Goal: Task Accomplishment & Management: Use online tool/utility

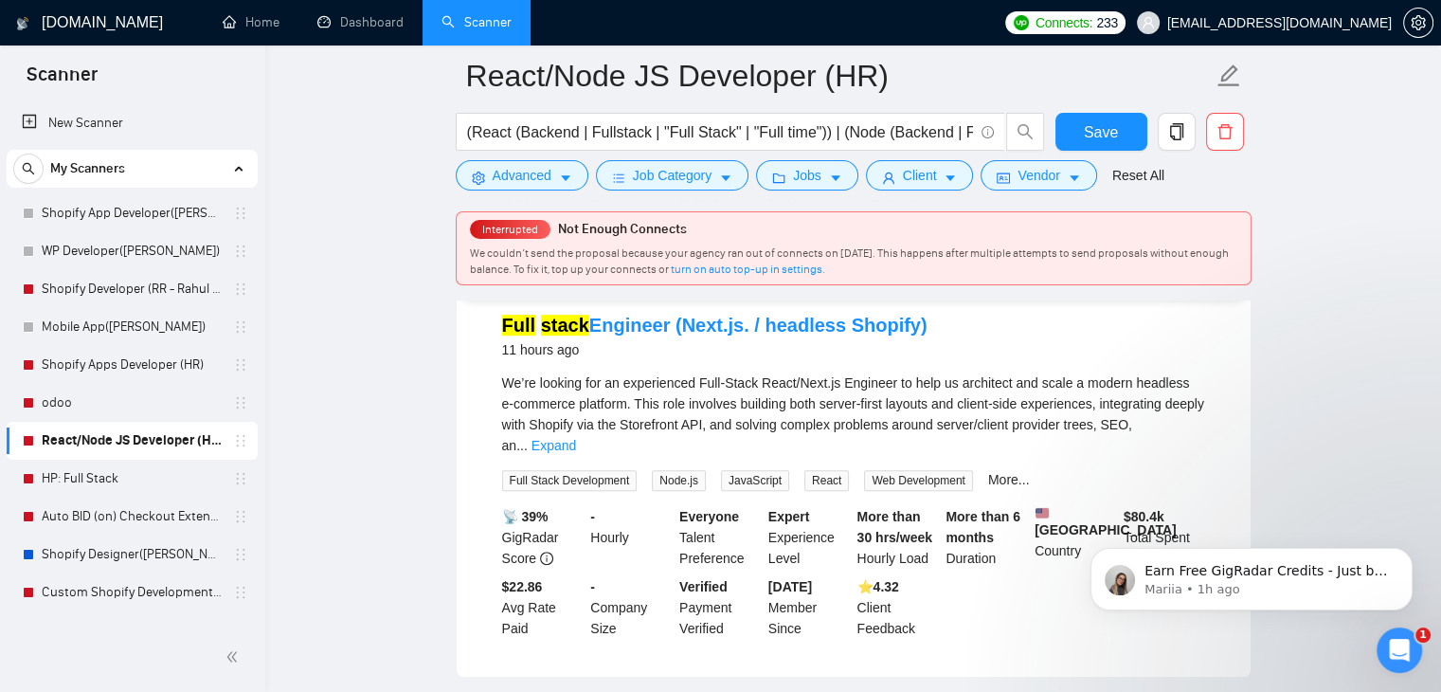
scroll to position [1042, 0]
click at [454, 14] on link "Scanner" at bounding box center [477, 22] width 70 height 16
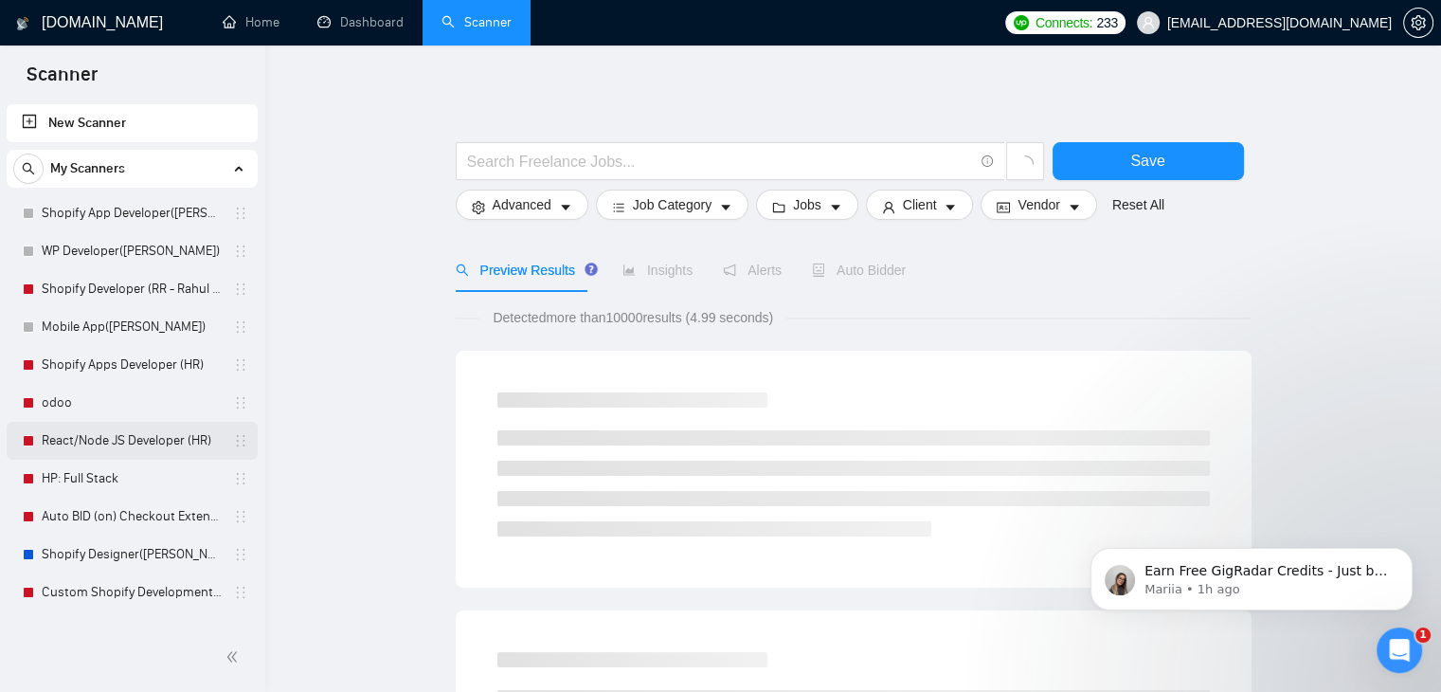
click at [141, 430] on link "React/Node JS Developer (HR)" at bounding box center [132, 441] width 180 height 38
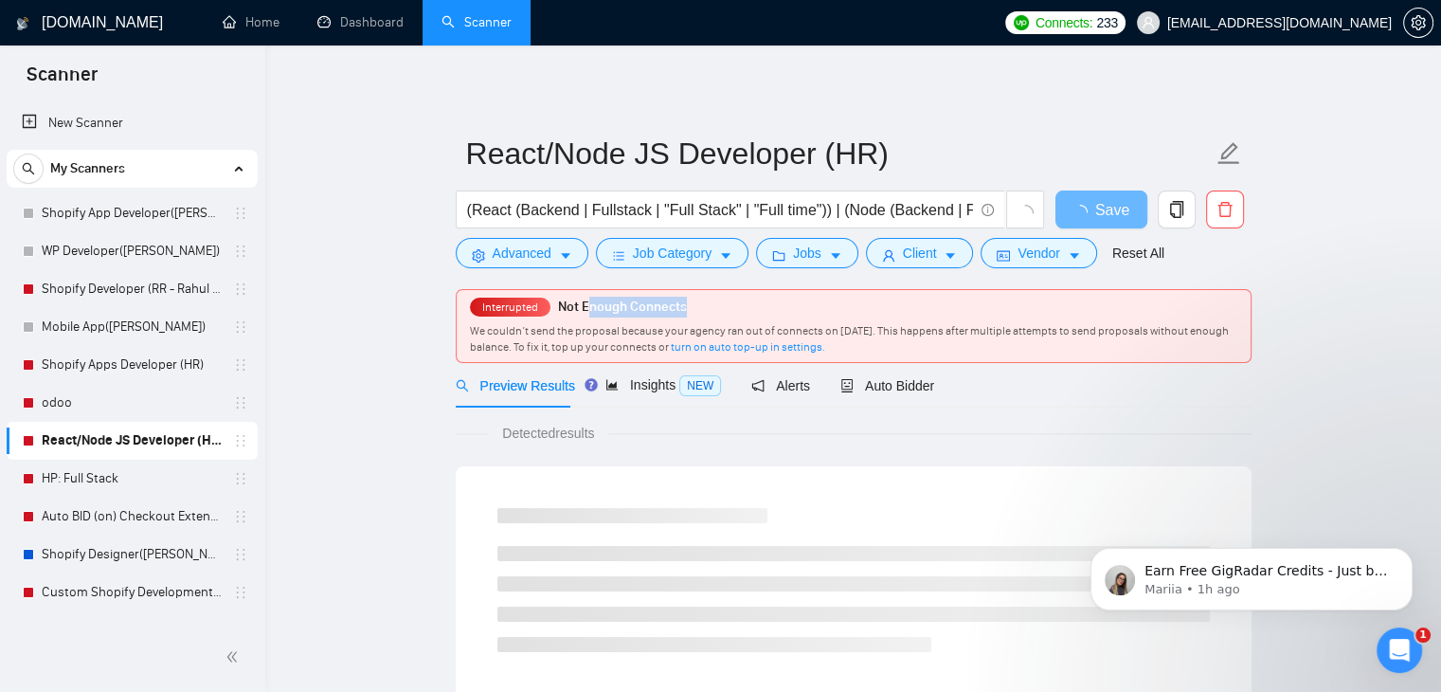
drag, startPoint x: 588, startPoint y: 302, endPoint x: 620, endPoint y: 321, distance: 36.6
click at [684, 300] on span "Not Enough Connects" at bounding box center [622, 306] width 129 height 16
click at [599, 319] on div "Interrupted Not Enough Connects We couldn’t send the proposal because your agen…" at bounding box center [854, 326] width 794 height 72
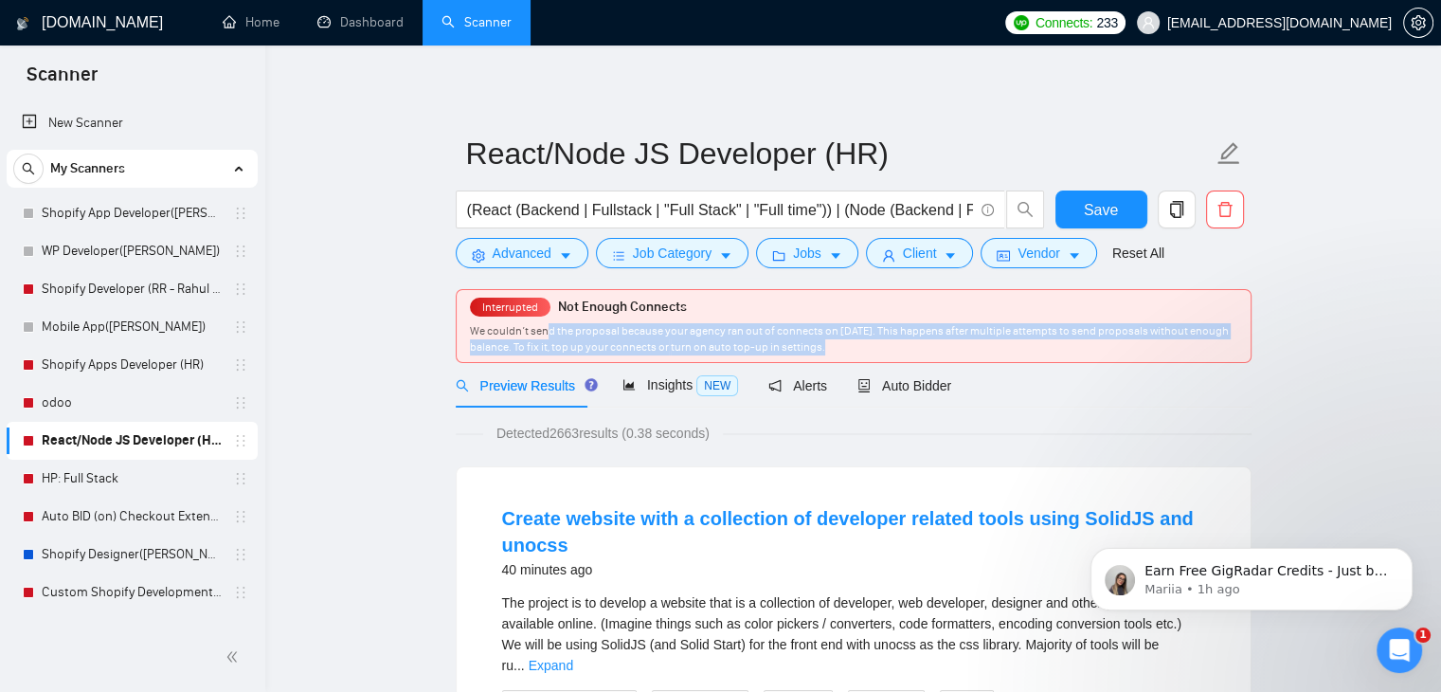
drag, startPoint x: 737, startPoint y: 339, endPoint x: 945, endPoint y: 364, distance: 209.0
click at [910, 355] on div "Interrupted Not Enough Connects We couldn’t send the proposal because your agen…" at bounding box center [854, 326] width 794 height 72
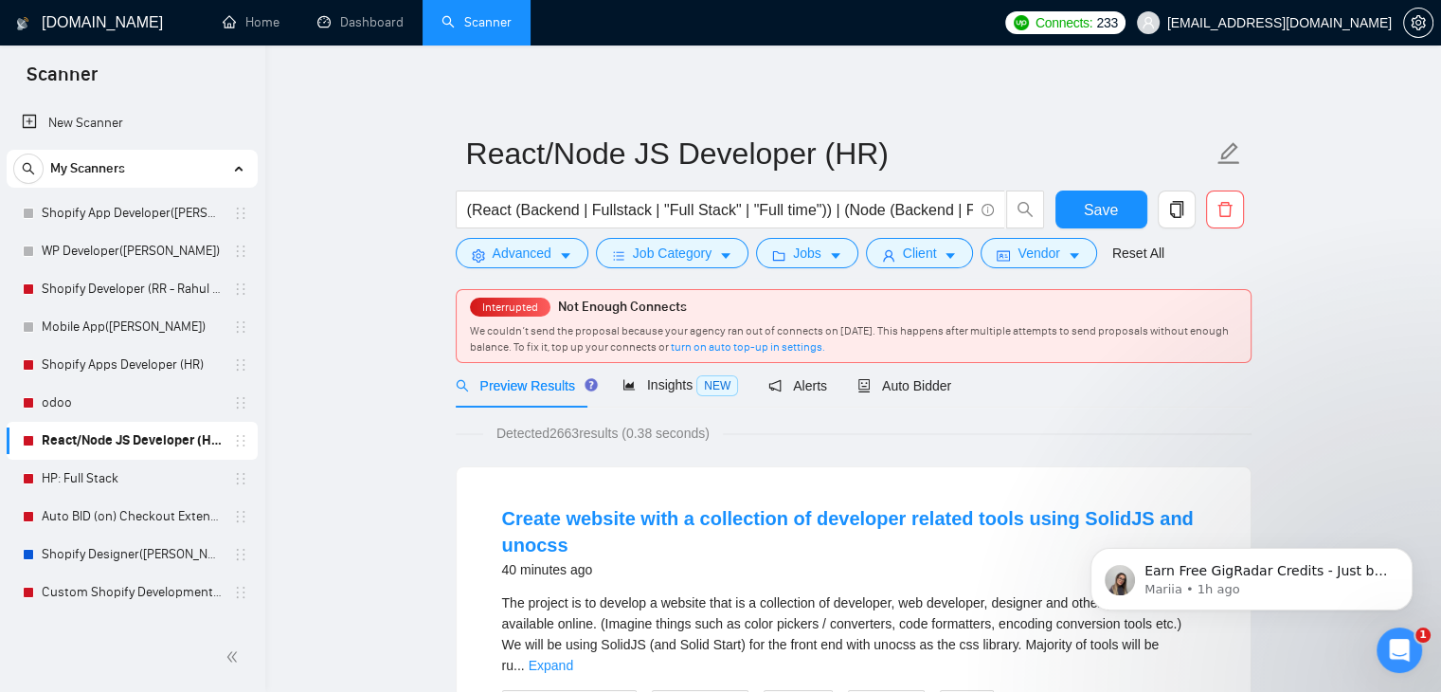
click at [1006, 374] on div "Preview Results Insights NEW Alerts Auto Bidder" at bounding box center [854, 385] width 796 height 45
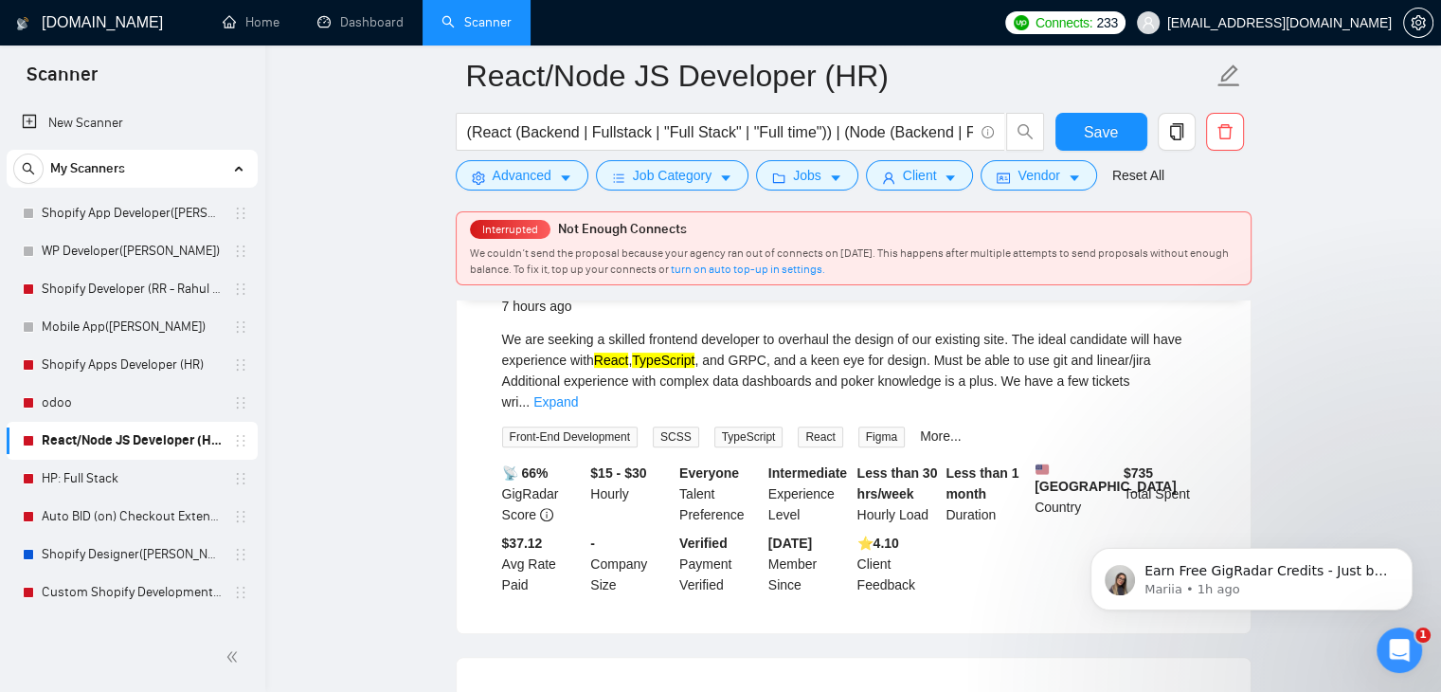
scroll to position [758, 0]
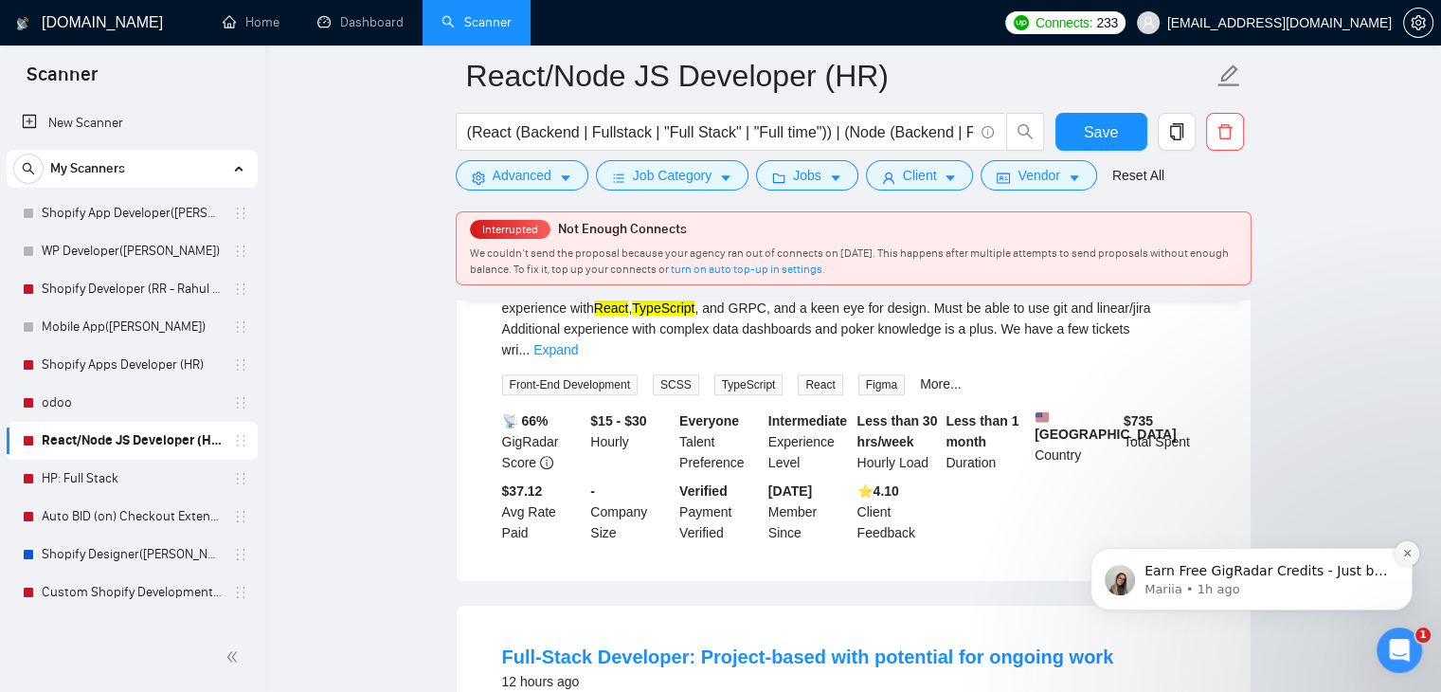
click at [1407, 551] on icon "Dismiss notification" at bounding box center [1407, 553] width 10 height 10
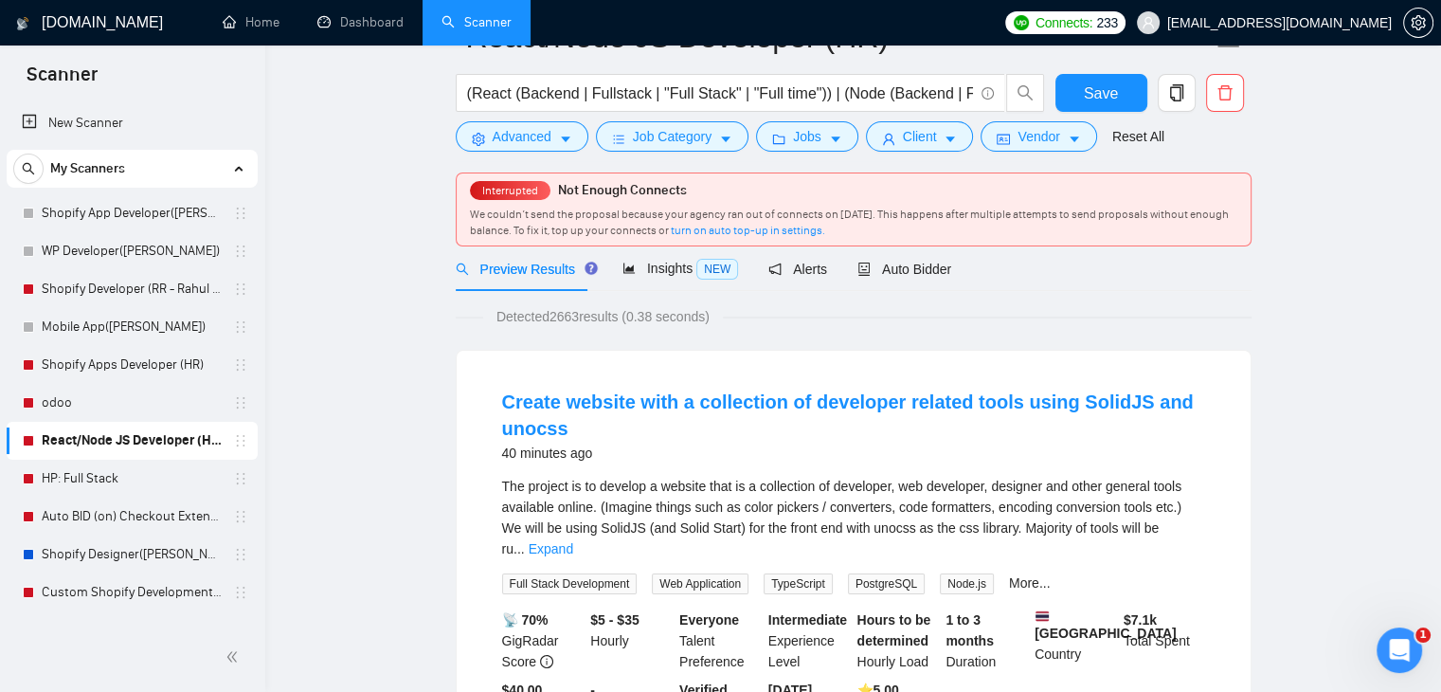
scroll to position [0, 0]
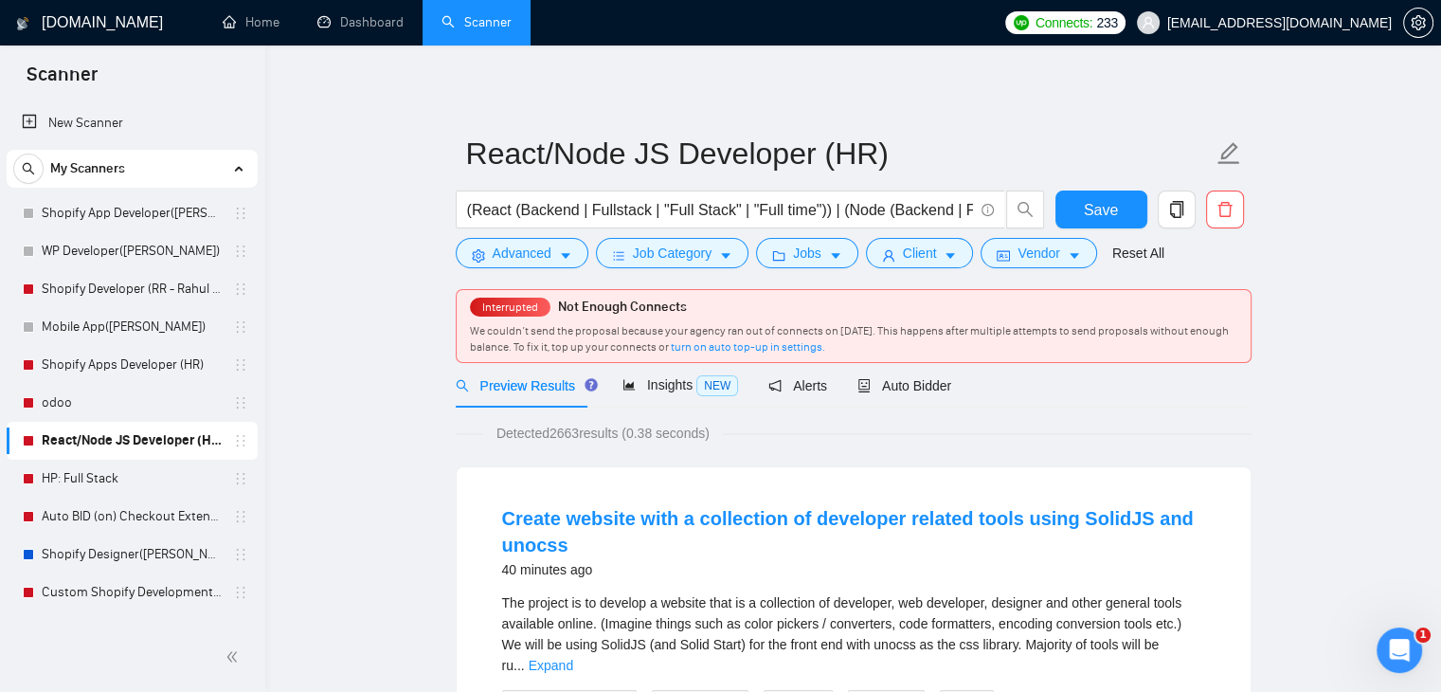
click at [115, 126] on link "New Scanner" at bounding box center [132, 123] width 221 height 38
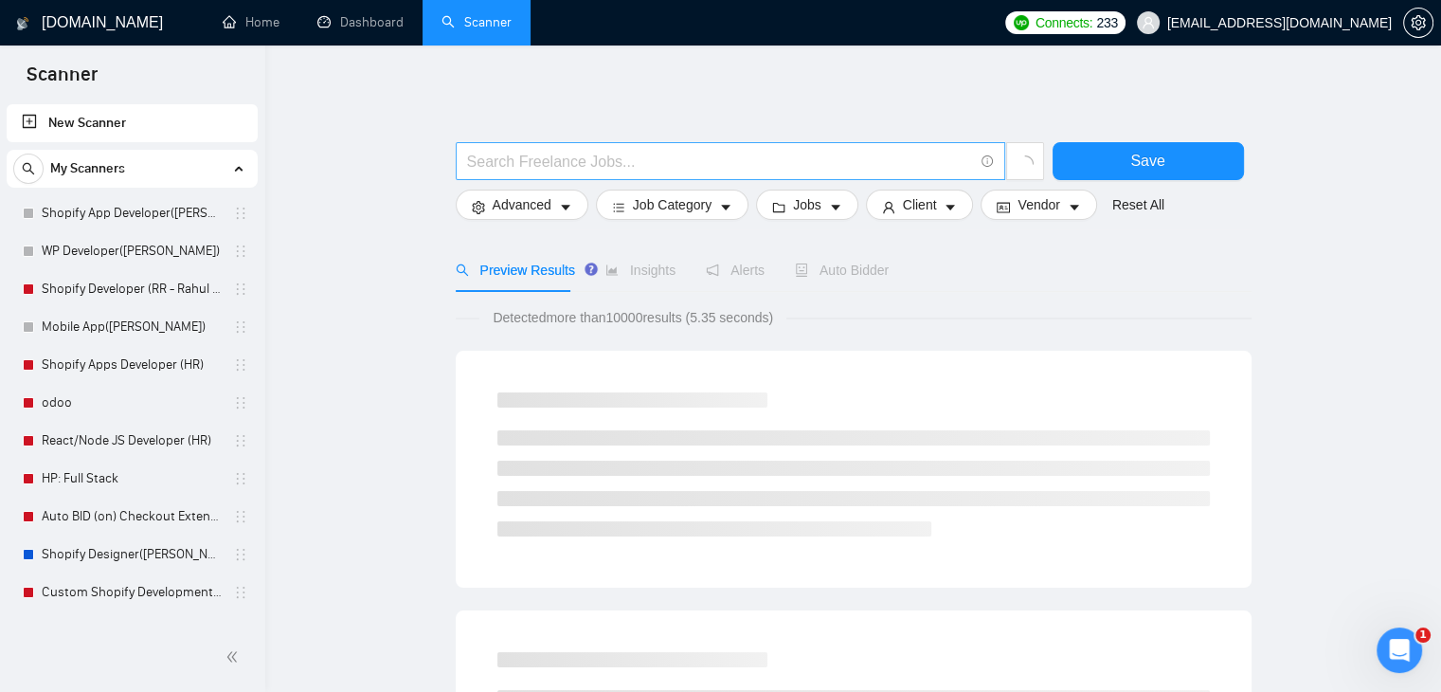
click at [713, 164] on input "text" at bounding box center [720, 162] width 506 height 24
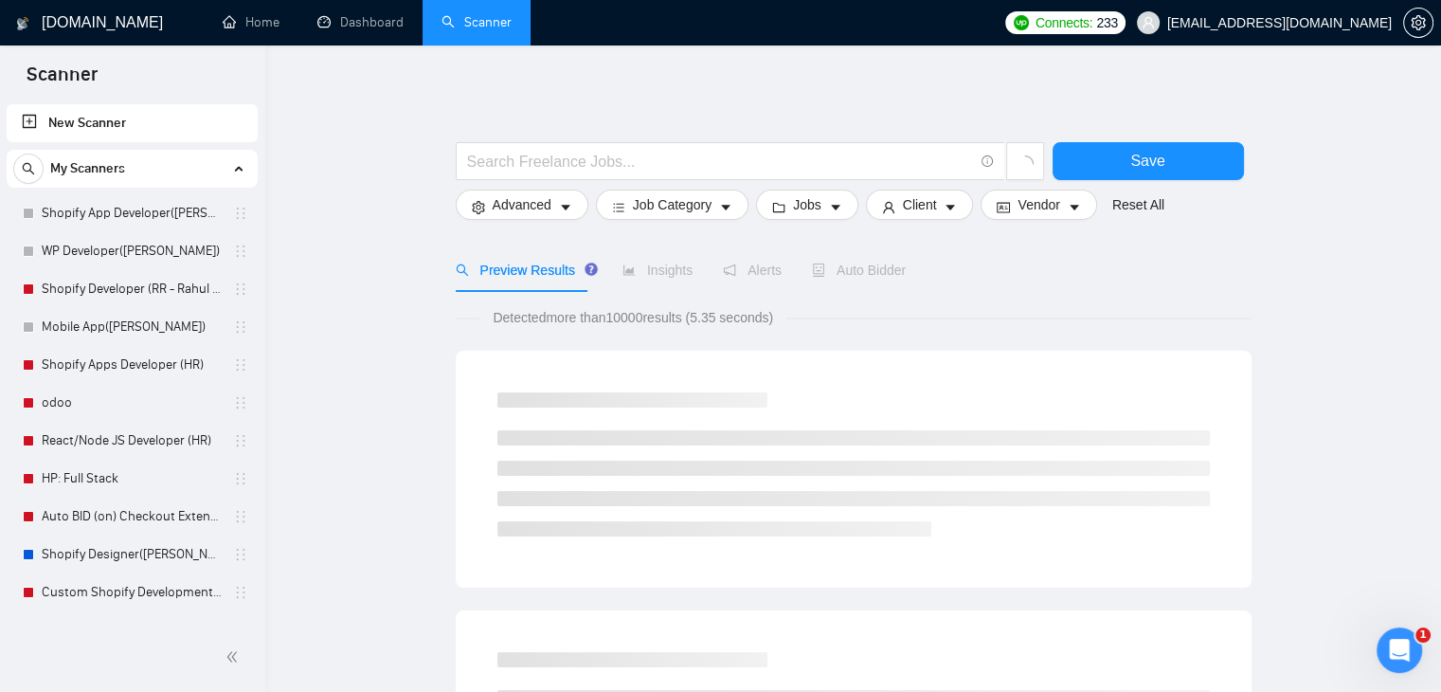
click at [677, 160] on input "text" at bounding box center [720, 162] width 506 height 24
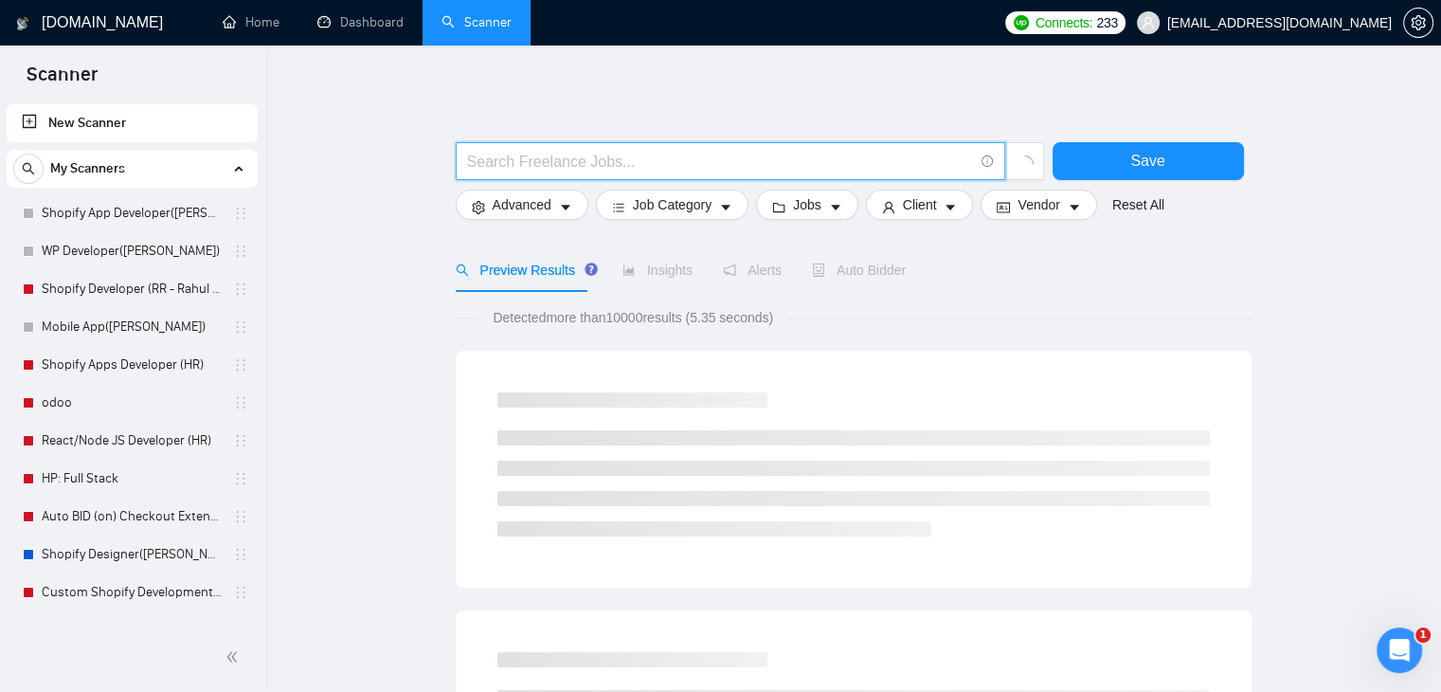
drag, startPoint x: 925, startPoint y: 85, endPoint x: 938, endPoint y: 88, distance: 13.6
click at [988, 168] on span at bounding box center [985, 162] width 17 height 24
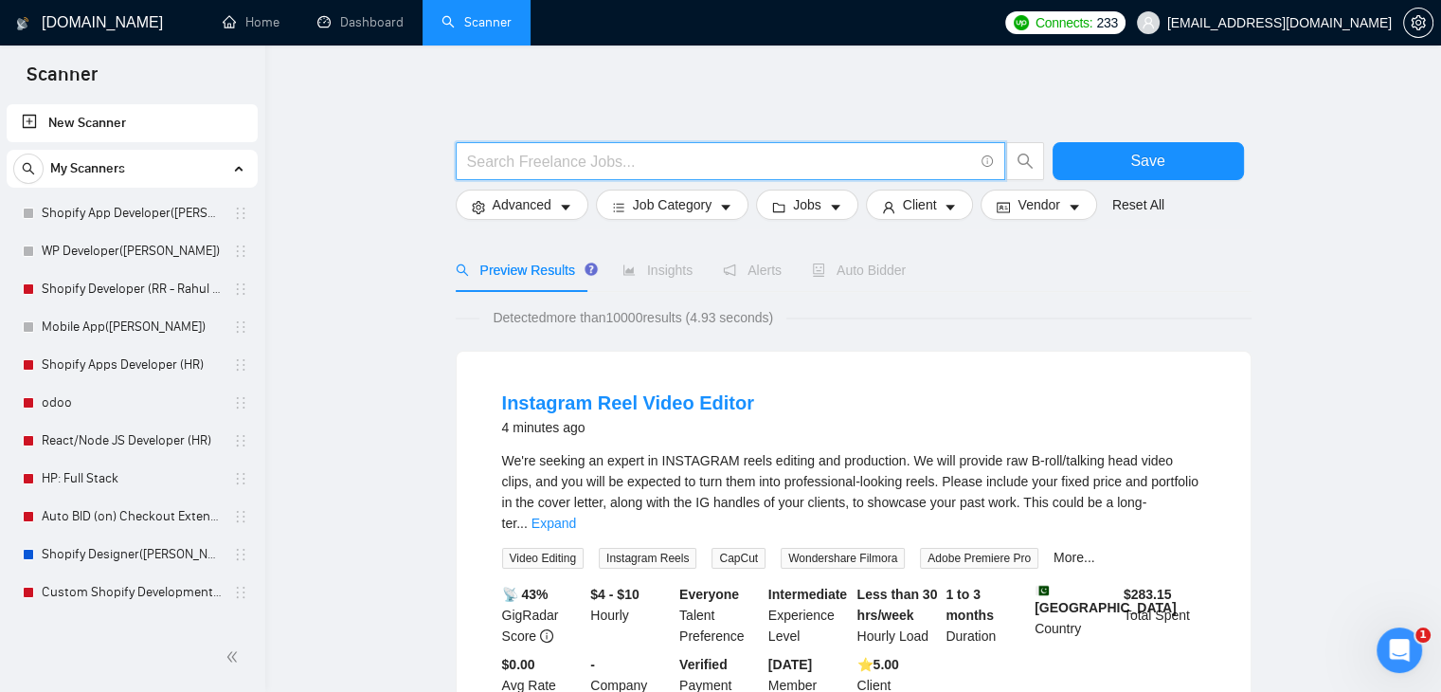
click at [584, 158] on input "text" at bounding box center [720, 162] width 506 height 24
type input "F"
click at [565, 161] on input "text" at bounding box center [720, 162] width 506 height 24
click at [503, 160] on input "text" at bounding box center [720, 162] width 506 height 24
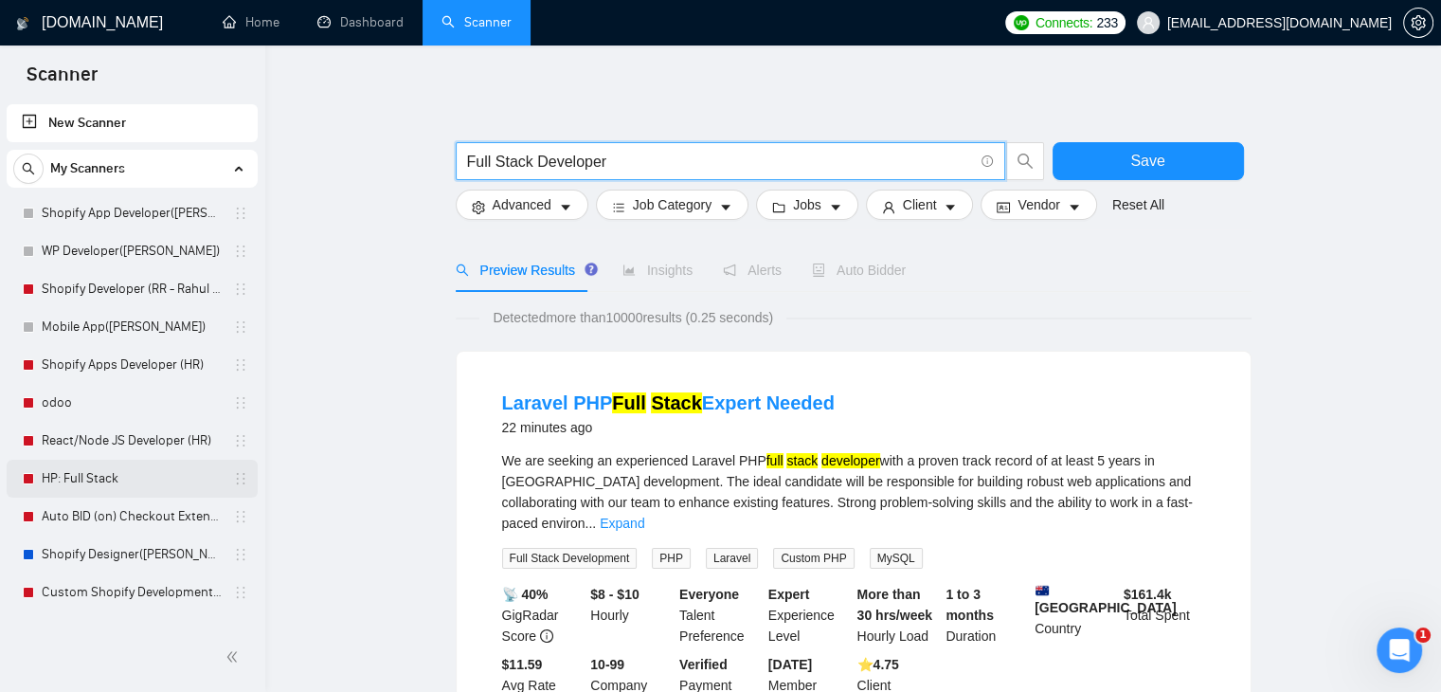
type input "Full Stack Developer"
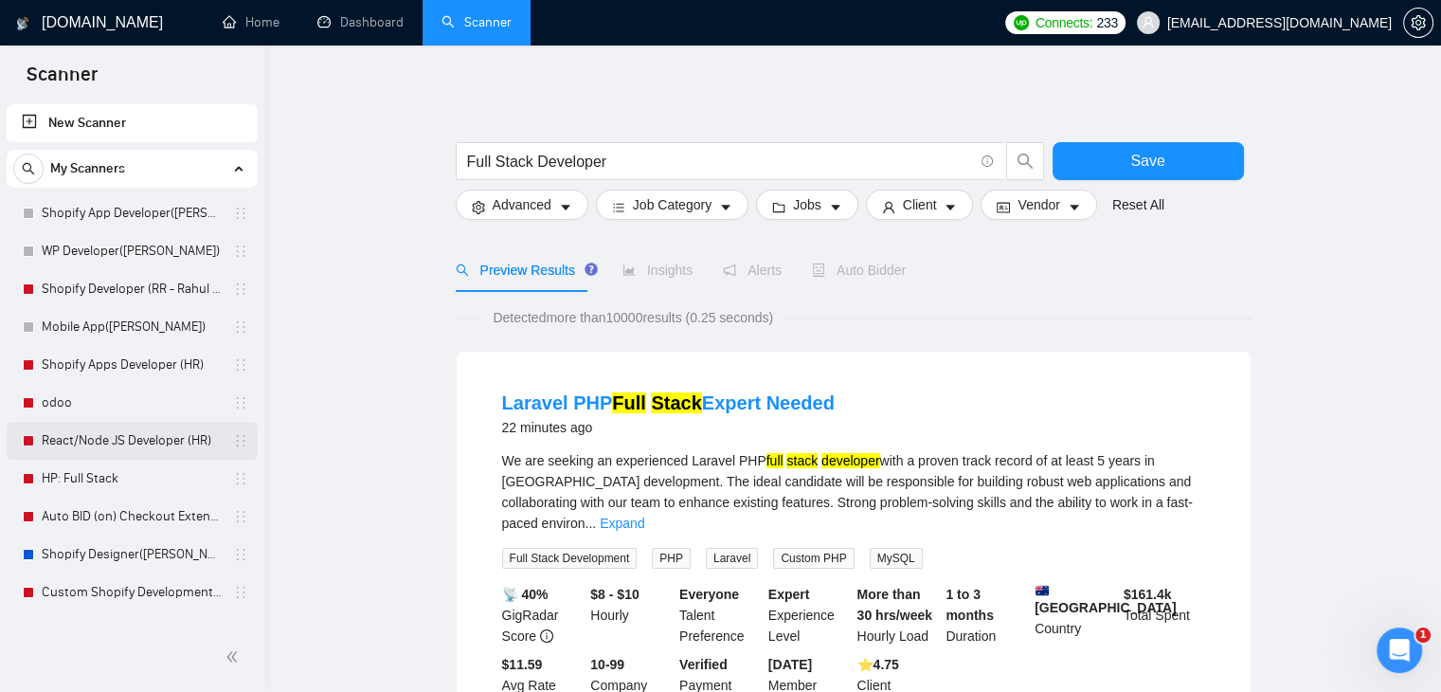
click at [110, 448] on link "React/Node JS Developer (HR)" at bounding box center [132, 441] width 180 height 38
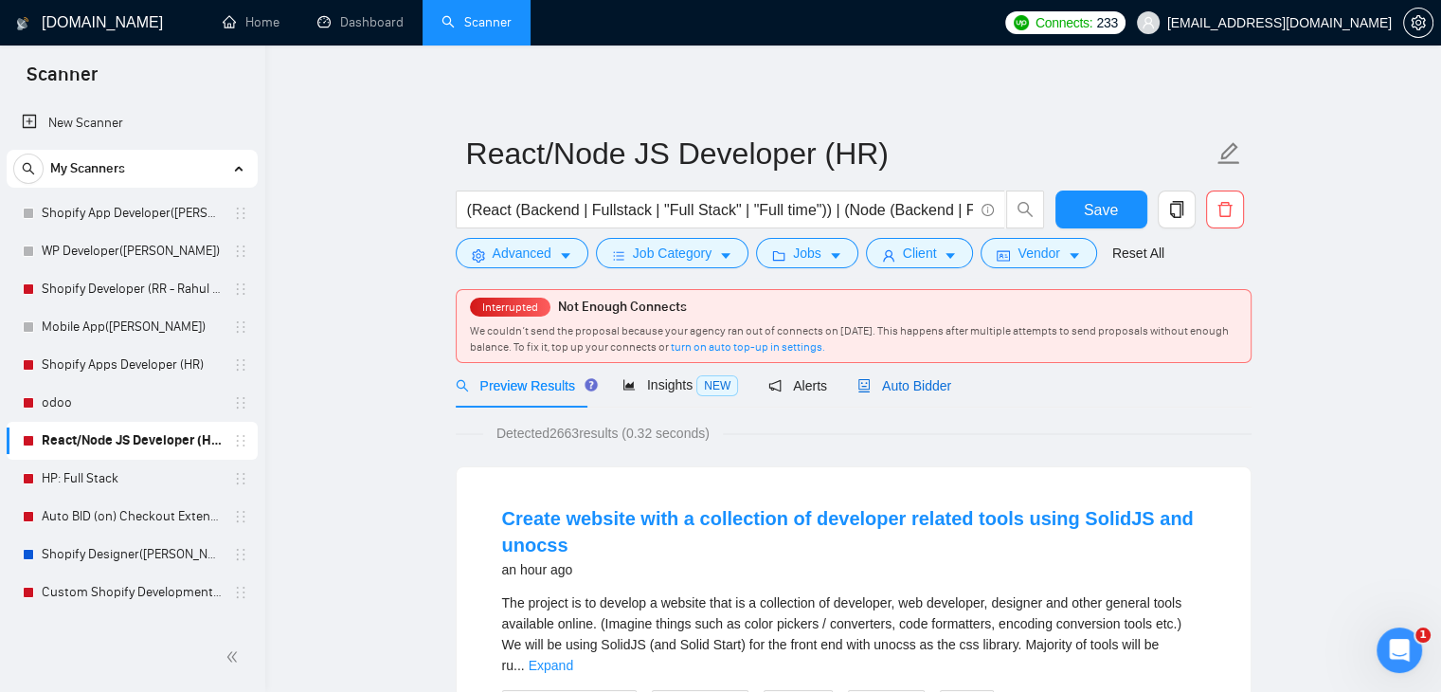
click at [902, 390] on span "Auto Bidder" at bounding box center [904, 385] width 94 height 15
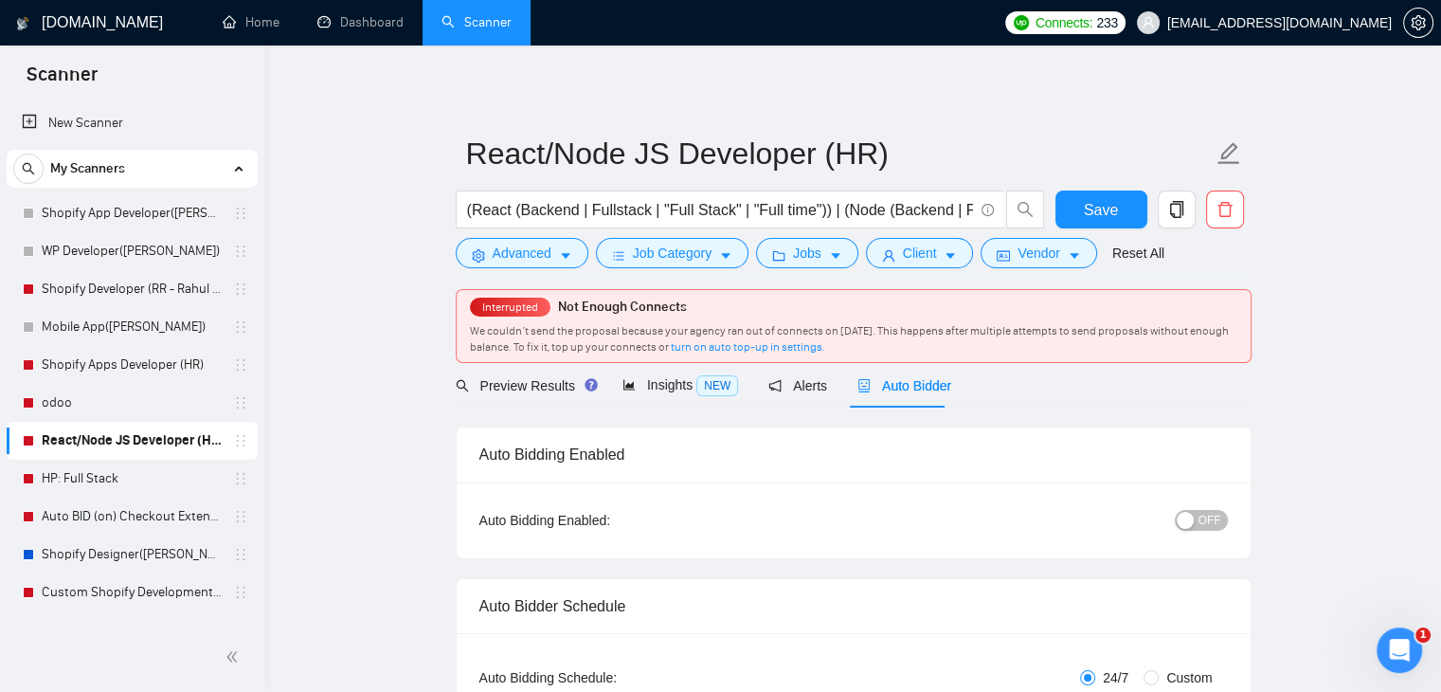
radio input "false"
radio input "true"
checkbox input "true"
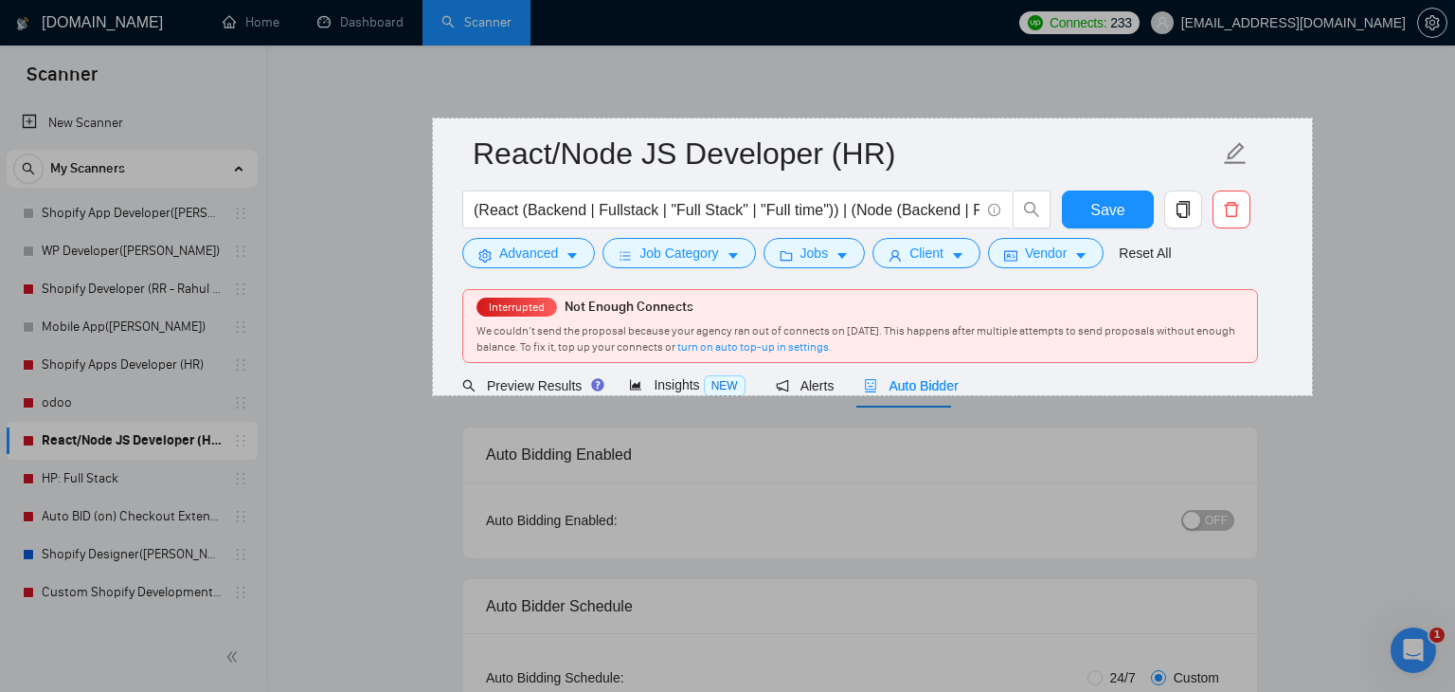
drag, startPoint x: 432, startPoint y: 118, endPoint x: 1312, endPoint y: 395, distance: 922.7
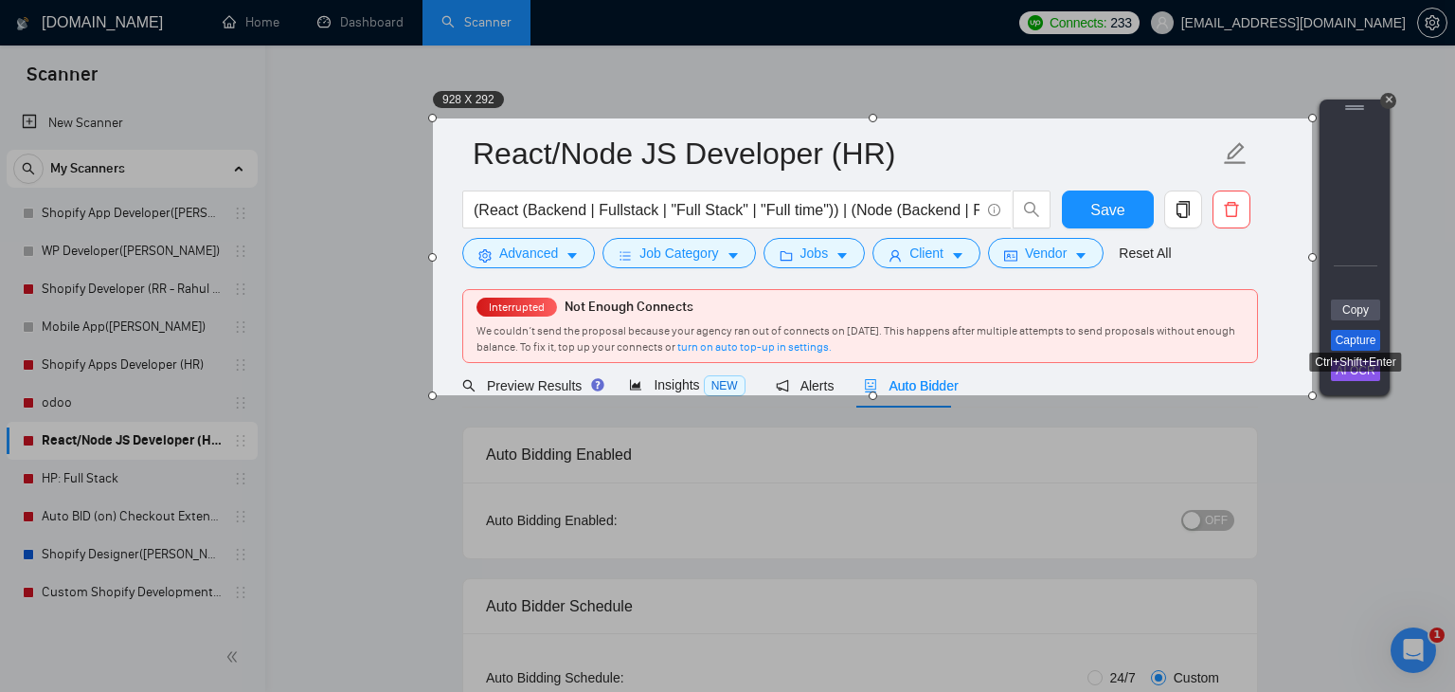
click at [1370, 343] on link "Capture" at bounding box center [1355, 340] width 49 height 21
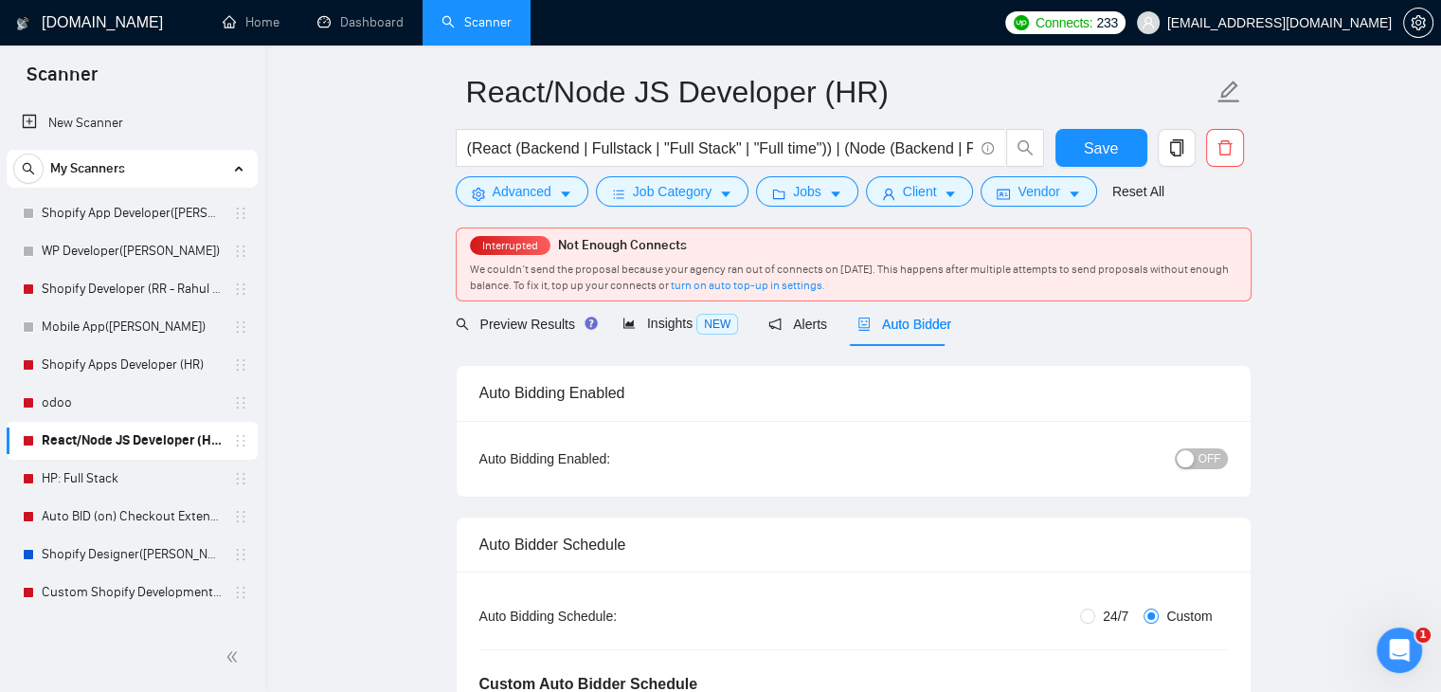
scroll to position [189, 0]
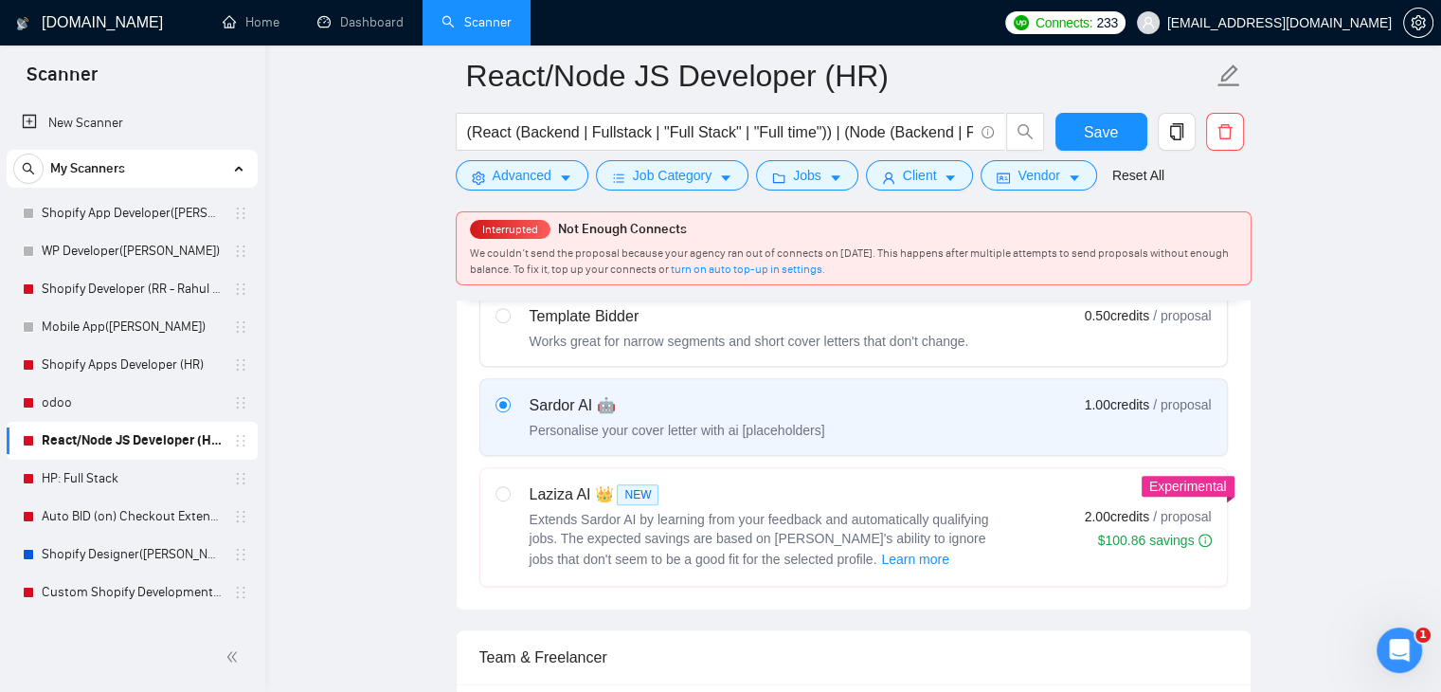
scroll to position [758, 0]
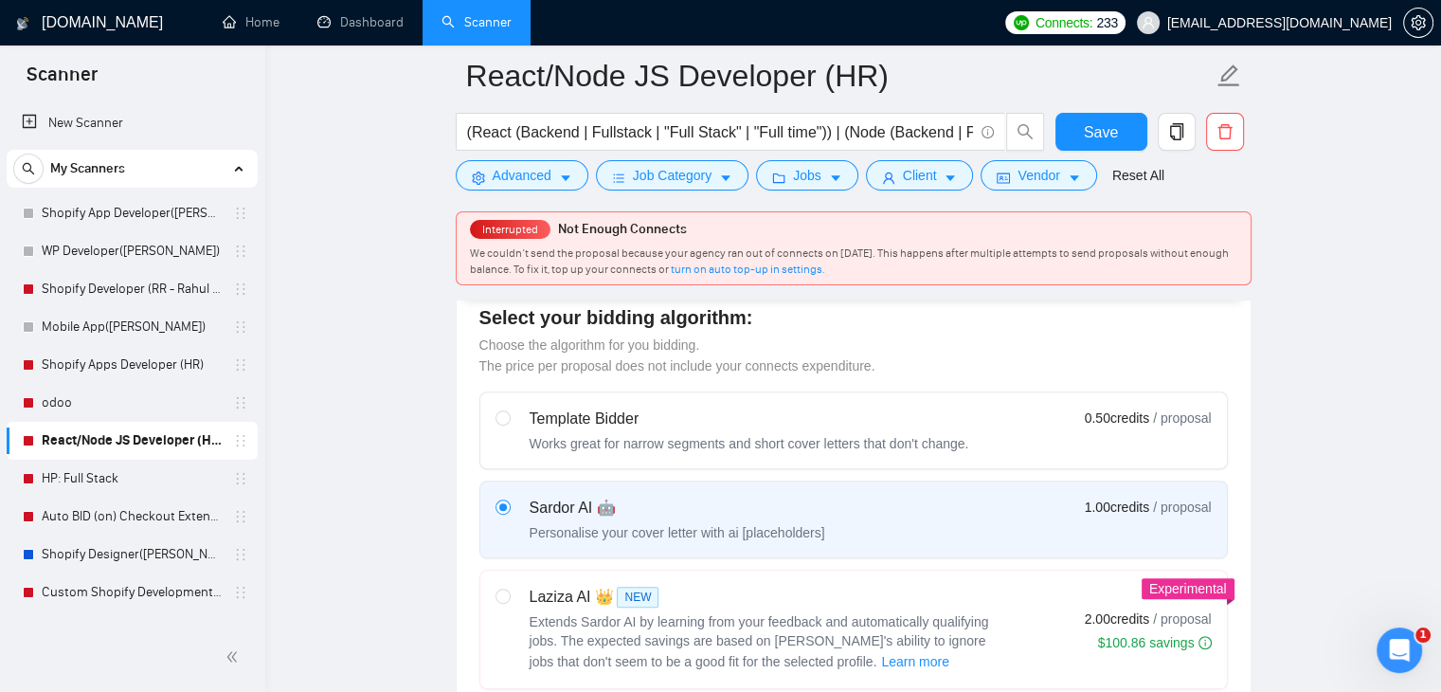
click at [576, 409] on div "Template Bidder" at bounding box center [750, 418] width 440 height 23
click at [509, 410] on input "radio" at bounding box center [502, 416] width 13 height 13
radio input "true"
radio input "false"
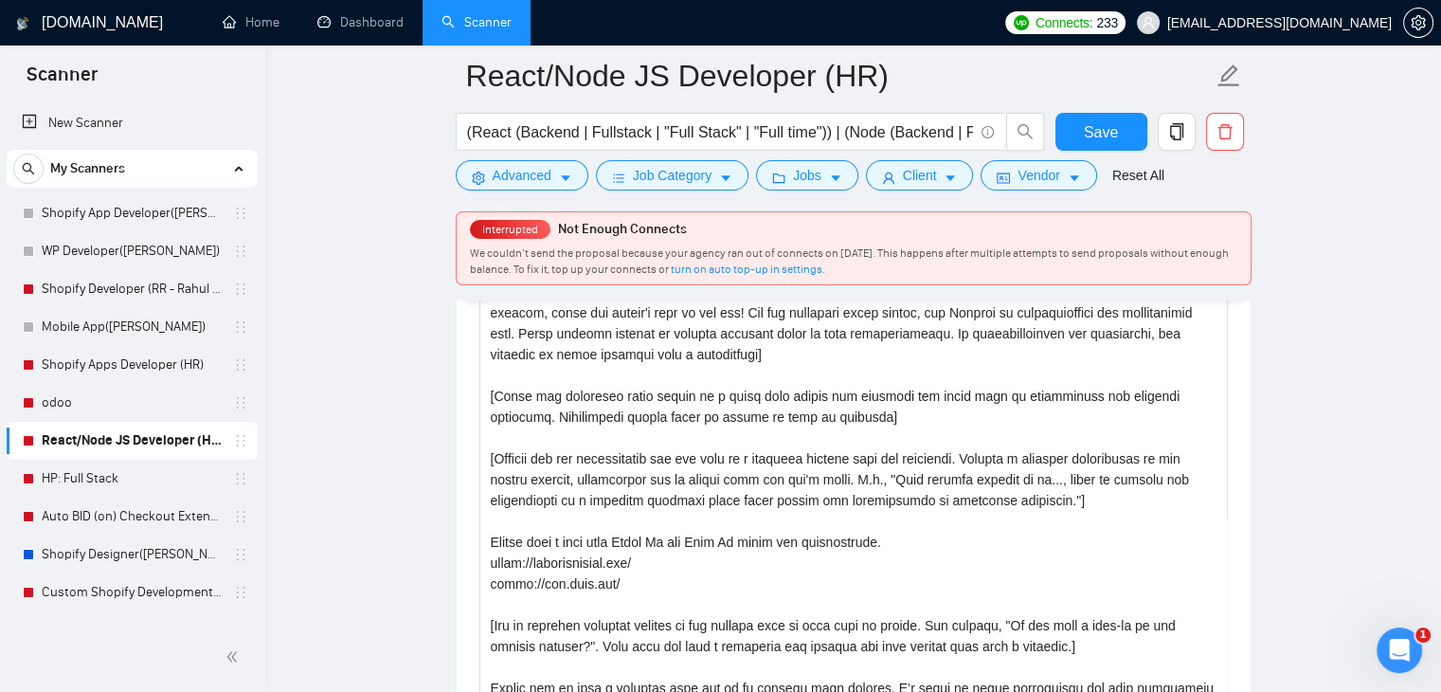
scroll to position [1611, 0]
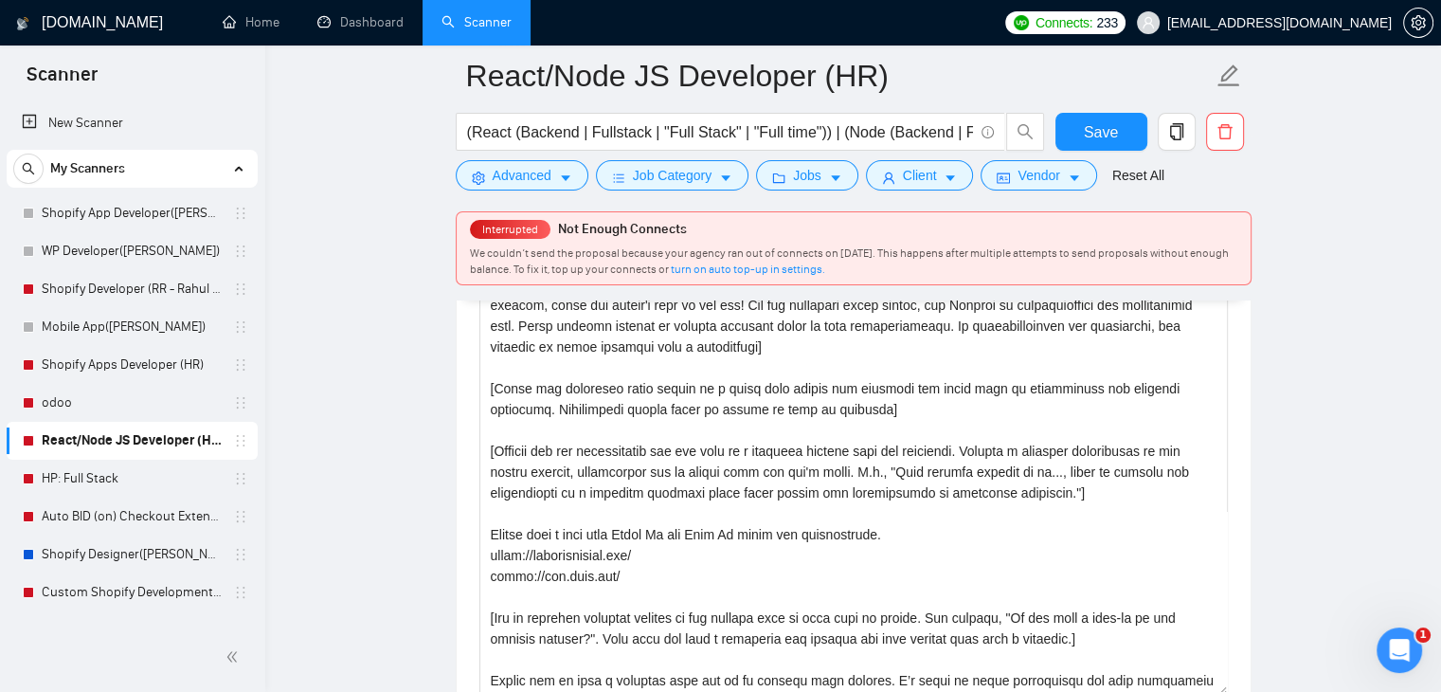
drag, startPoint x: 359, startPoint y: 485, endPoint x: 371, endPoint y: 444, distance: 42.6
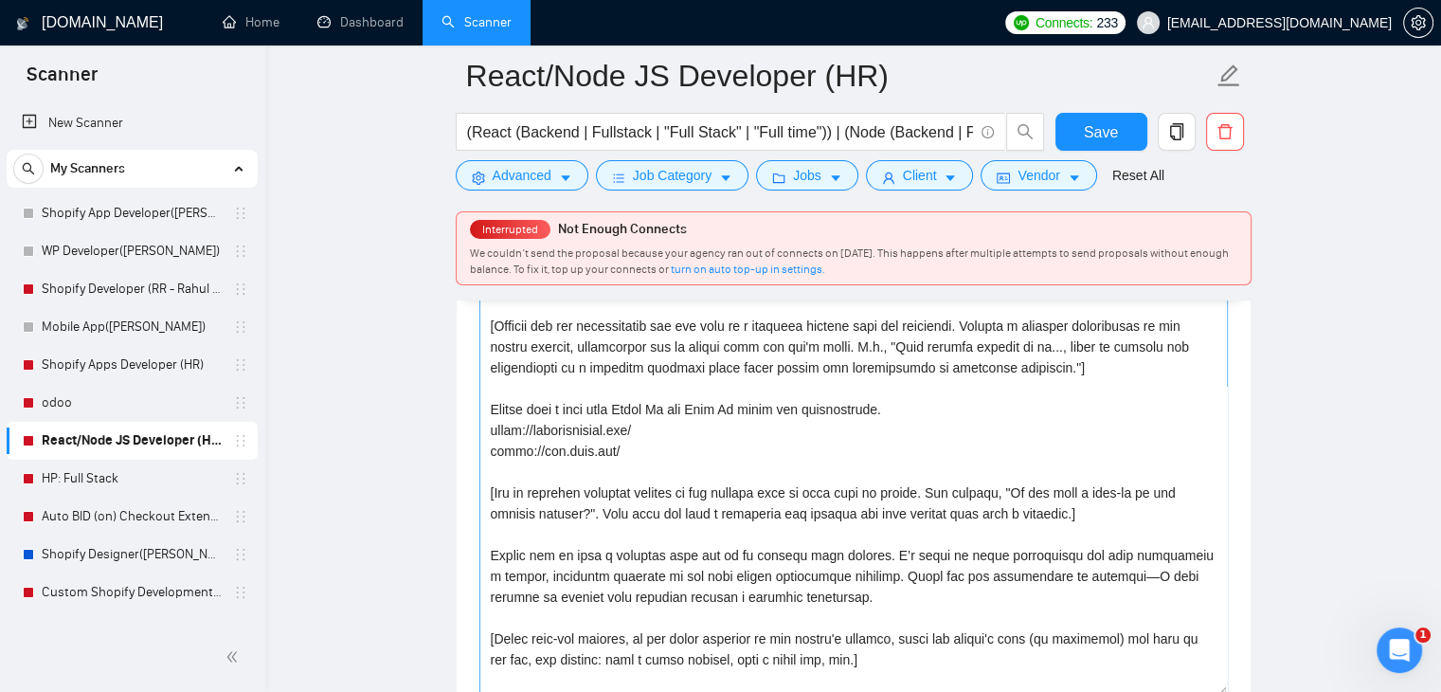
scroll to position [93, 0]
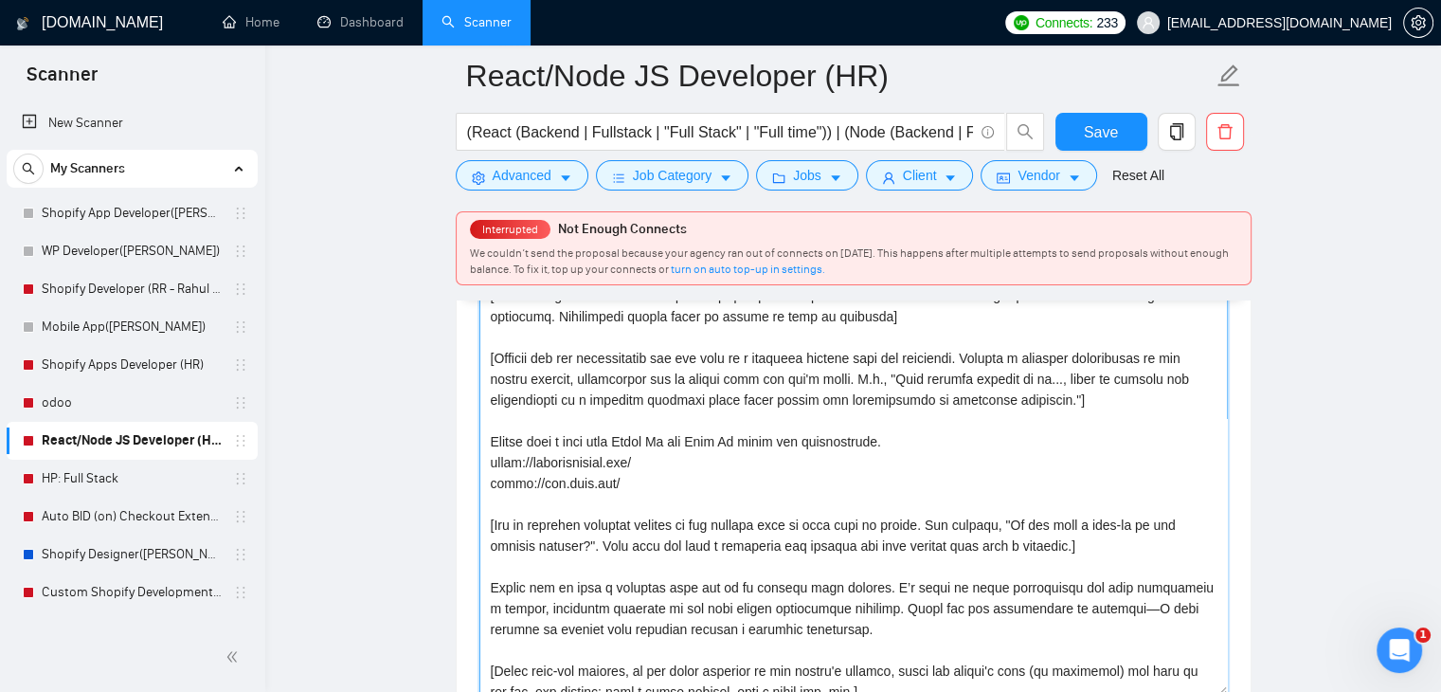
click at [642, 482] on textarea "Cover Letter template:" at bounding box center [853, 482] width 749 height 426
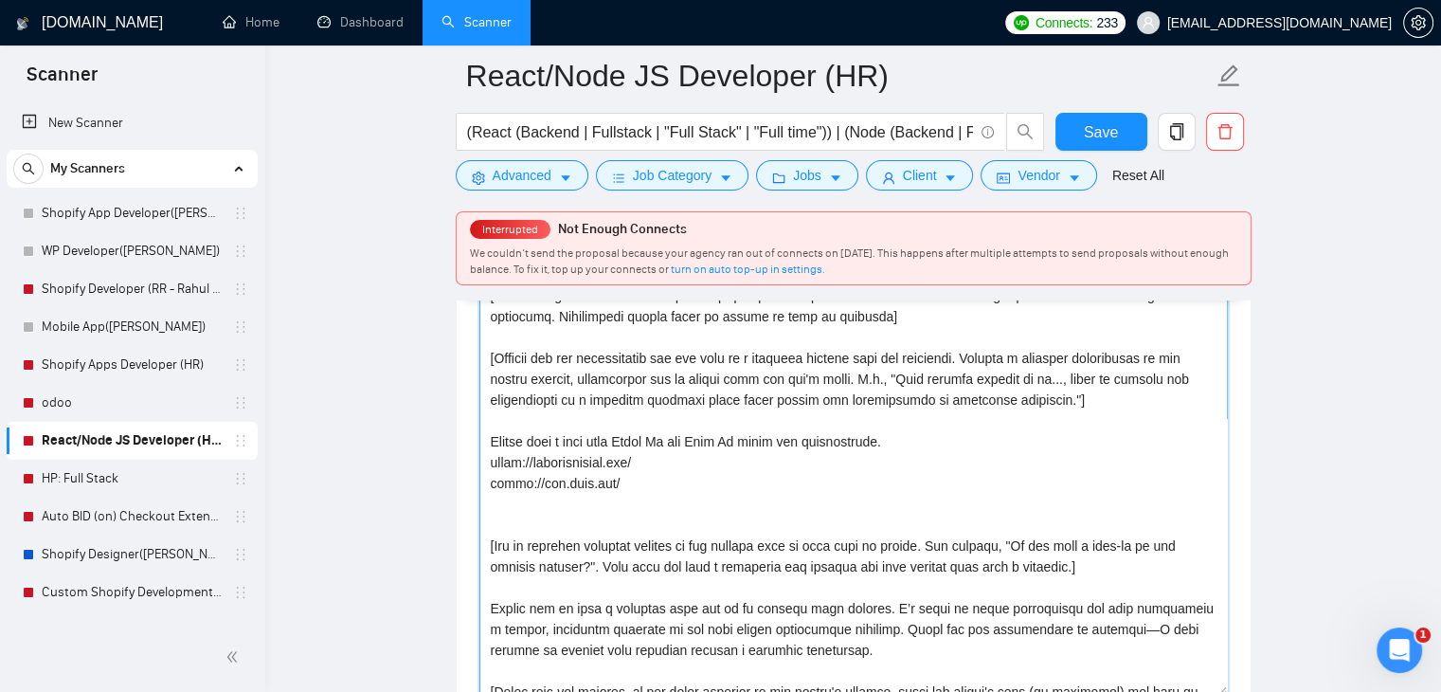
click at [489, 463] on textarea "Cover Letter template:" at bounding box center [853, 482] width 749 height 426
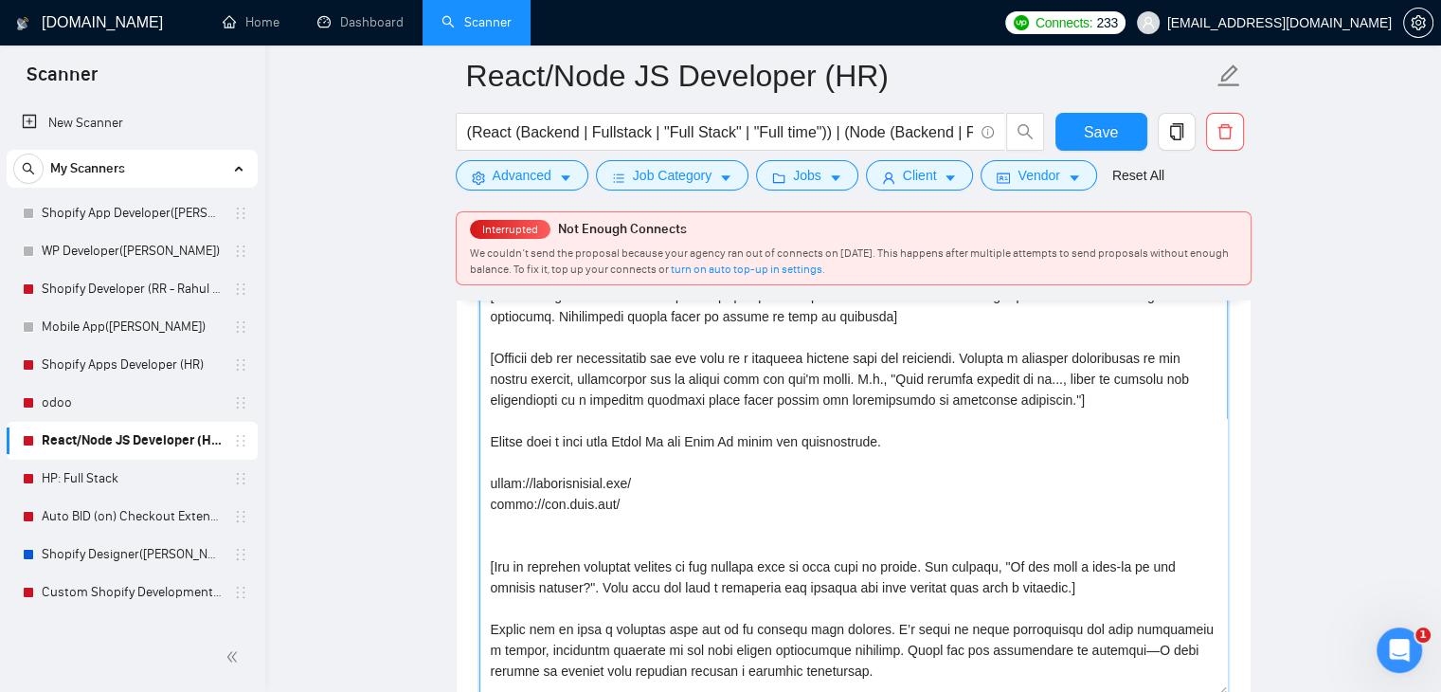
paste textarea "https://www.crateandbarrel.com/ https://hledaczvirat.cz/ https://www.stickermul…"
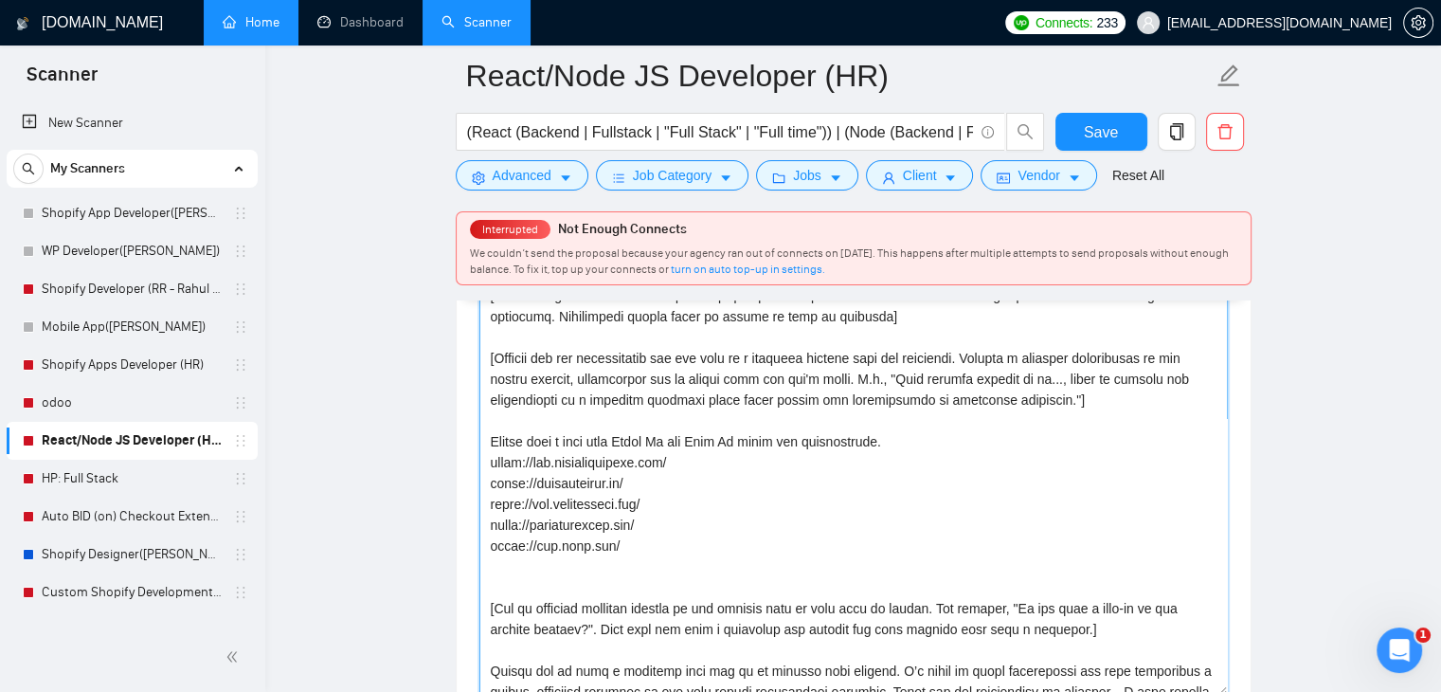
type textarea "[Write a personal greeting using the client's name or company name (if any is p…"
drag, startPoint x: 648, startPoint y: 552, endPoint x: 461, endPoint y: 544, distance: 186.8
click at [461, 544] on div "Cover Letter template:" at bounding box center [854, 479] width 794 height 523
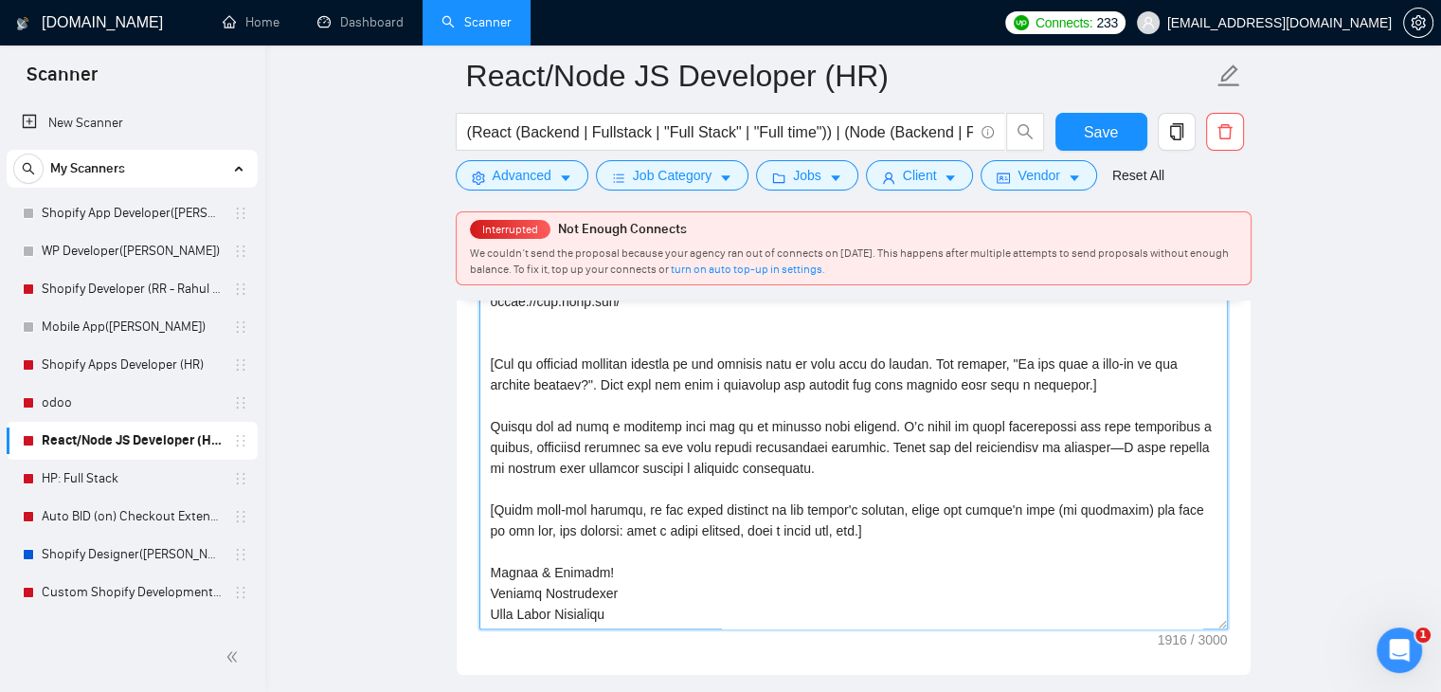
scroll to position [1705, 0]
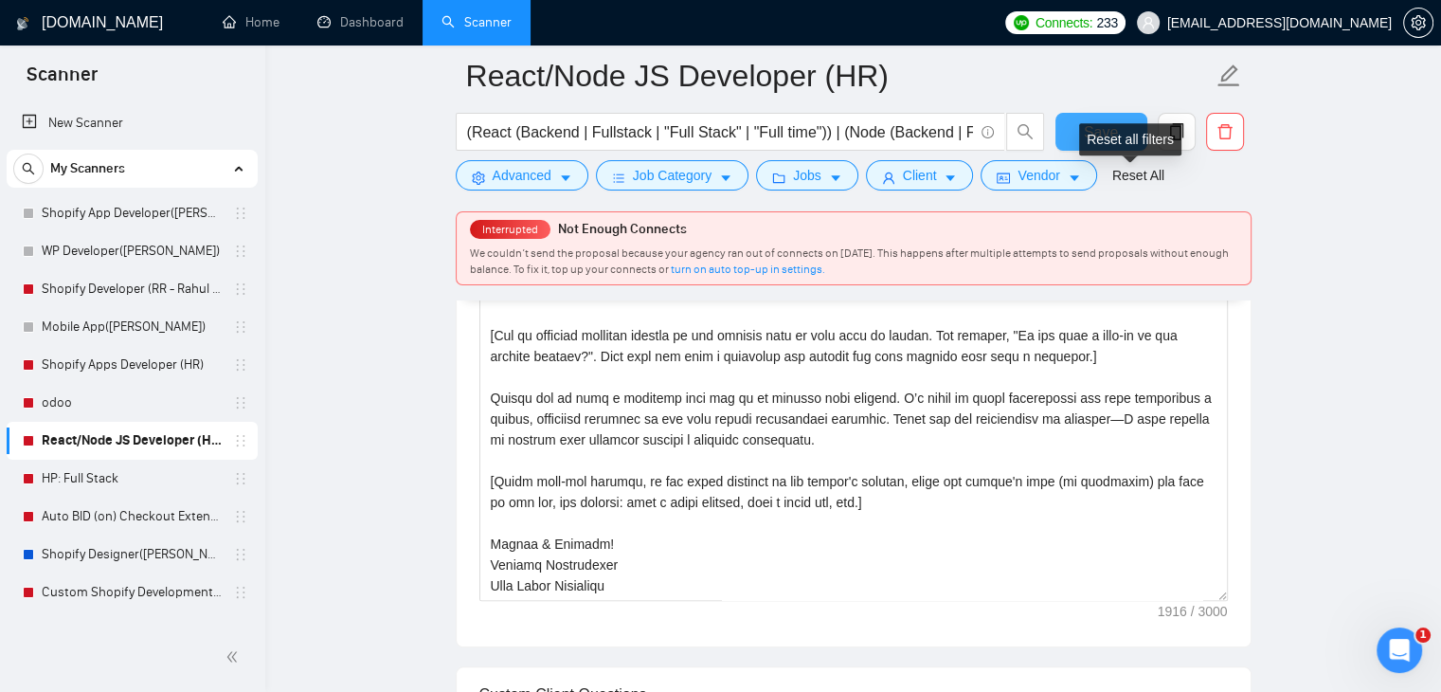
click at [1117, 141] on div "Reset all filters" at bounding box center [1130, 139] width 102 height 32
drag, startPoint x: 1099, startPoint y: 131, endPoint x: 1319, endPoint y: 290, distance: 271.4
click at [1099, 132] on span "Save" at bounding box center [1101, 132] width 34 height 24
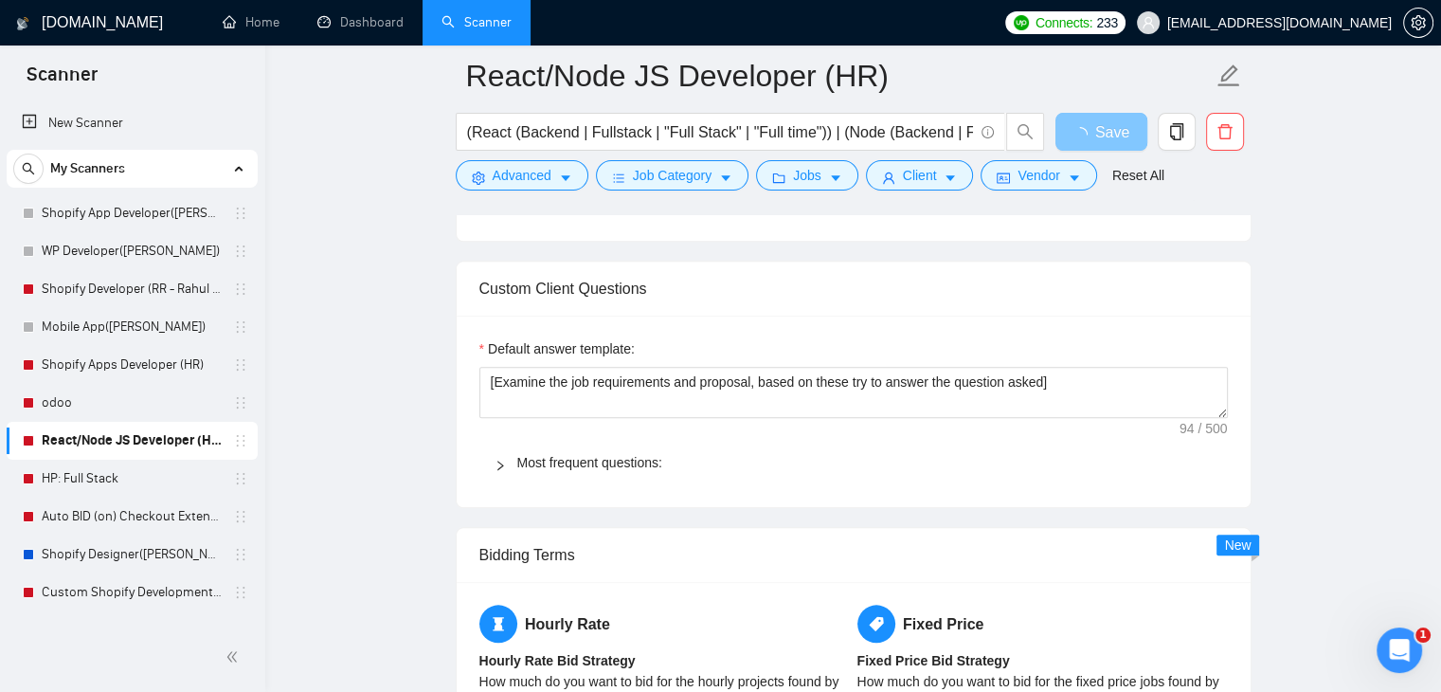
scroll to position [2084, 0]
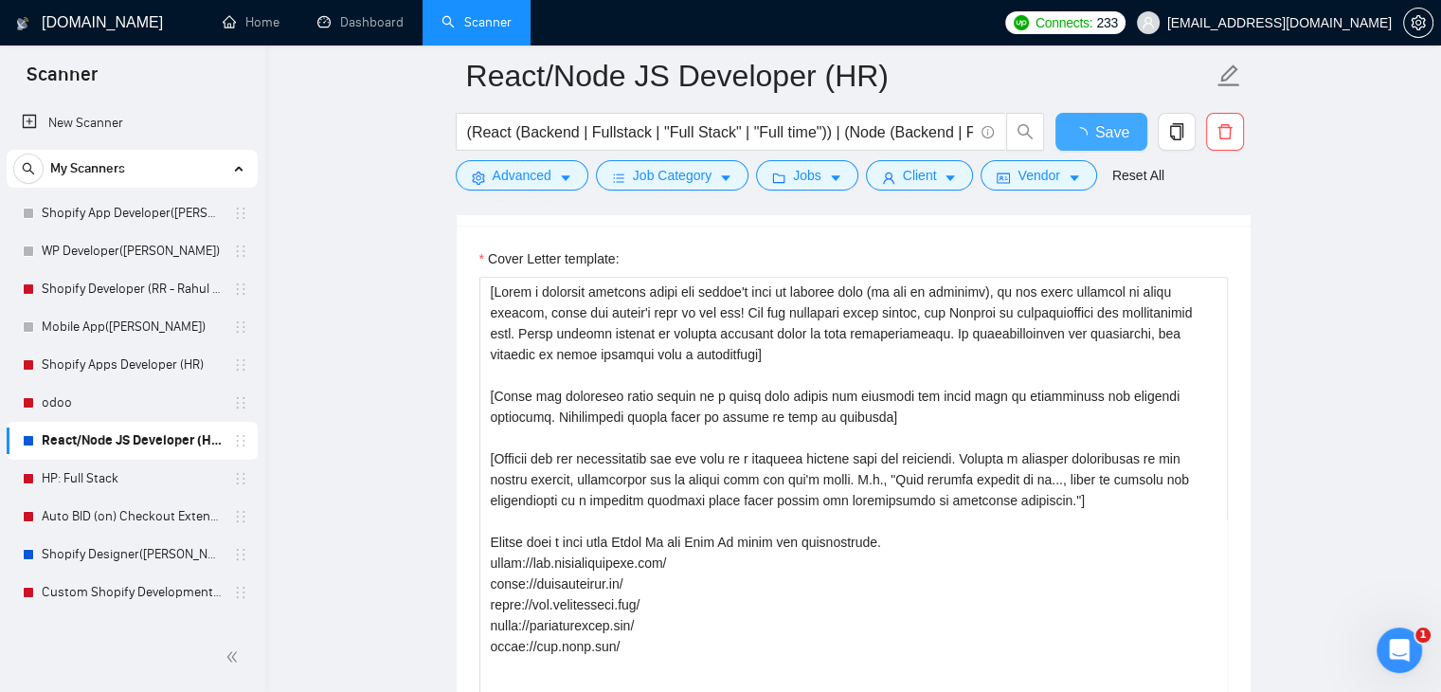
checkbox input "true"
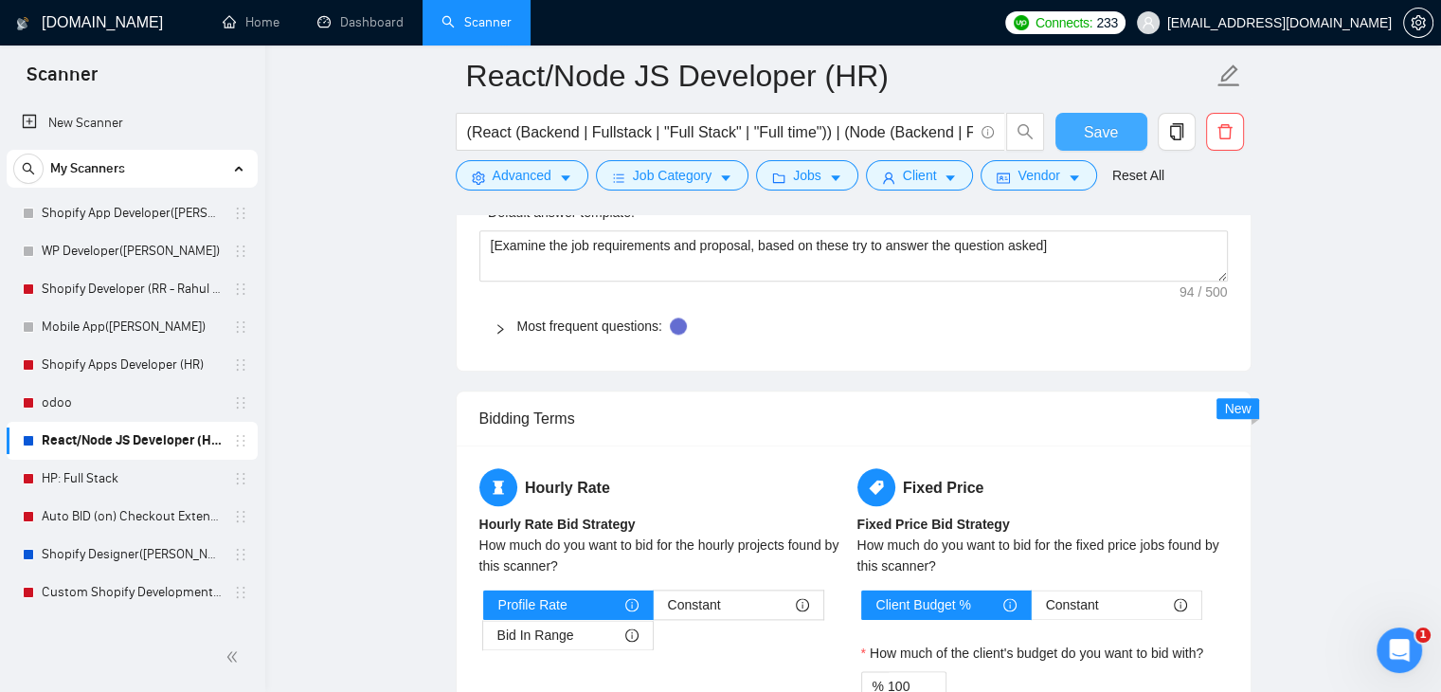
scroll to position [1990, 0]
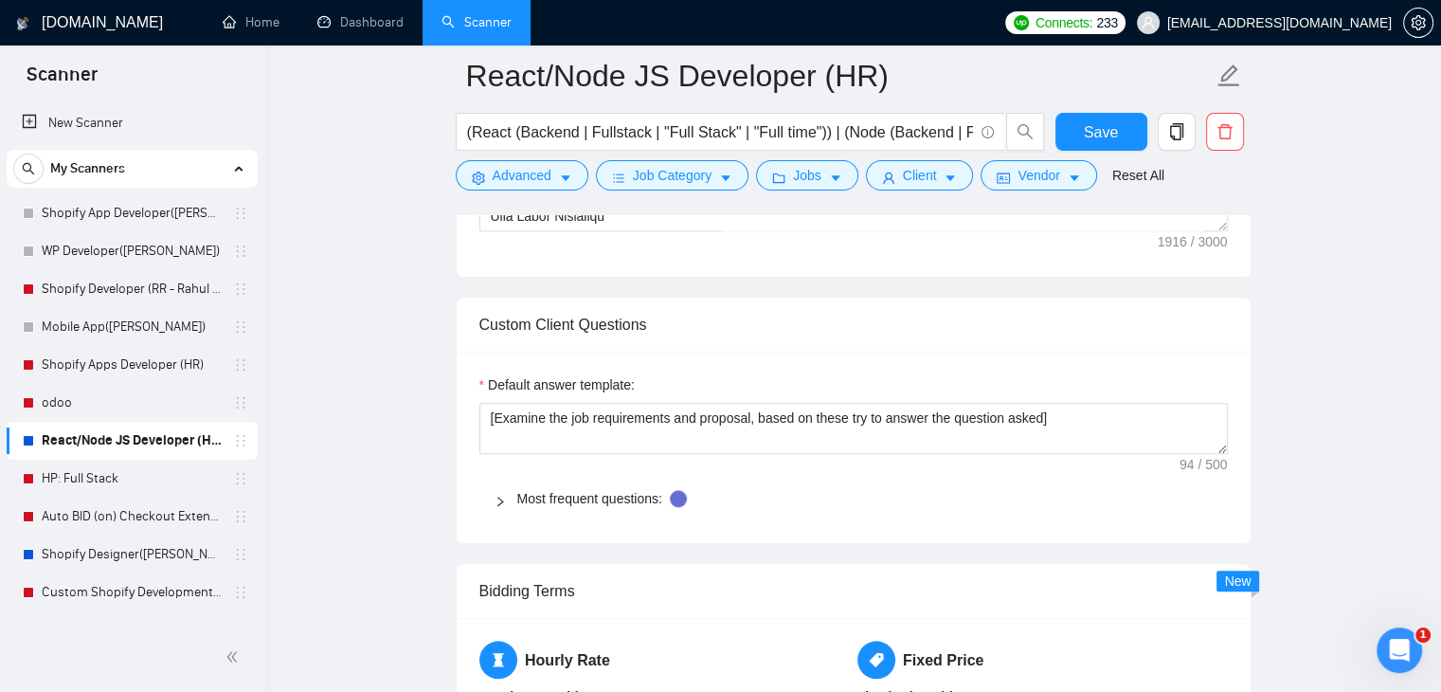
click at [496, 497] on icon "right" at bounding box center [500, 501] width 11 height 11
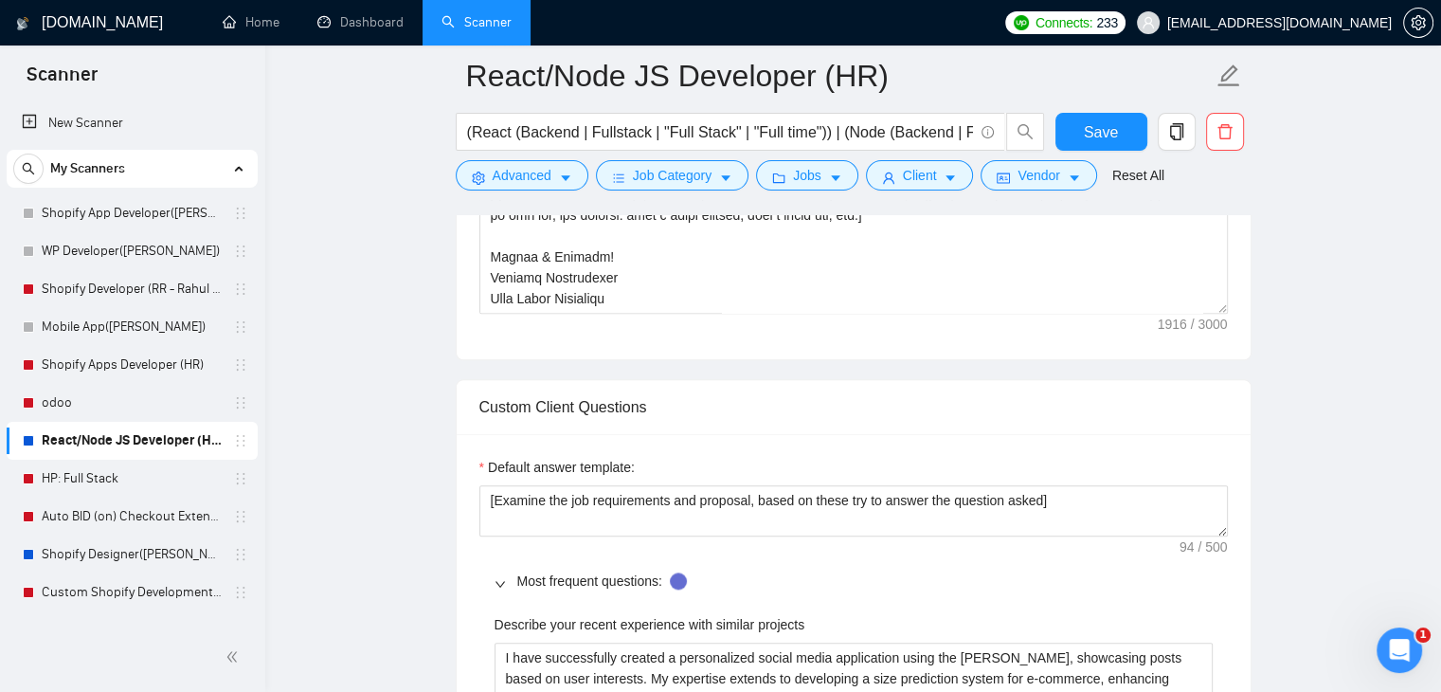
scroll to position [1895, 0]
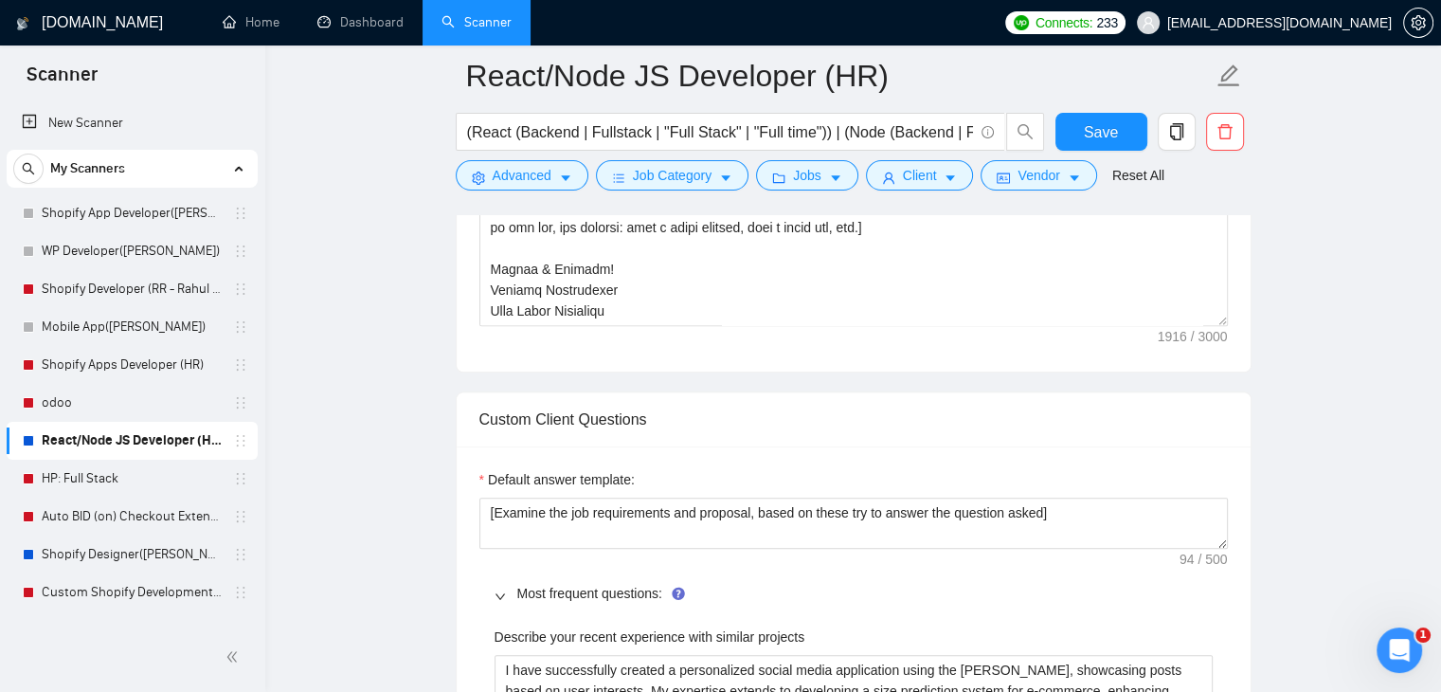
click at [497, 590] on icon "right" at bounding box center [500, 595] width 11 height 11
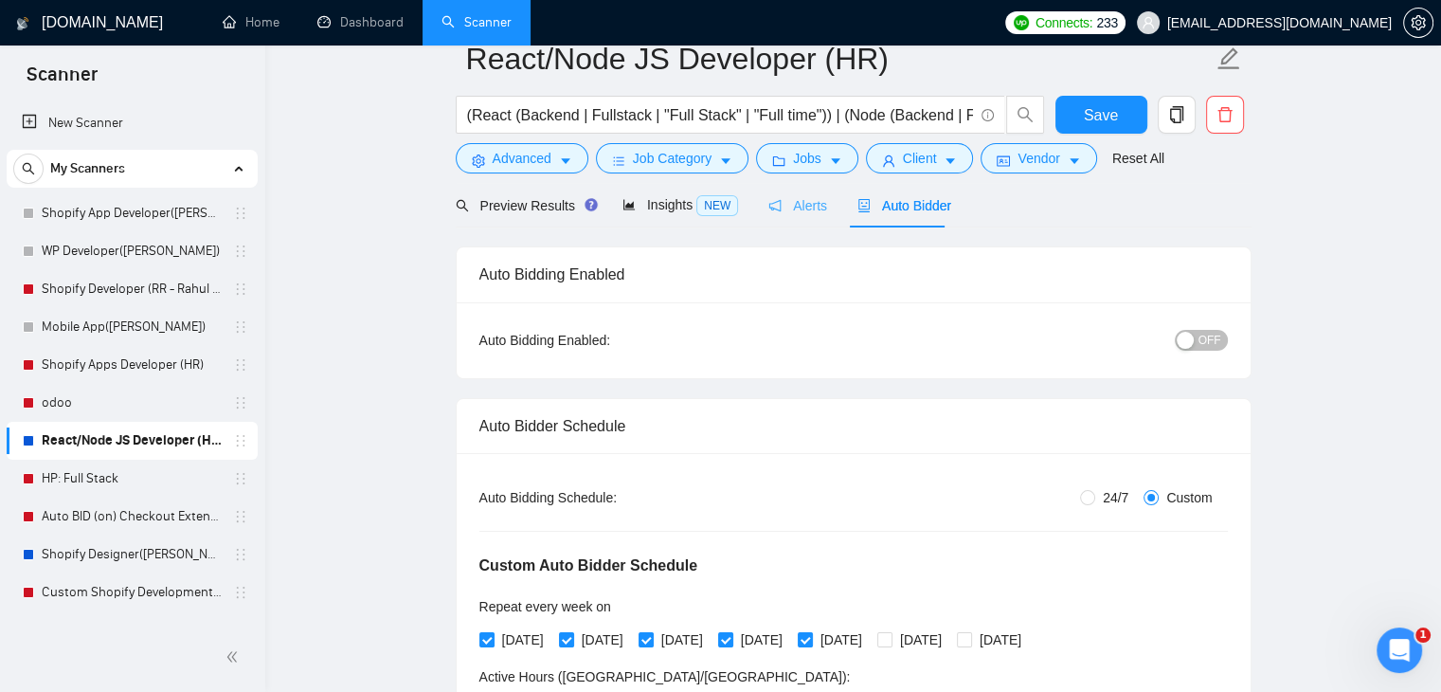
scroll to position [0, 0]
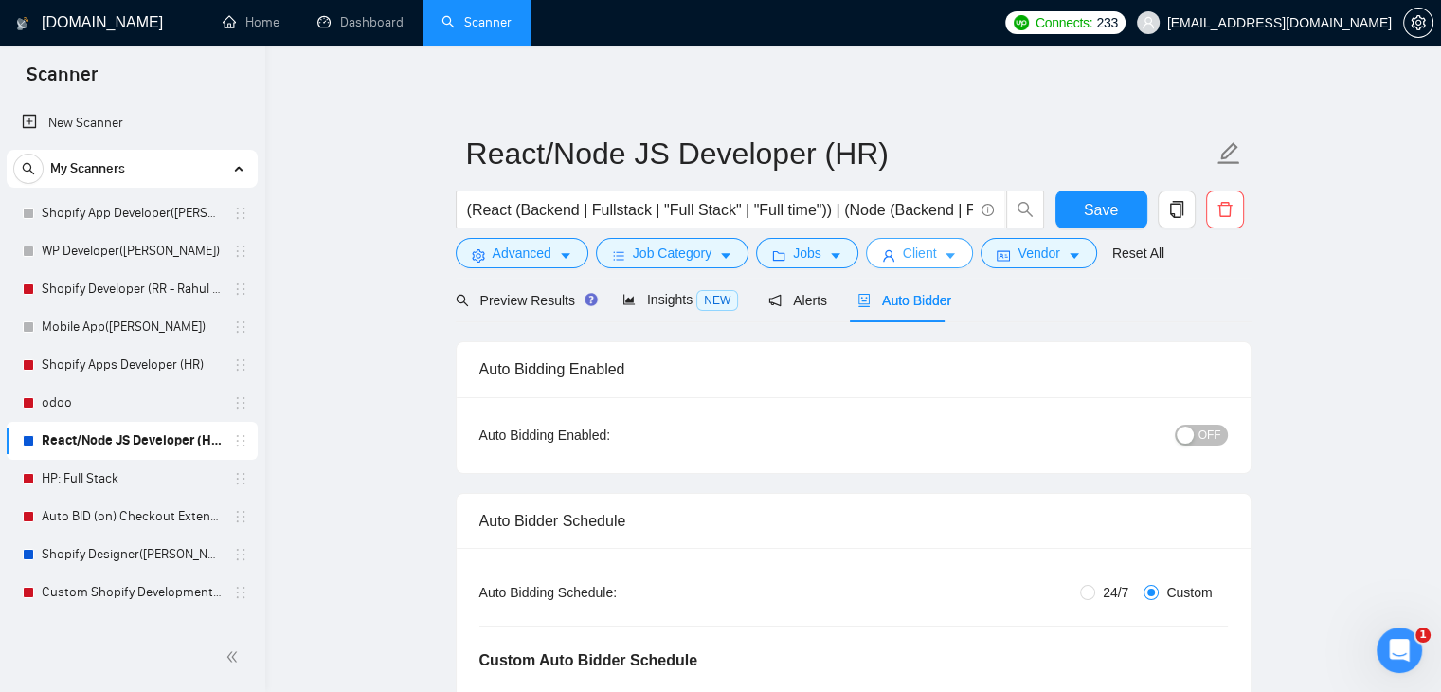
click at [925, 257] on span "Client" at bounding box center [920, 253] width 34 height 21
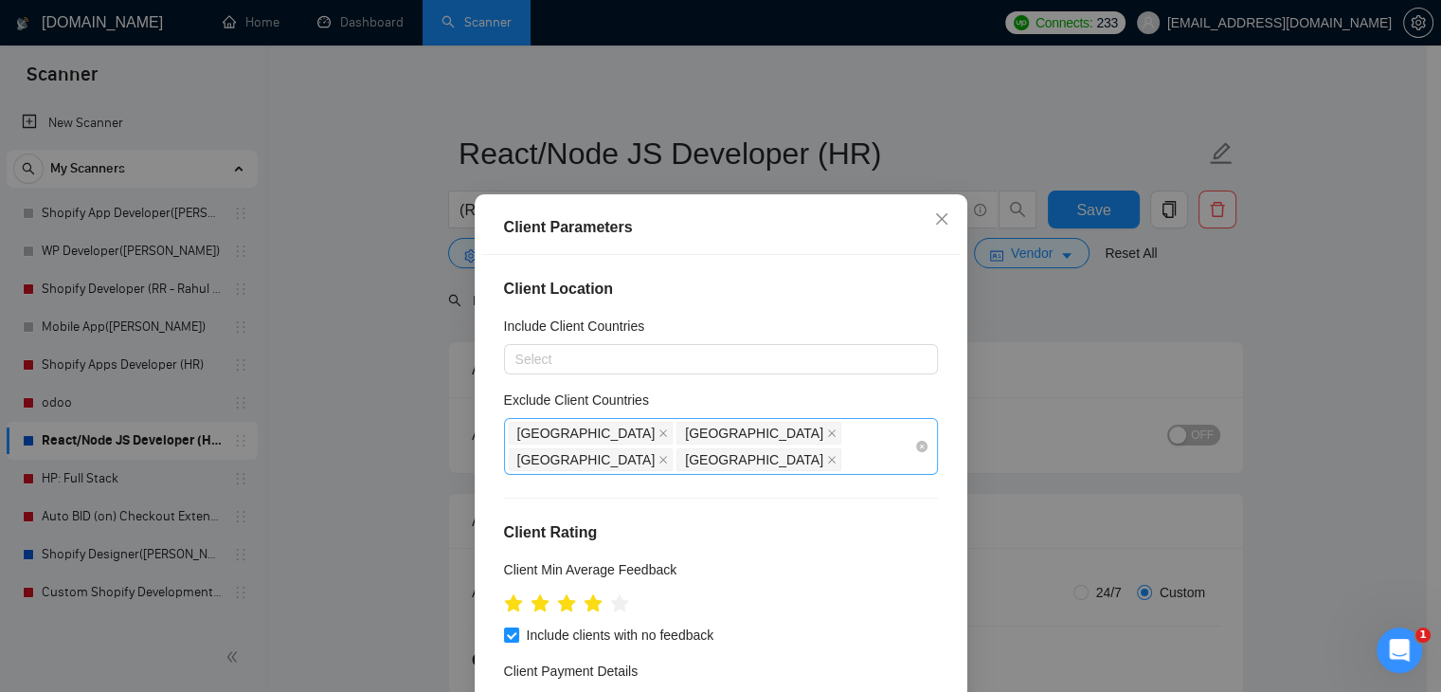
click at [849, 434] on div "Pakistan Philippines Bangladesh India" at bounding box center [712, 446] width 406 height 53
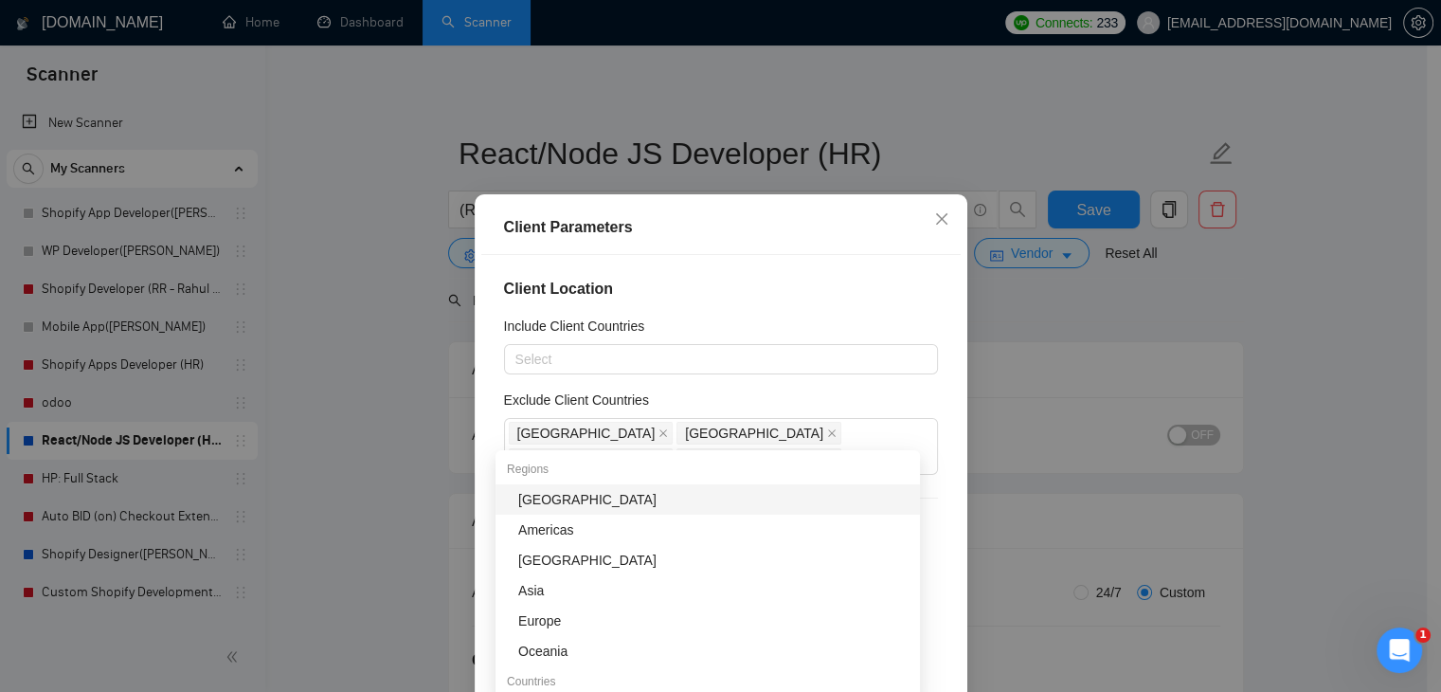
click at [867, 293] on h4 "Client Location" at bounding box center [721, 289] width 434 height 23
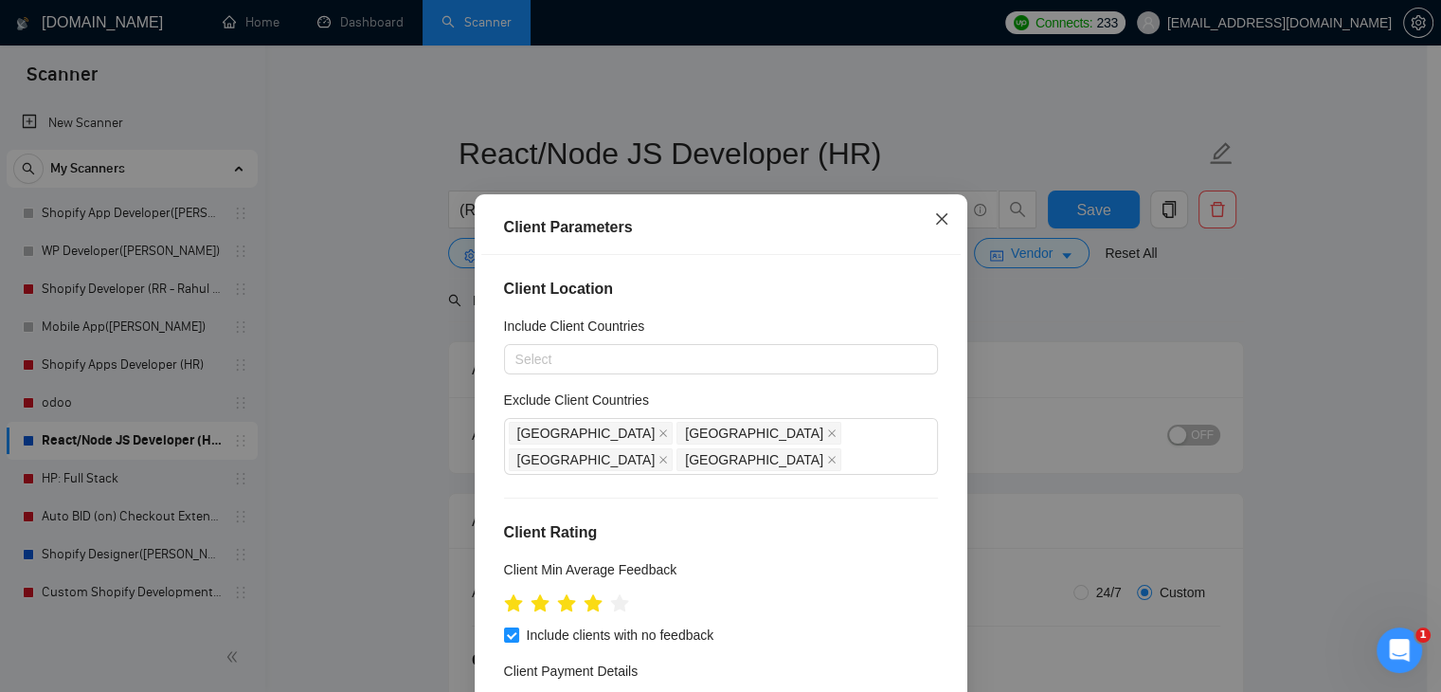
drag, startPoint x: 936, startPoint y: 217, endPoint x: 833, endPoint y: 314, distance: 141.4
click at [834, 316] on div "Client Parameters Client Location Include Client Countries Select Exclude Clien…" at bounding box center [721, 496] width 493 height 605
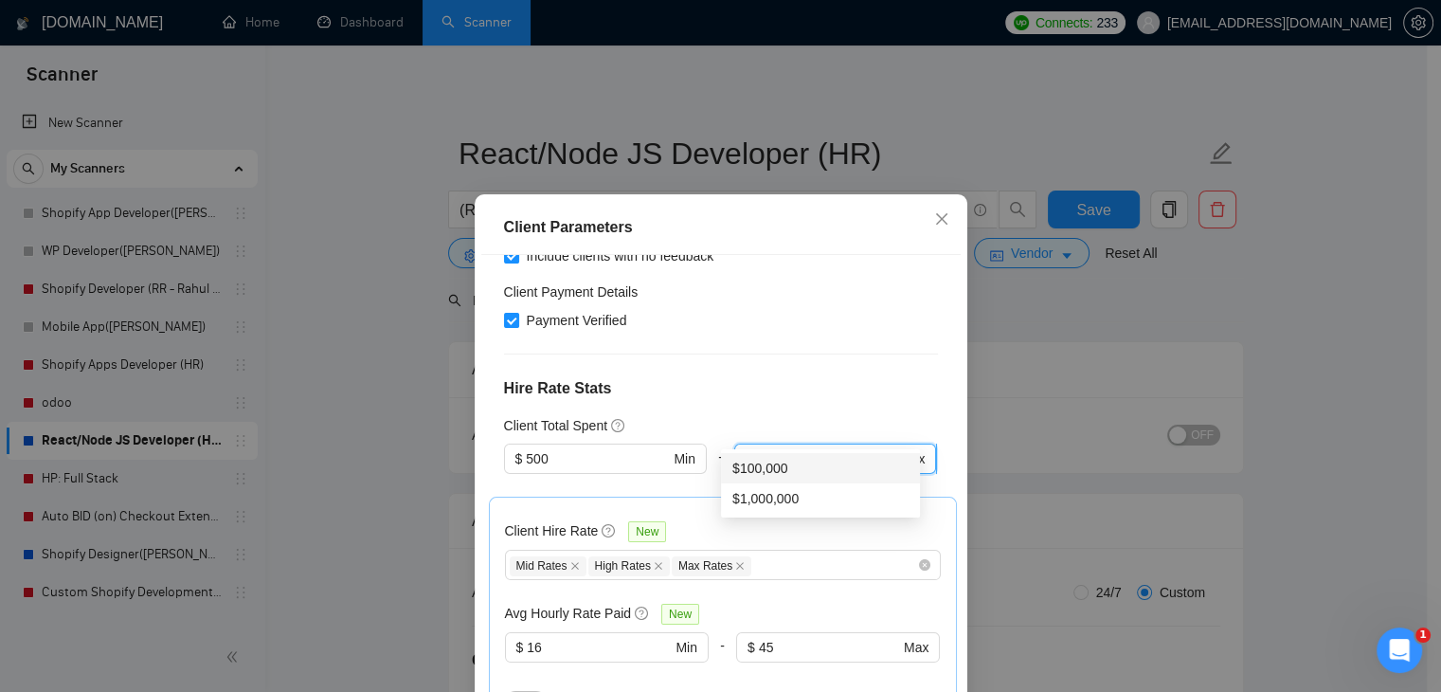
click at [781, 448] on input "100000" at bounding box center [826, 458] width 139 height 21
click at [803, 377] on h4 "Hire Rate Stats" at bounding box center [721, 388] width 434 height 23
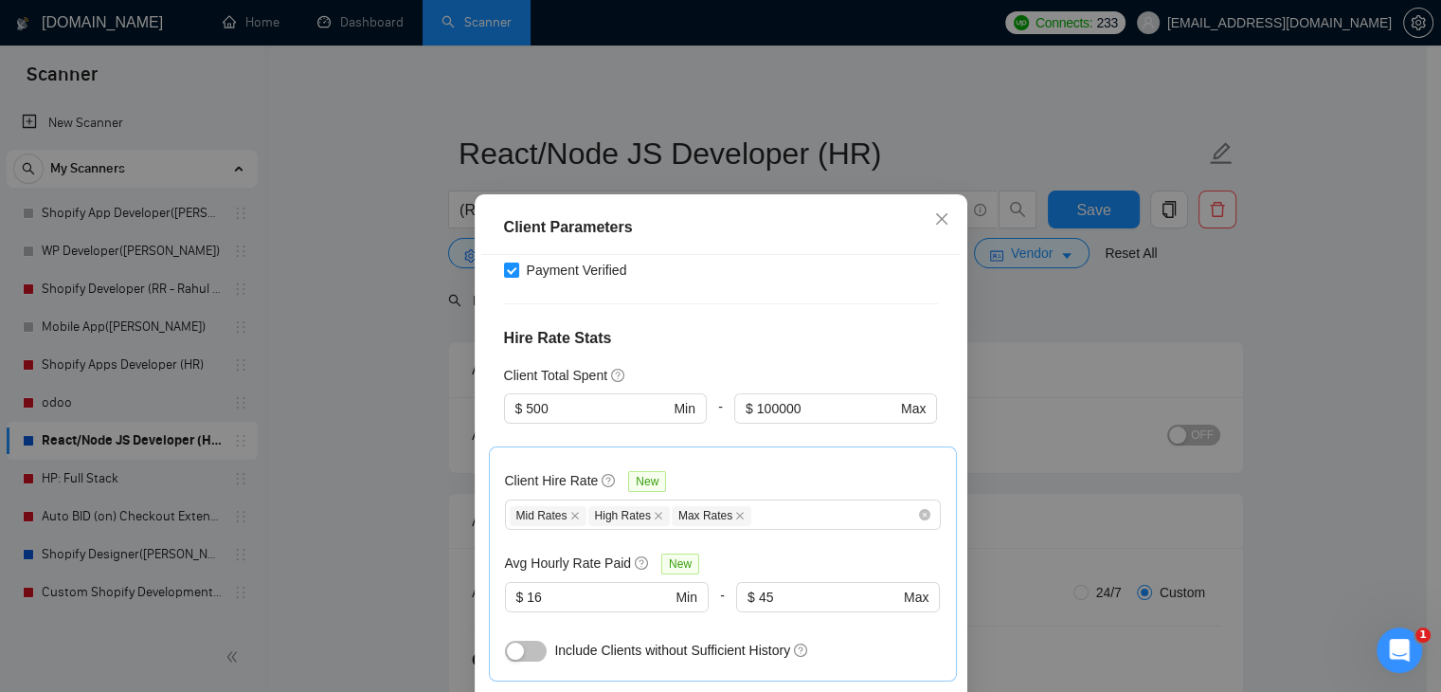
scroll to position [474, 0]
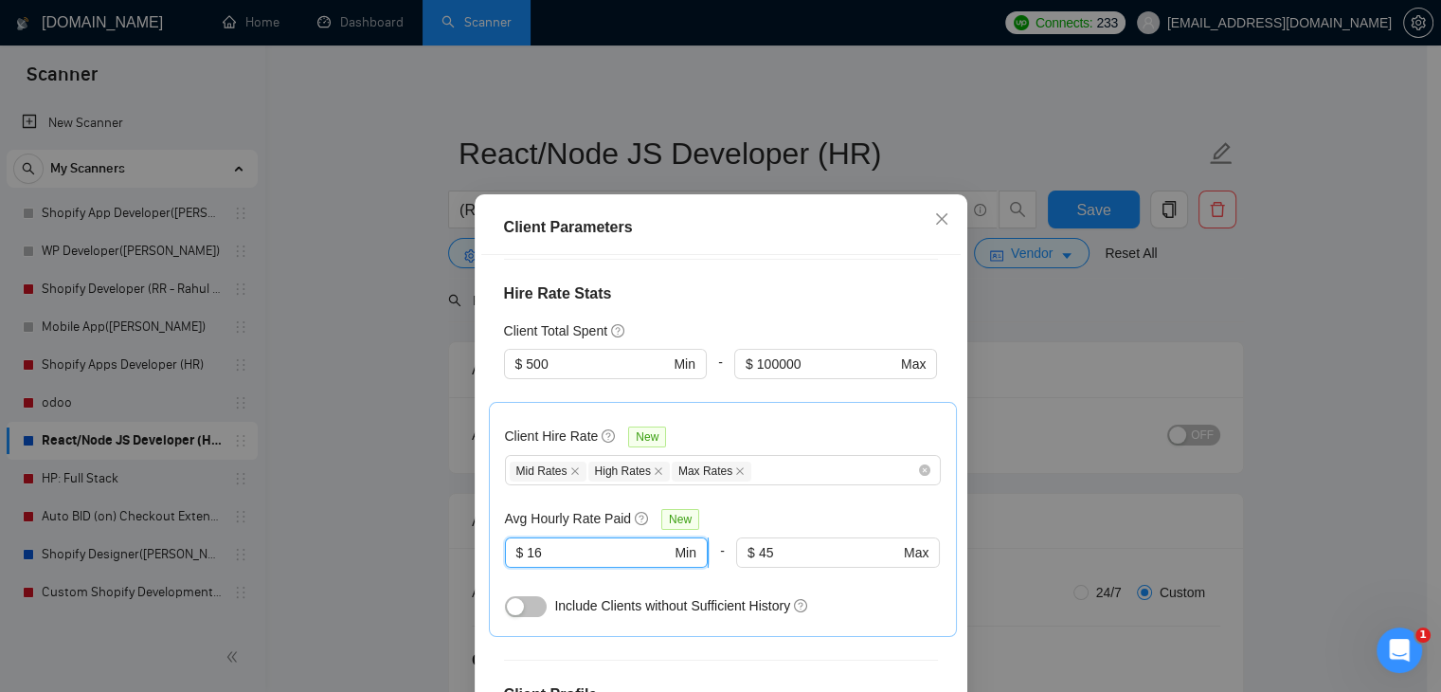
drag, startPoint x: 544, startPoint y: 523, endPoint x: 531, endPoint y: 524, distance: 13.3
click at [529, 542] on input "16" at bounding box center [599, 552] width 144 height 21
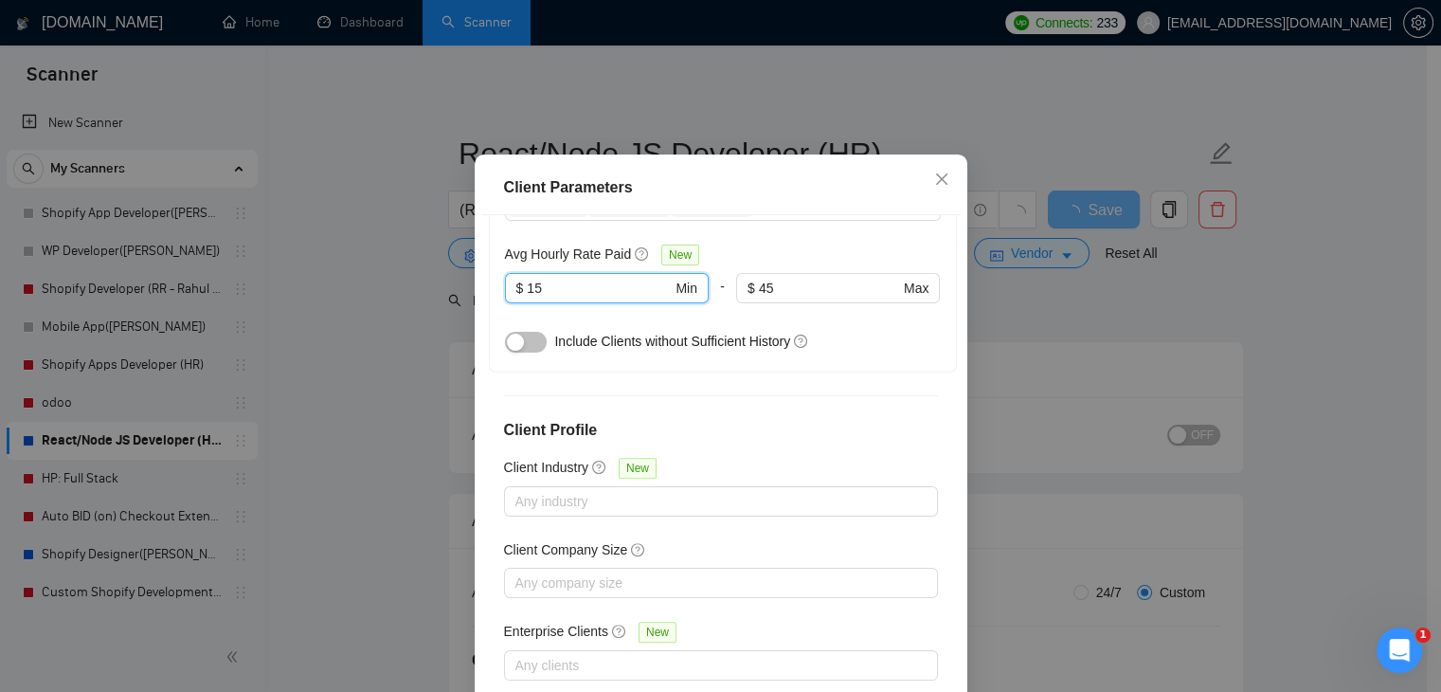
scroll to position [95, 0]
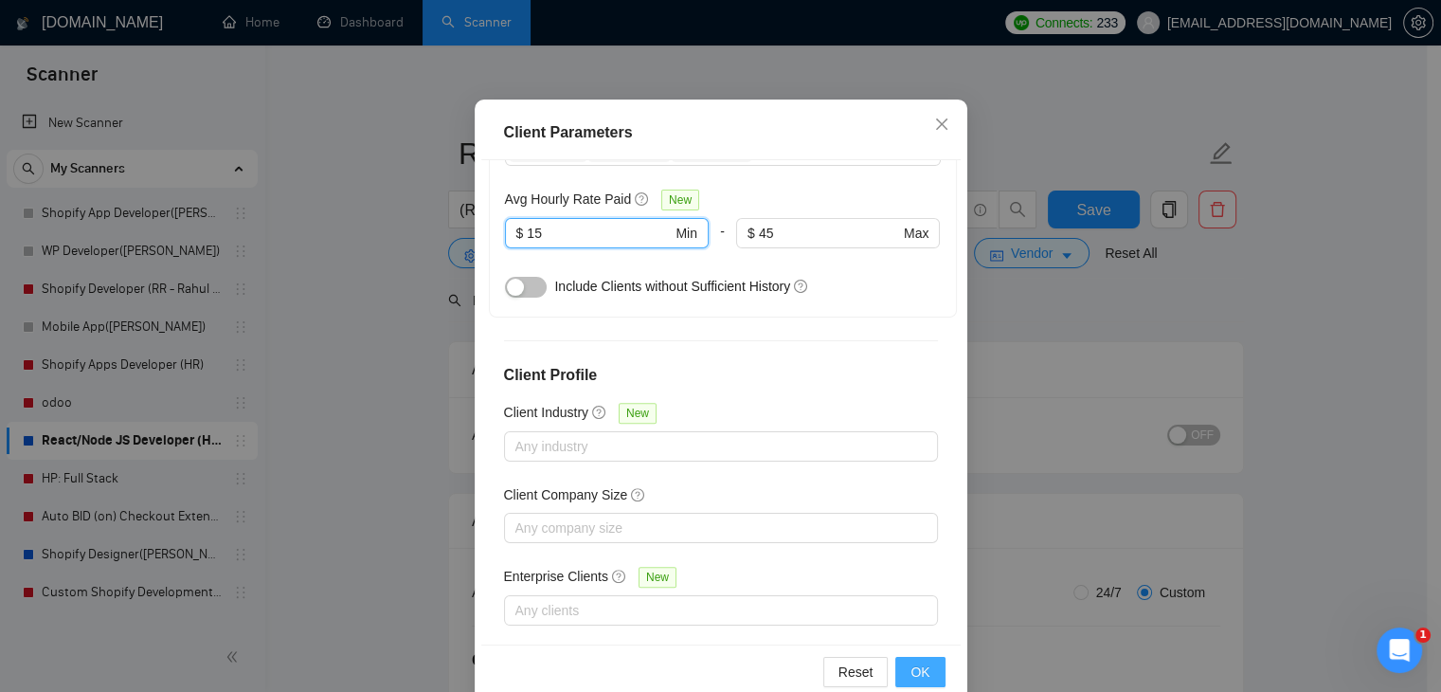
type input "15"
click at [911, 674] on span "OK" at bounding box center [920, 671] width 19 height 21
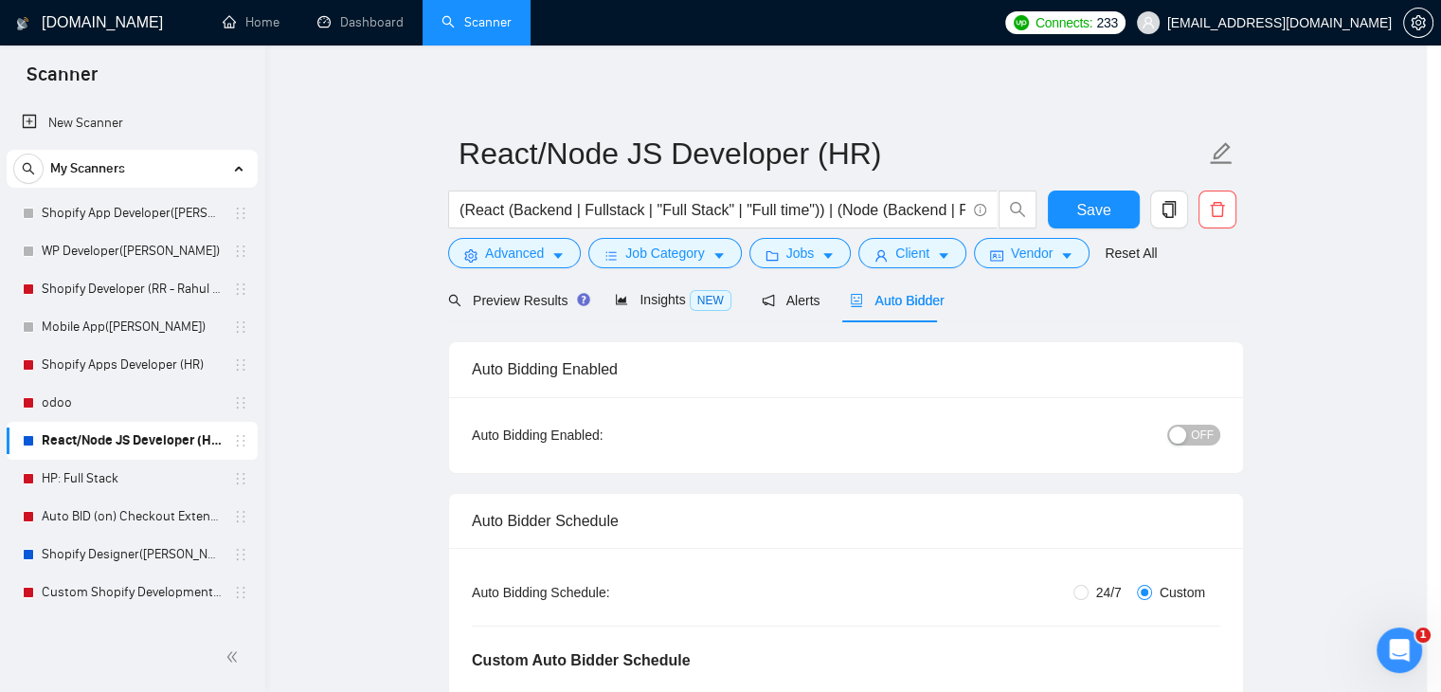
scroll to position [49, 0]
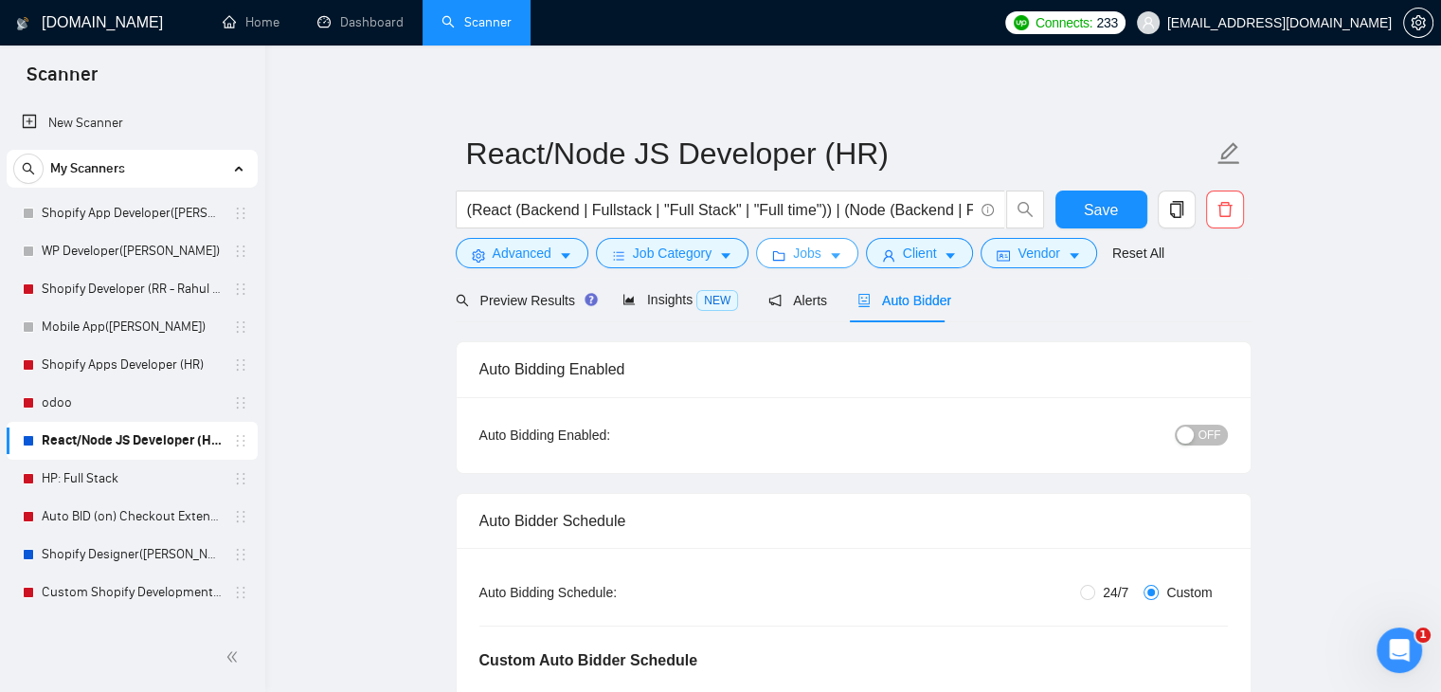
click at [821, 252] on button "Jobs" at bounding box center [807, 253] width 102 height 30
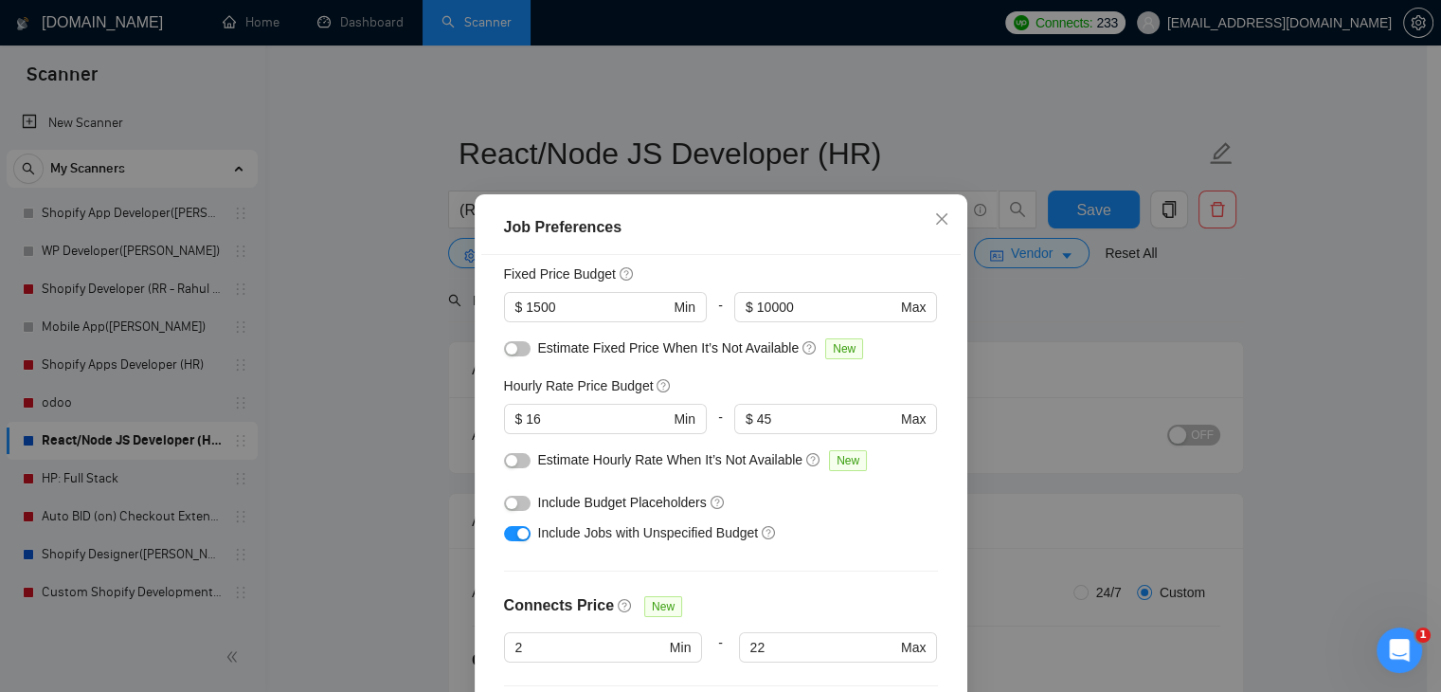
scroll to position [95, 0]
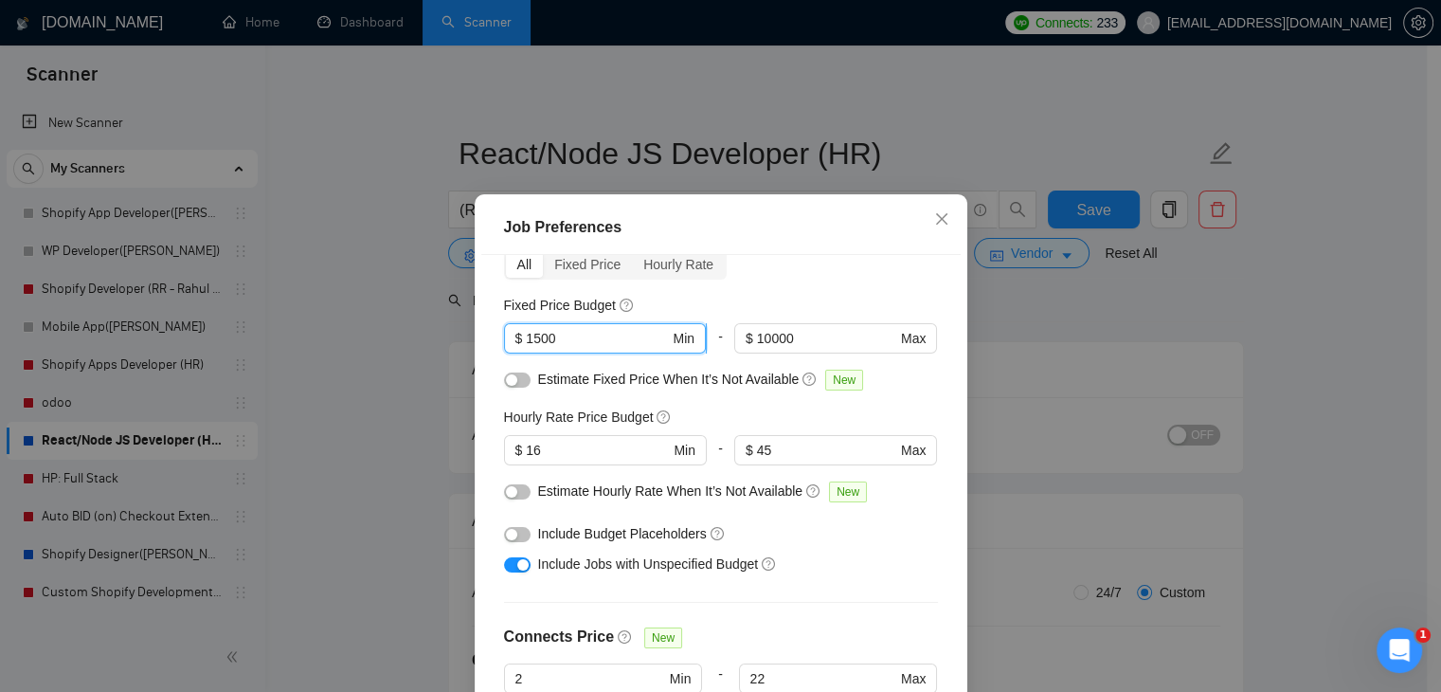
click at [531, 342] on input "1500" at bounding box center [597, 338] width 143 height 21
type input "1600"
click at [768, 285] on div "Budget Project Type All Fixed Price Hourly Rate Fixed Price Budget 1600 $ 1600 …" at bounding box center [720, 497] width 479 height 484
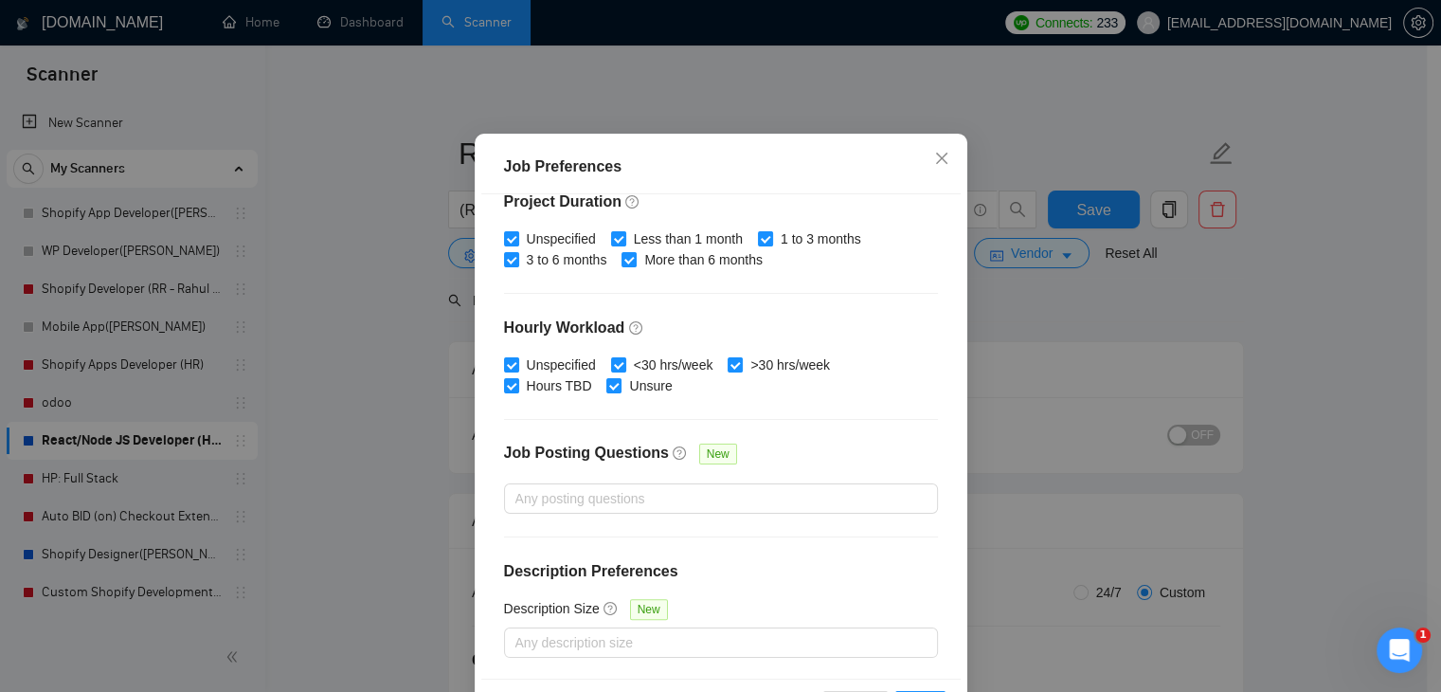
scroll to position [130, 0]
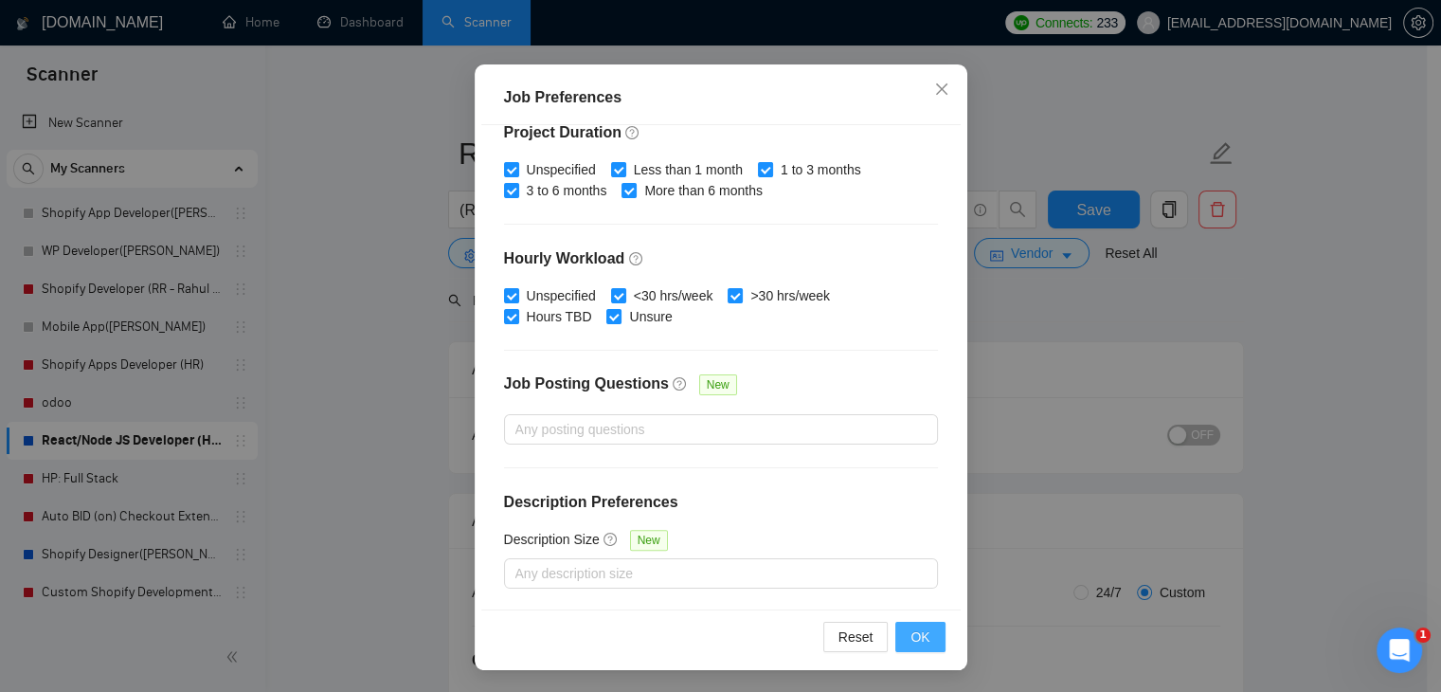
click at [911, 631] on span "OK" at bounding box center [920, 636] width 19 height 21
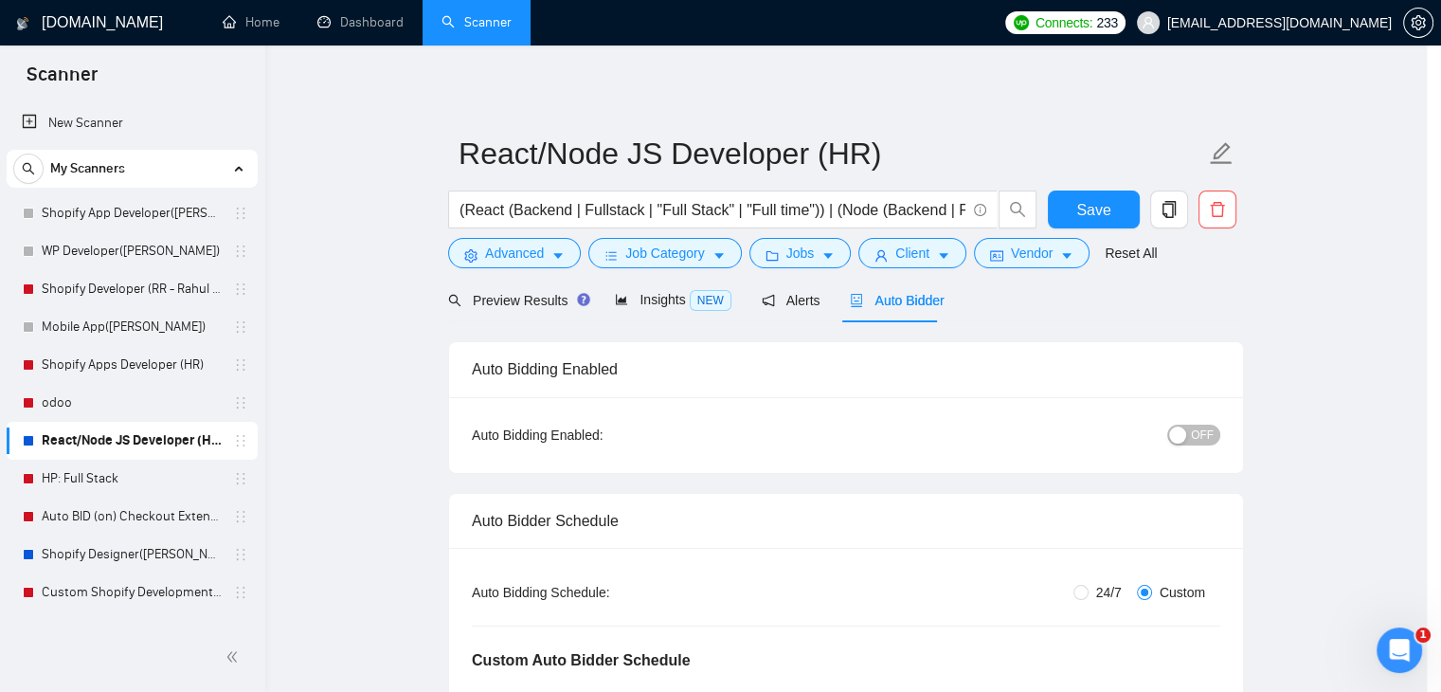
scroll to position [49, 0]
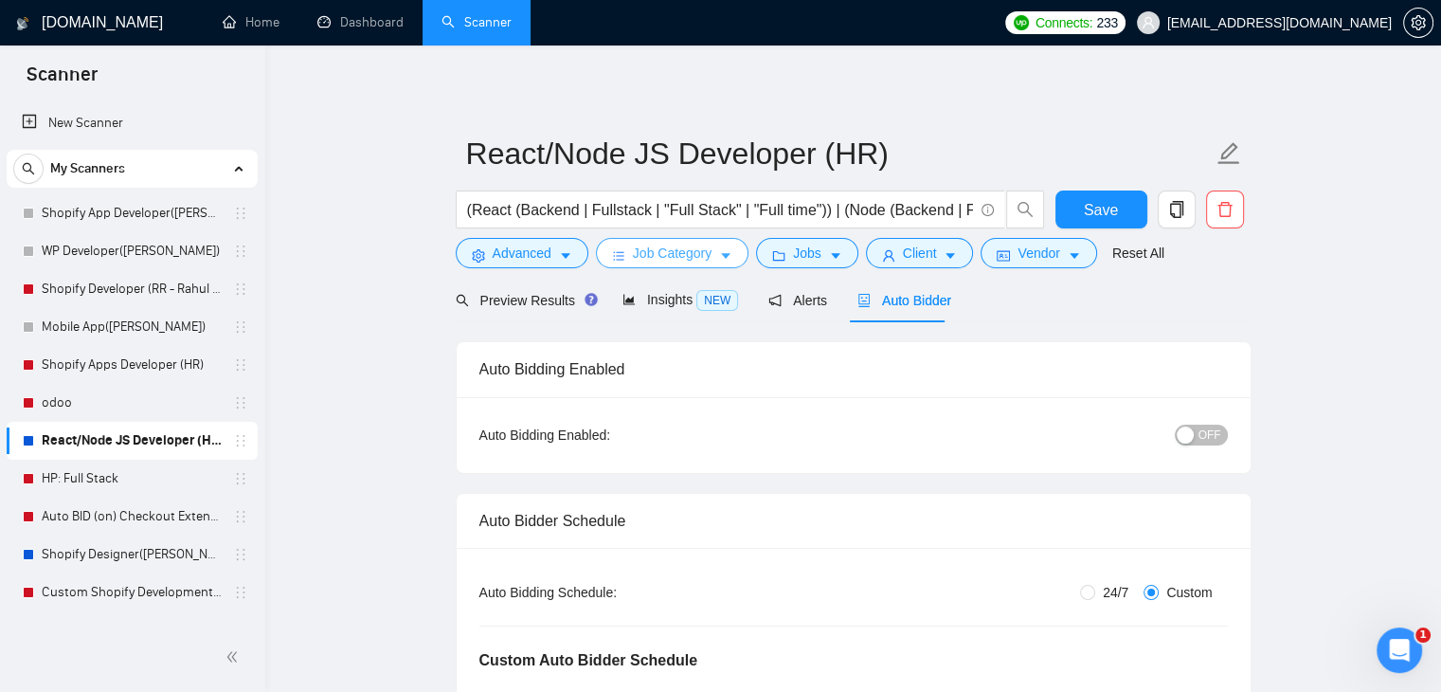
click at [716, 265] on button "Job Category" at bounding box center [672, 253] width 153 height 30
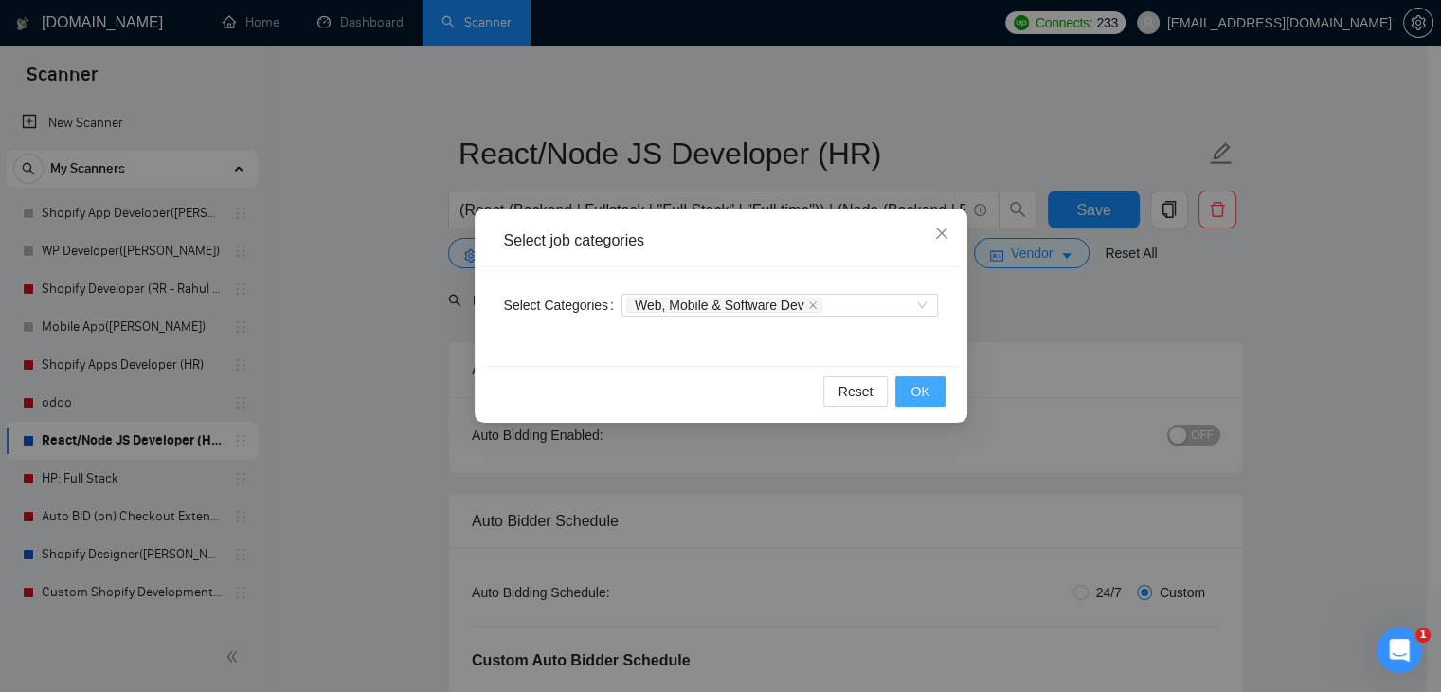
click at [920, 385] on span "OK" at bounding box center [920, 391] width 19 height 21
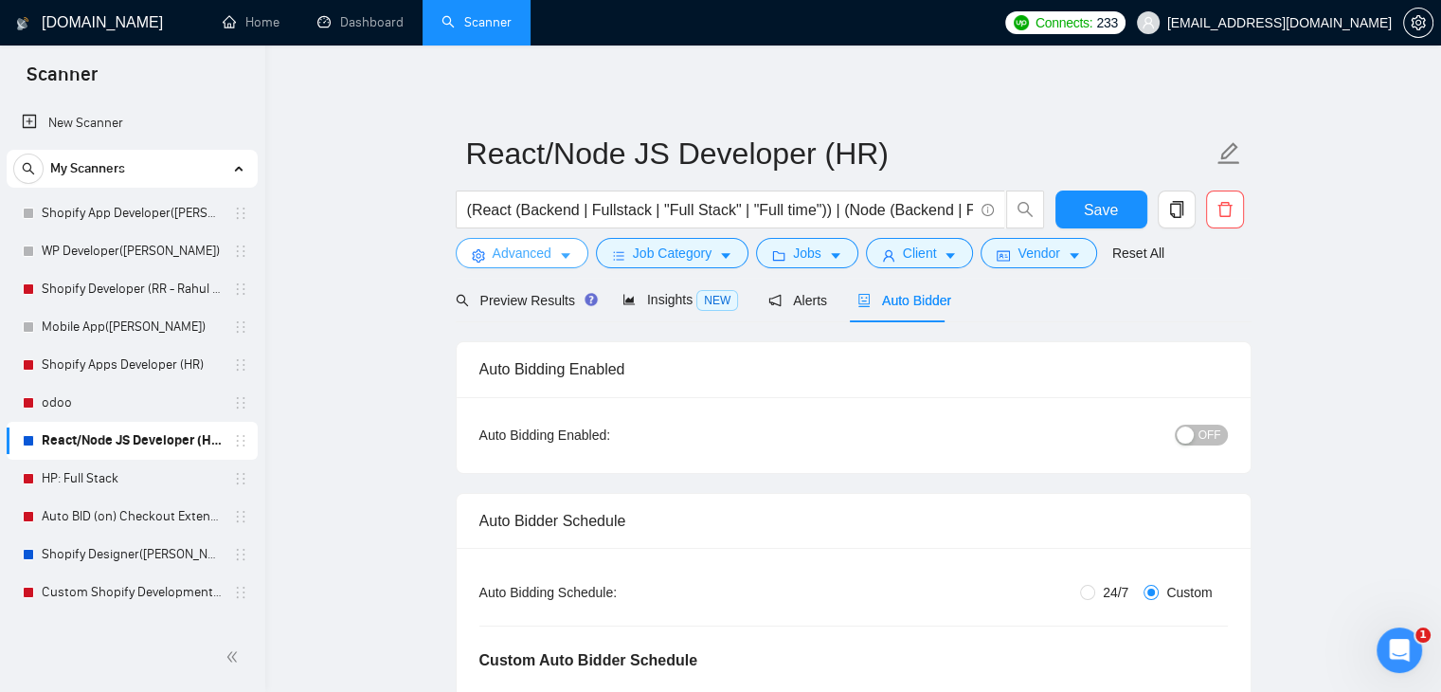
click at [555, 259] on button "Advanced" at bounding box center [522, 253] width 133 height 30
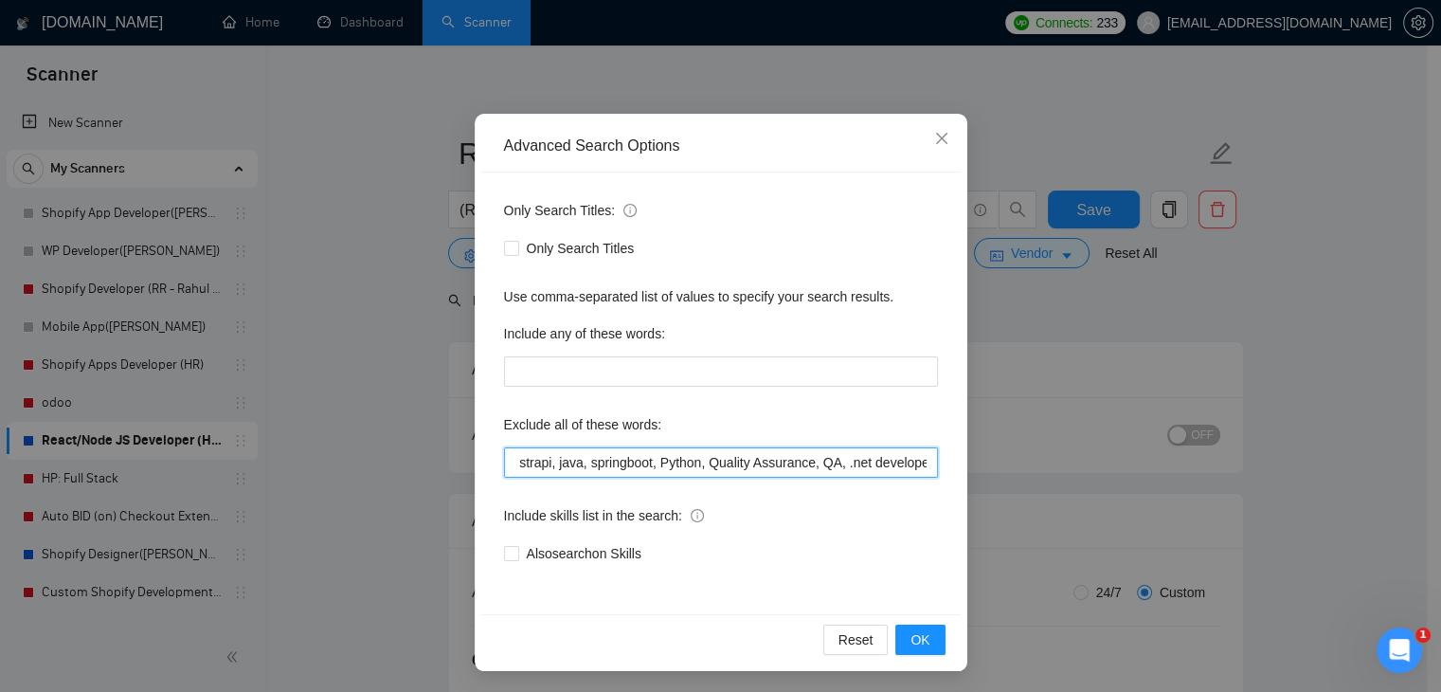
scroll to position [0, 815]
drag, startPoint x: 625, startPoint y: 456, endPoint x: 954, endPoint y: 467, distance: 329.0
click at [954, 467] on div "Advanced Search Options Only Search Titles: Only Search Titles Use comma-separa…" at bounding box center [721, 392] width 493 height 557
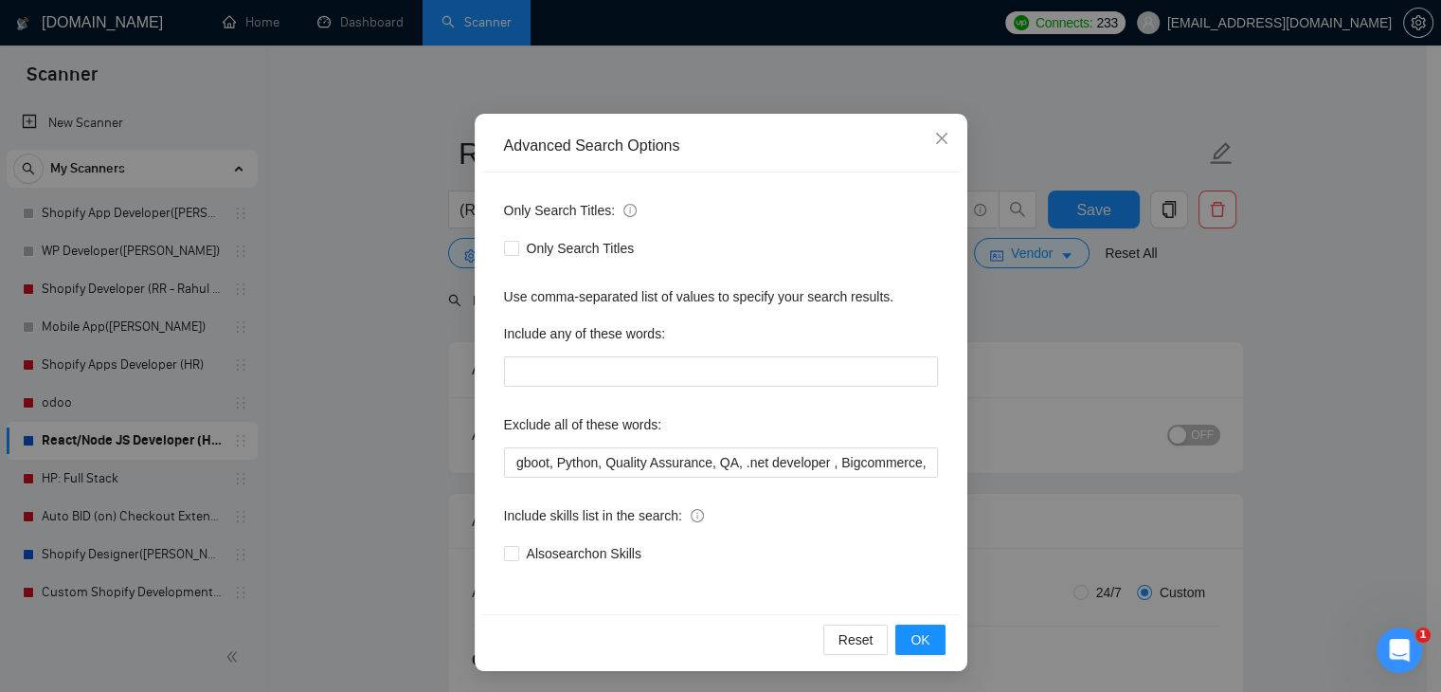
scroll to position [0, 0]
click at [837, 508] on div "Include skills list in the search:" at bounding box center [721, 519] width 434 height 38
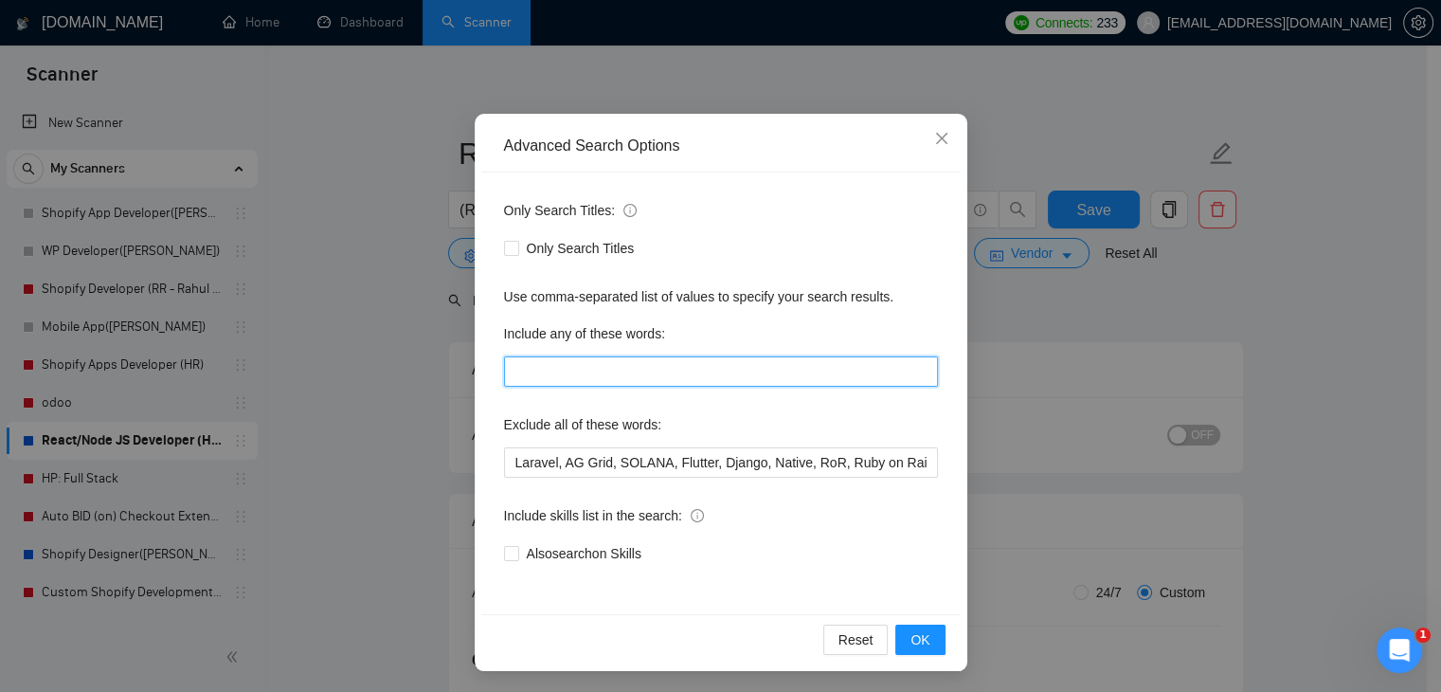
click at [655, 372] on input "text" at bounding box center [721, 371] width 434 height 30
click at [785, 333] on div "Include any of these words:" at bounding box center [721, 337] width 434 height 38
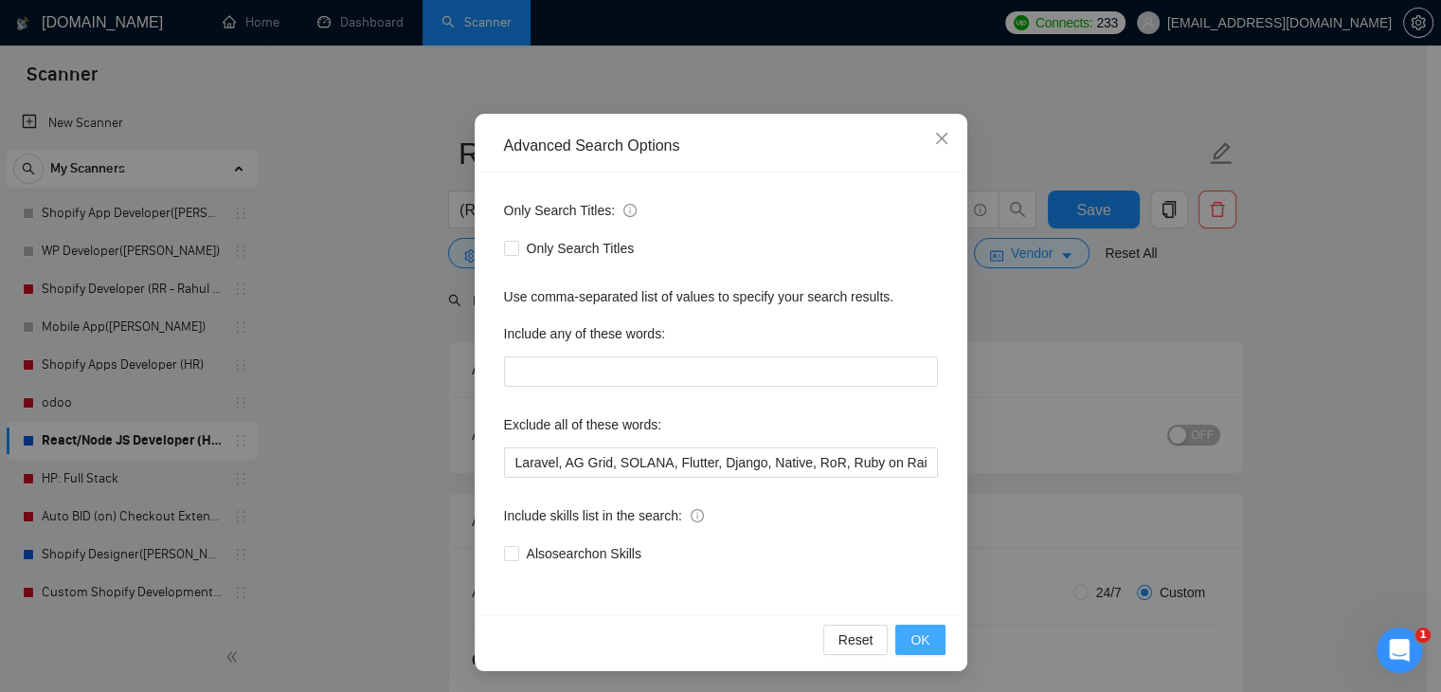
click at [928, 624] on button "OK" at bounding box center [919, 639] width 49 height 30
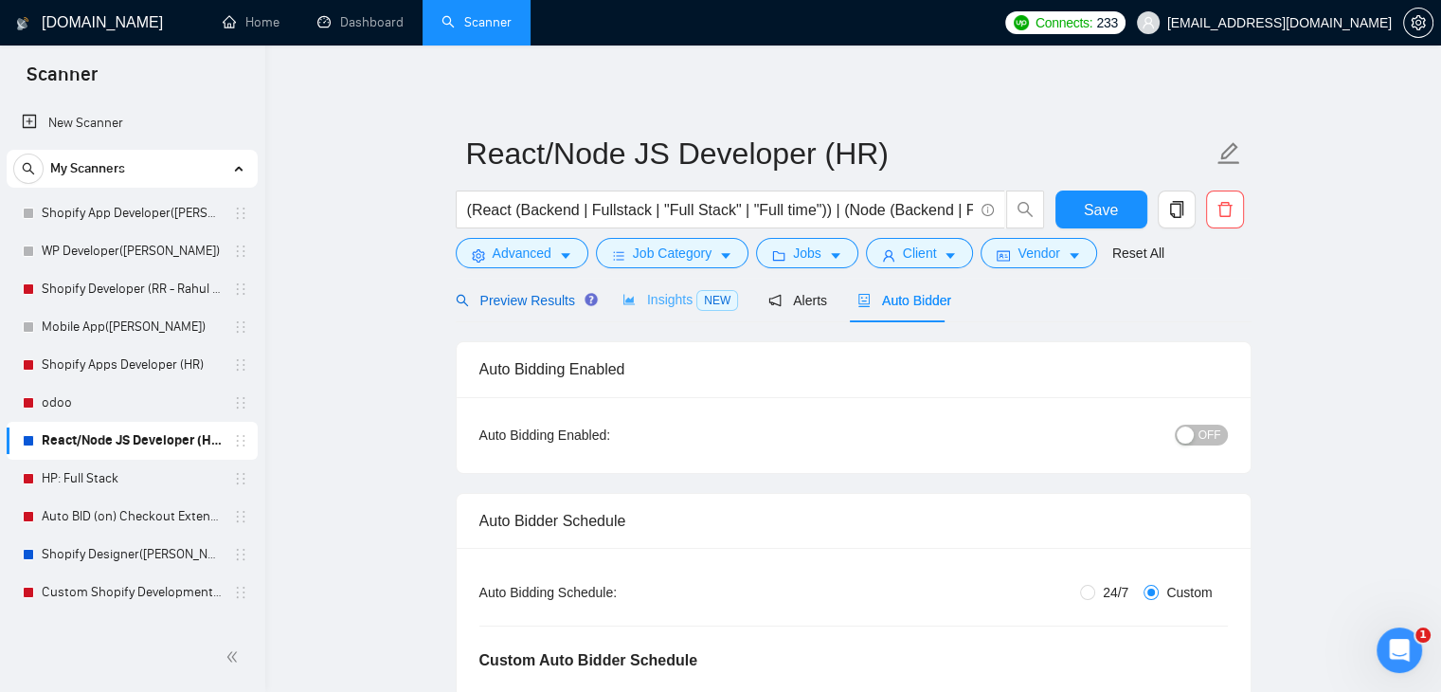
click at [530, 303] on span "Preview Results" at bounding box center [524, 300] width 136 height 15
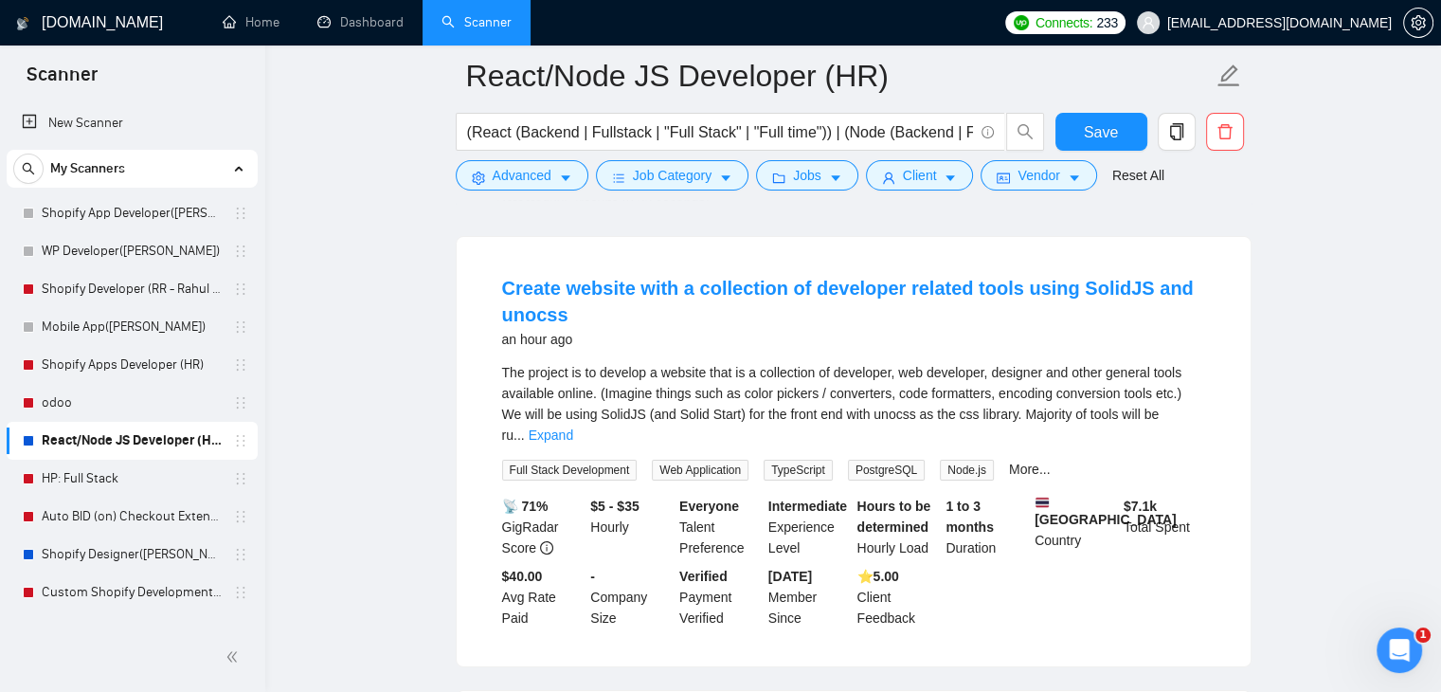
scroll to position [189, 0]
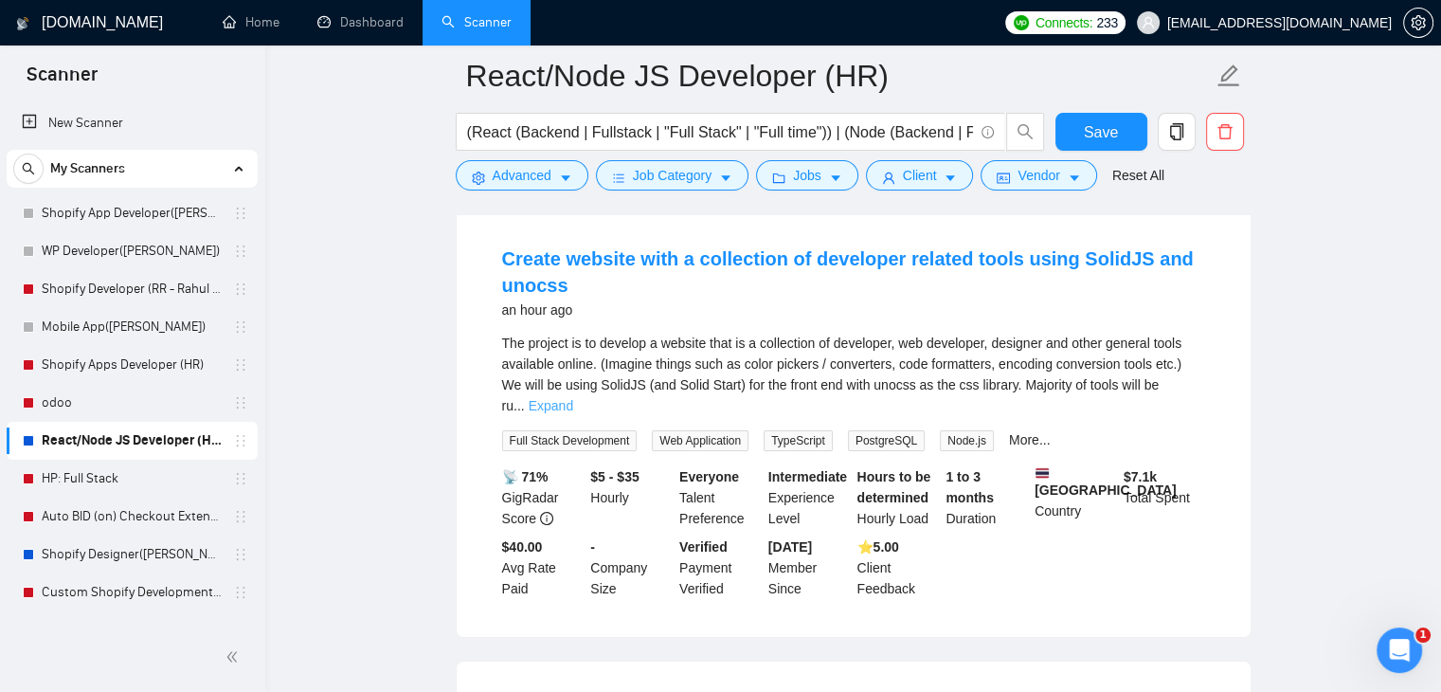
click at [573, 398] on link "Expand" at bounding box center [551, 405] width 45 height 15
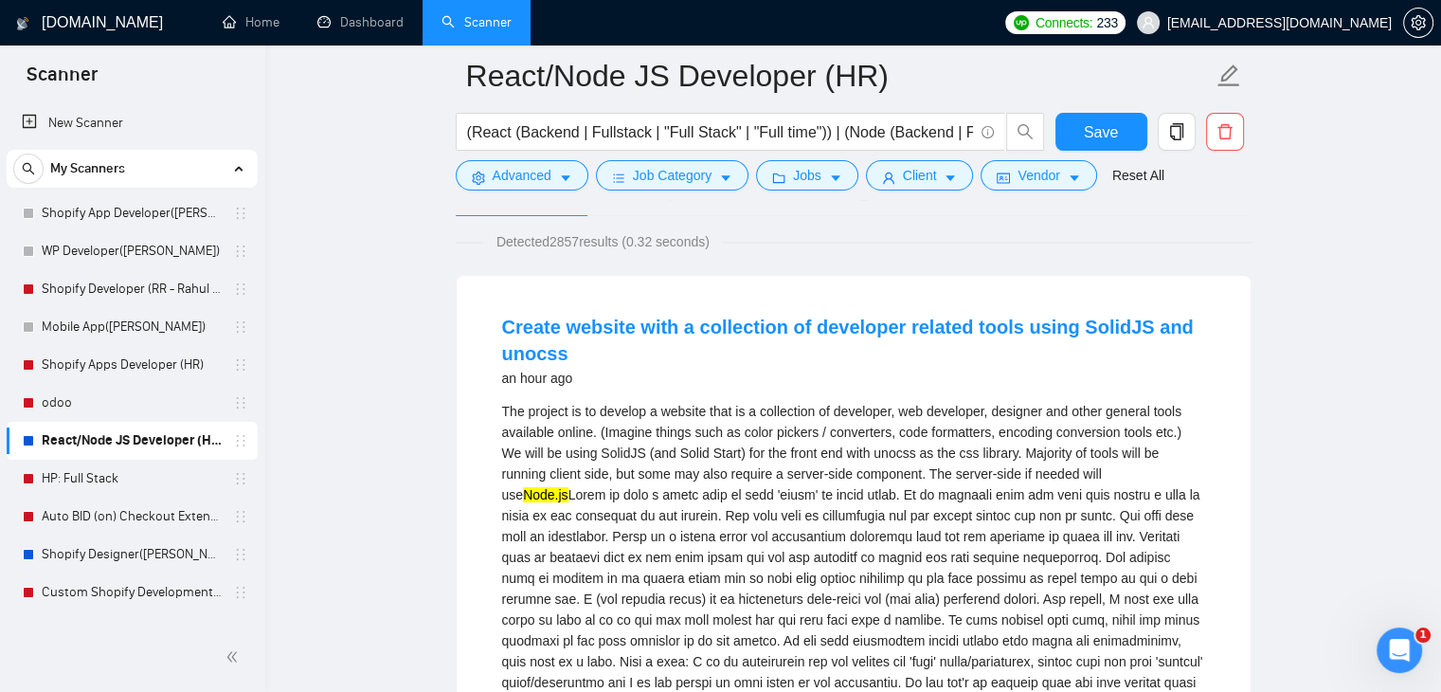
scroll to position [95, 0]
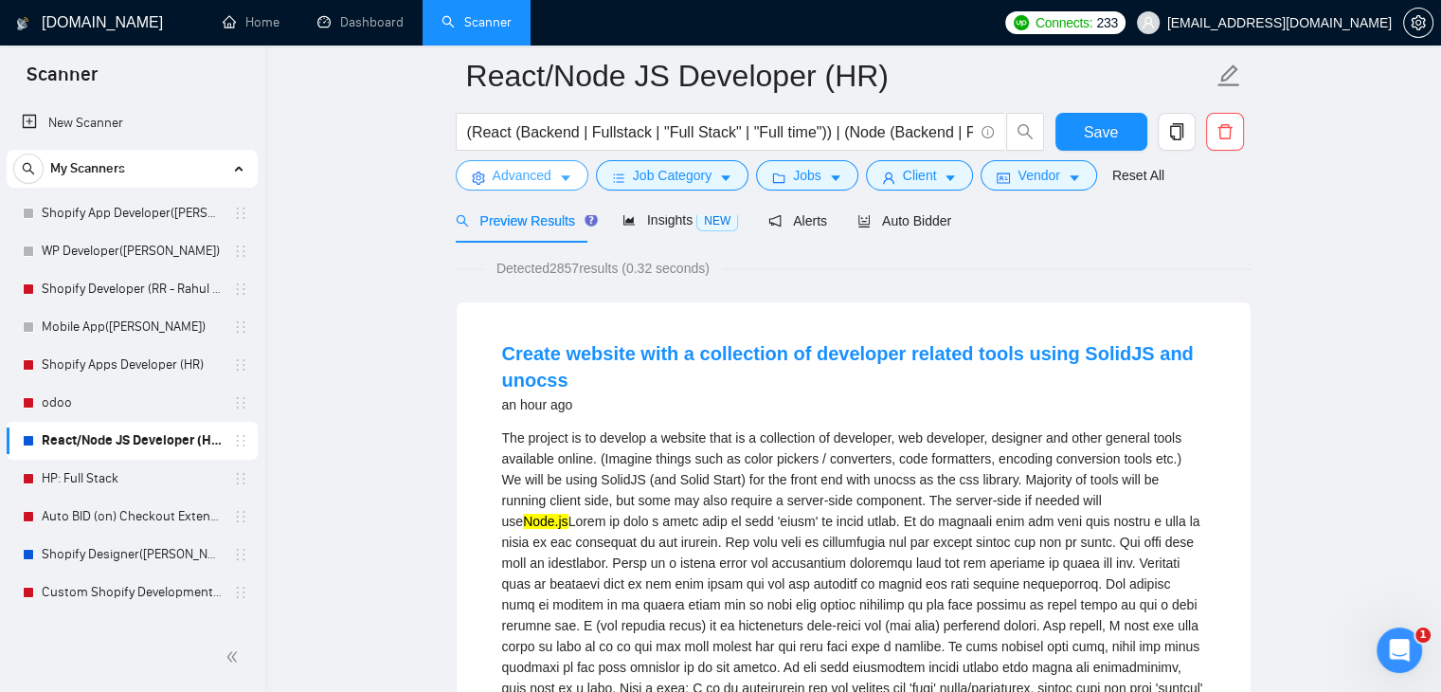
click at [529, 182] on span "Advanced" at bounding box center [522, 175] width 59 height 21
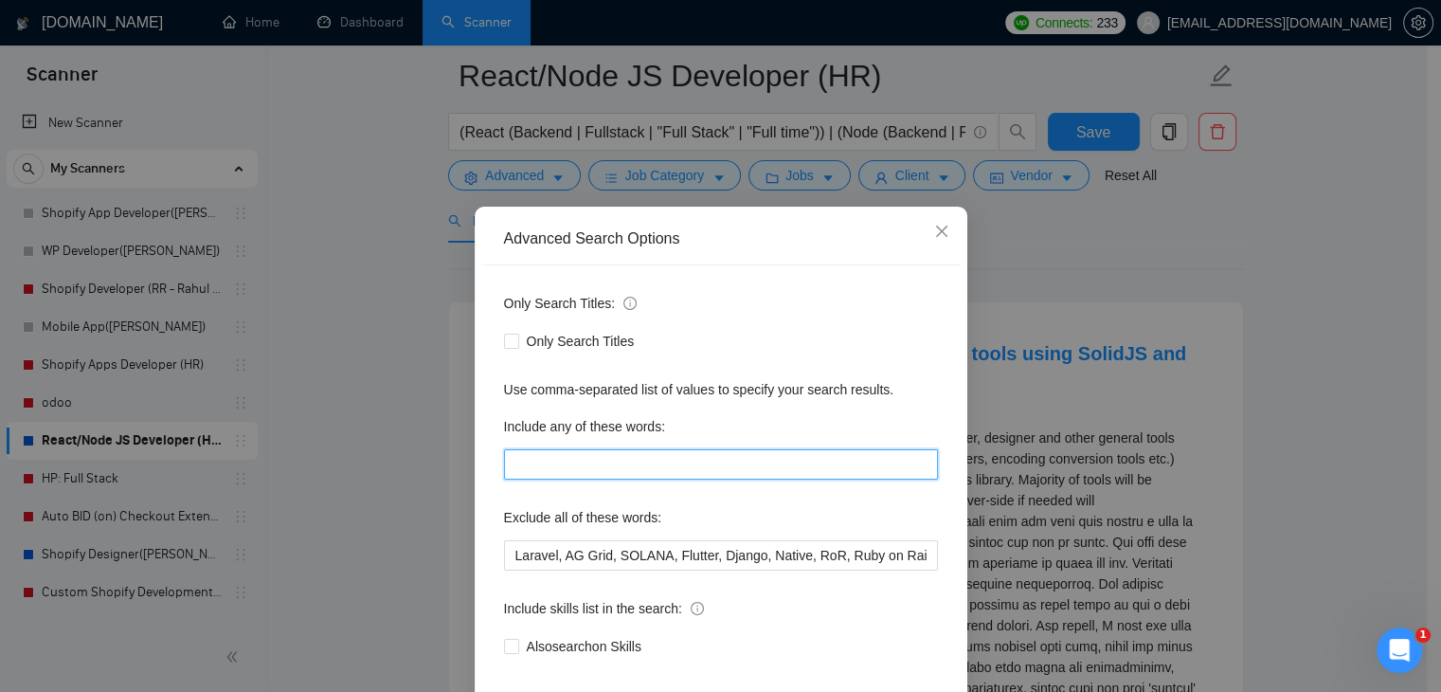
click at [624, 455] on input "text" at bounding box center [721, 464] width 434 height 30
click at [934, 232] on icon "close" at bounding box center [941, 231] width 15 height 15
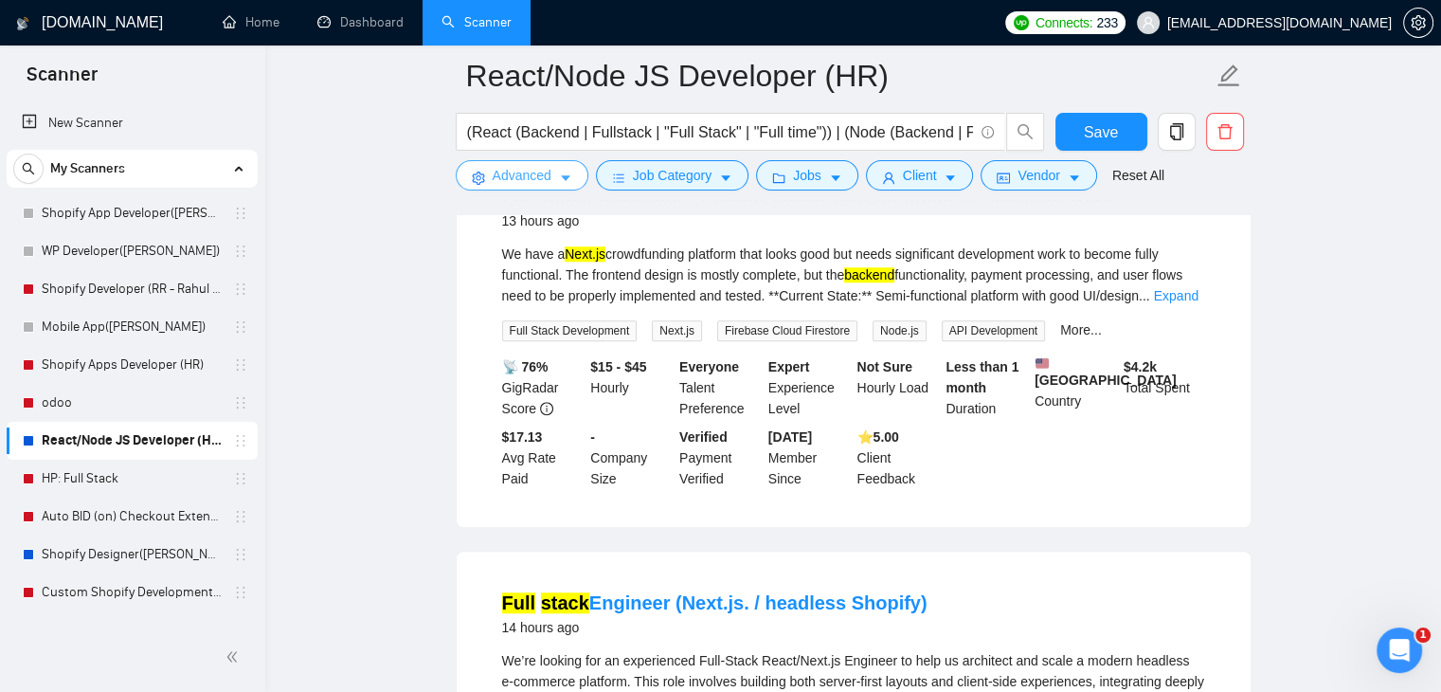
scroll to position [1232, 0]
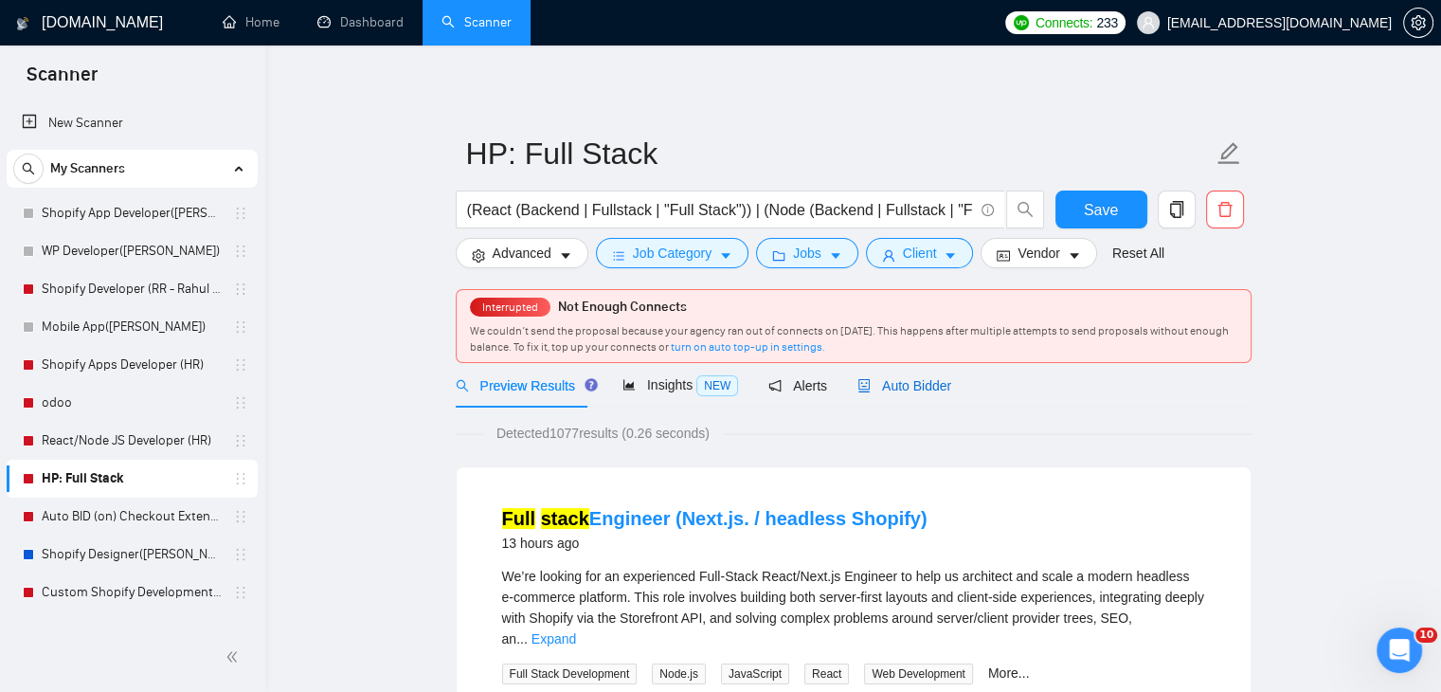
drag, startPoint x: 903, startPoint y: 392, endPoint x: 1014, endPoint y: 368, distance: 113.6
click at [903, 392] on span "Auto Bidder" at bounding box center [904, 385] width 94 height 15
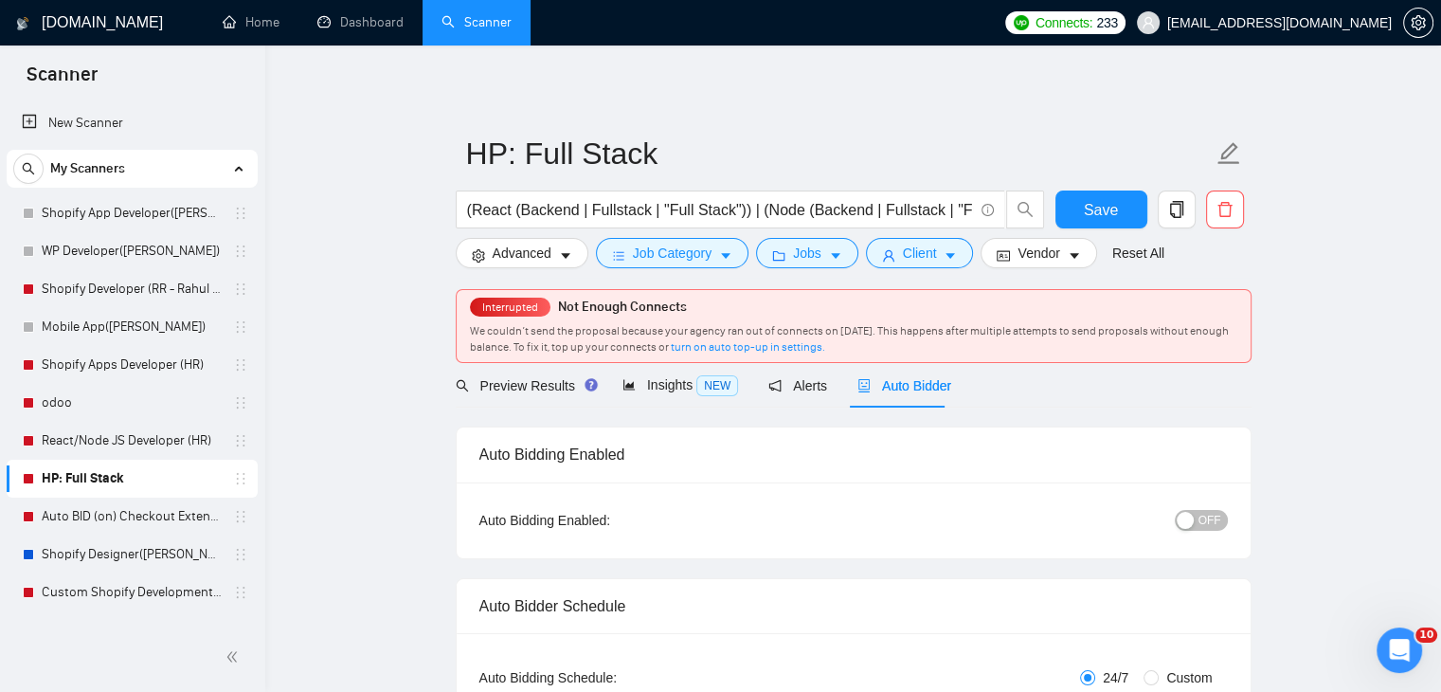
radio input "false"
radio input "true"
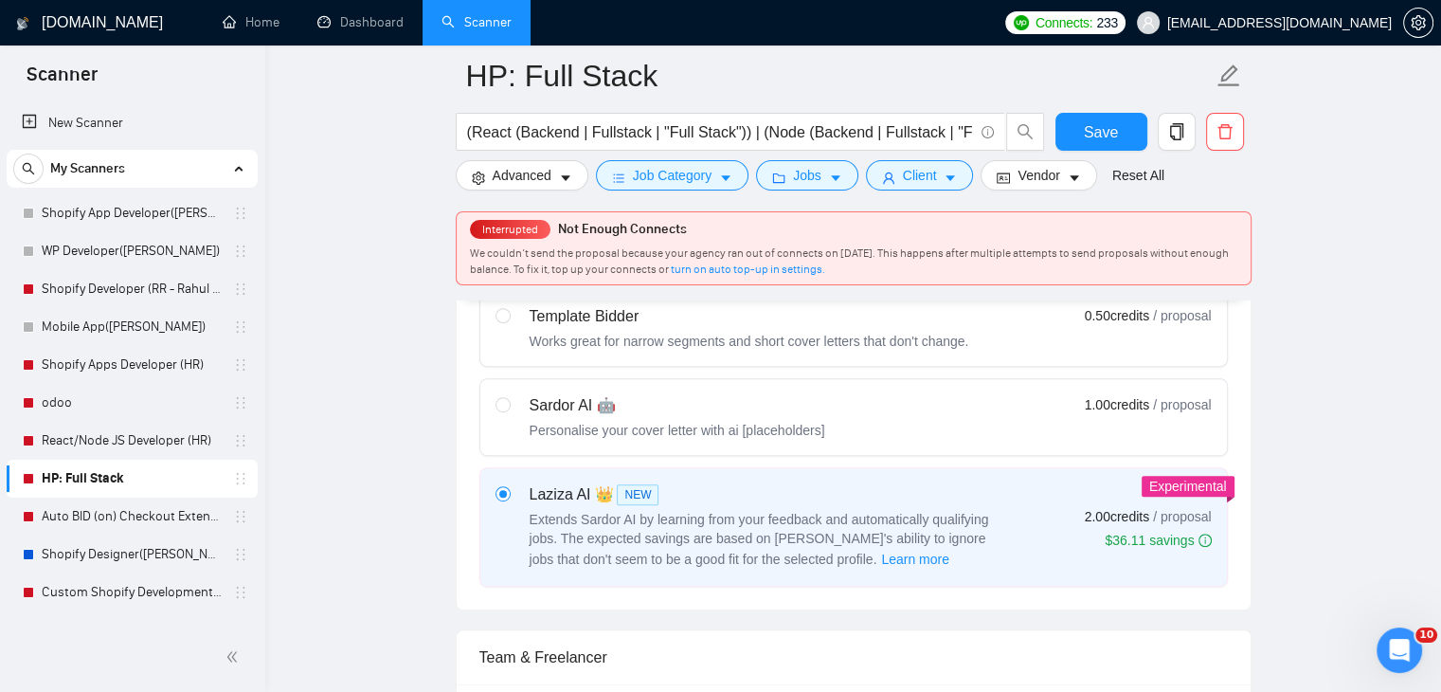
scroll to position [758, 0]
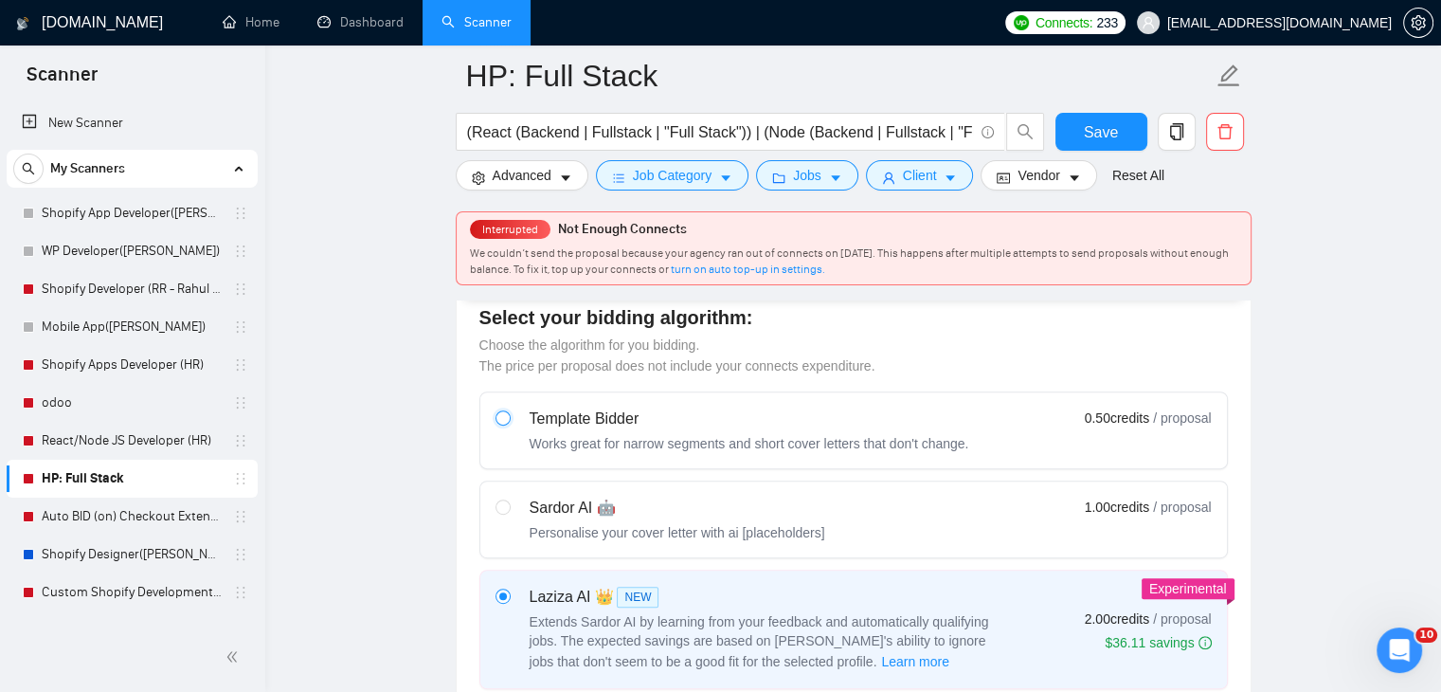
drag, startPoint x: 503, startPoint y: 419, endPoint x: 615, endPoint y: 428, distance: 112.2
click at [503, 418] on input "radio" at bounding box center [502, 416] width 13 height 13
radio input "true"
radio input "false"
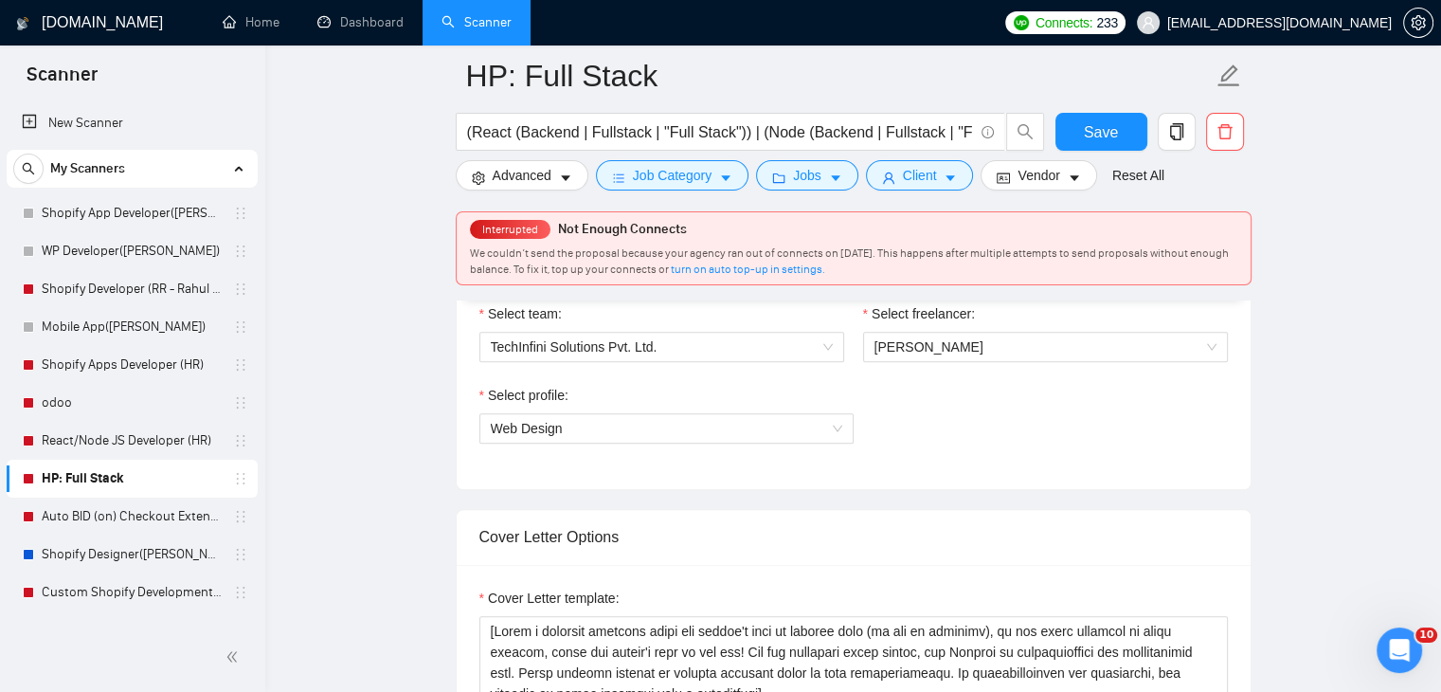
scroll to position [1232, 0]
